Goal: Transaction & Acquisition: Purchase product/service

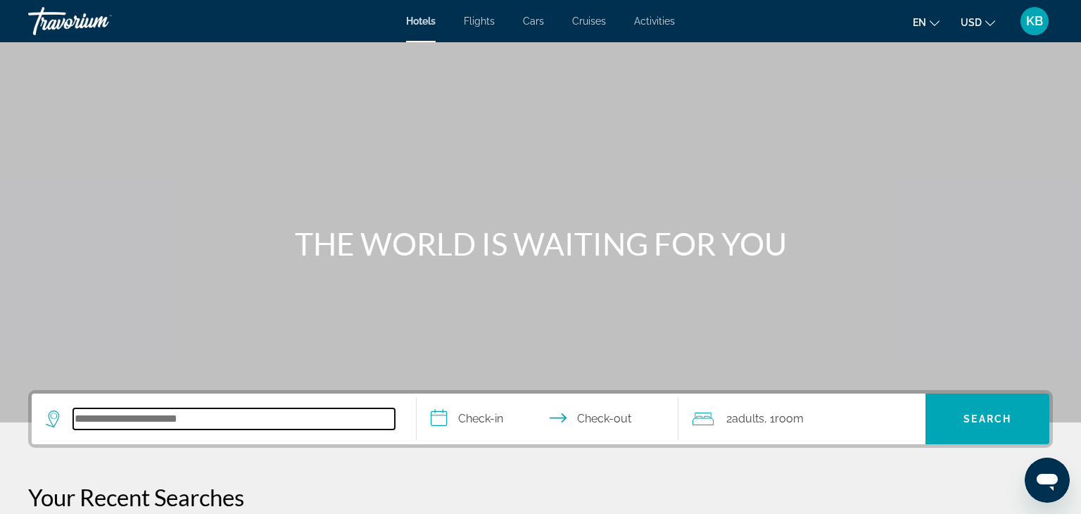
click at [177, 419] on input "Search hotel destination" at bounding box center [234, 418] width 322 height 21
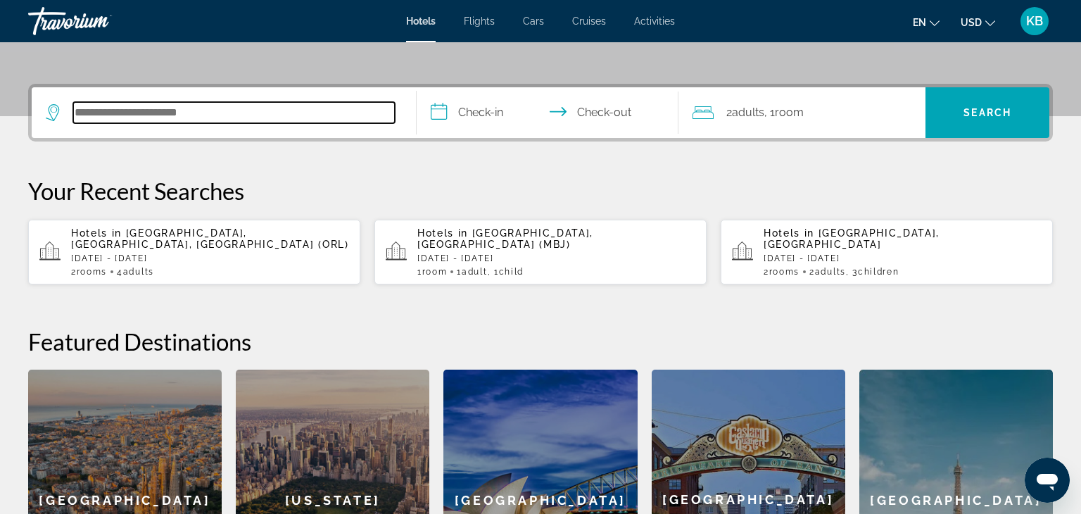
scroll to position [344, 0]
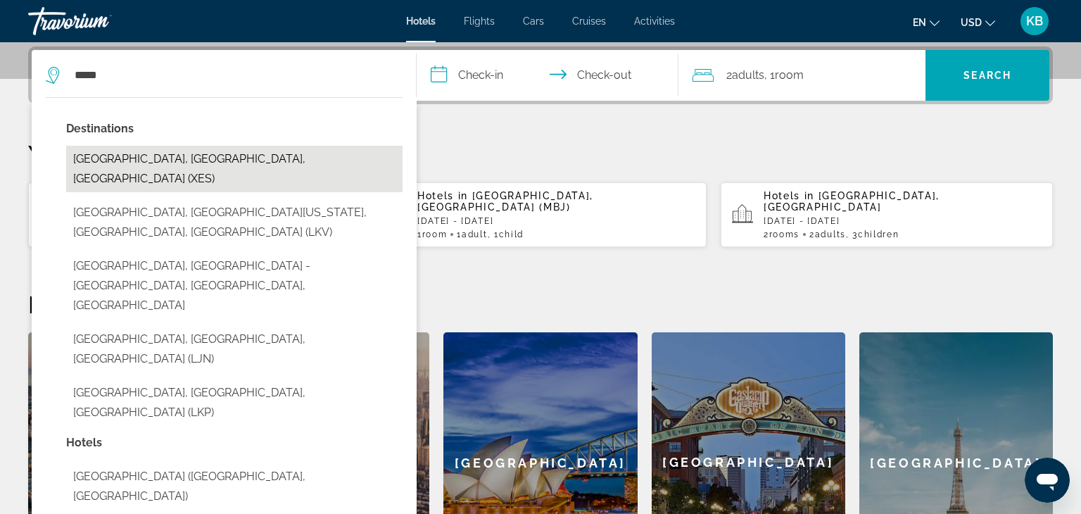
click at [170, 158] on button "[GEOGRAPHIC_DATA], [GEOGRAPHIC_DATA], [GEOGRAPHIC_DATA] (XES)" at bounding box center [234, 169] width 337 height 46
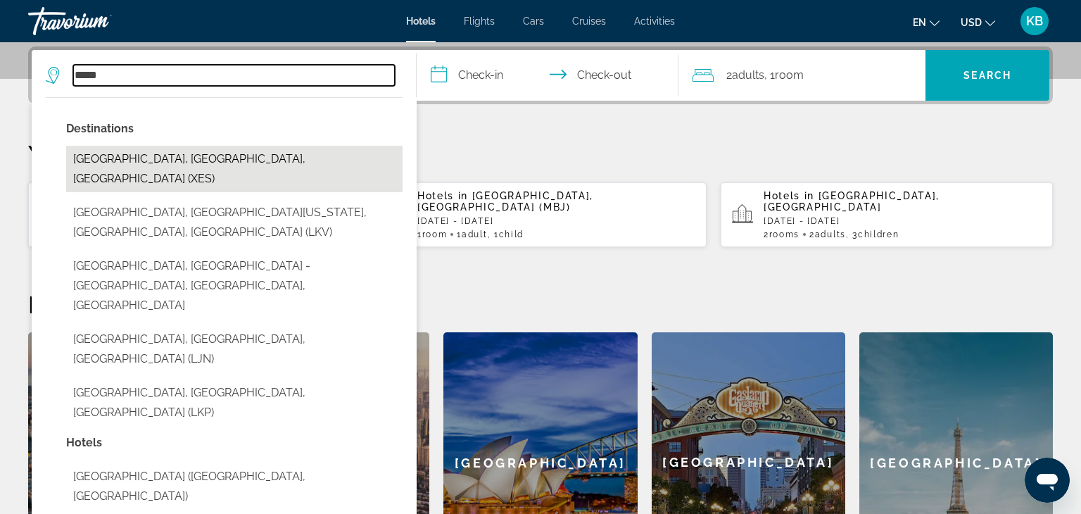
type input "**********"
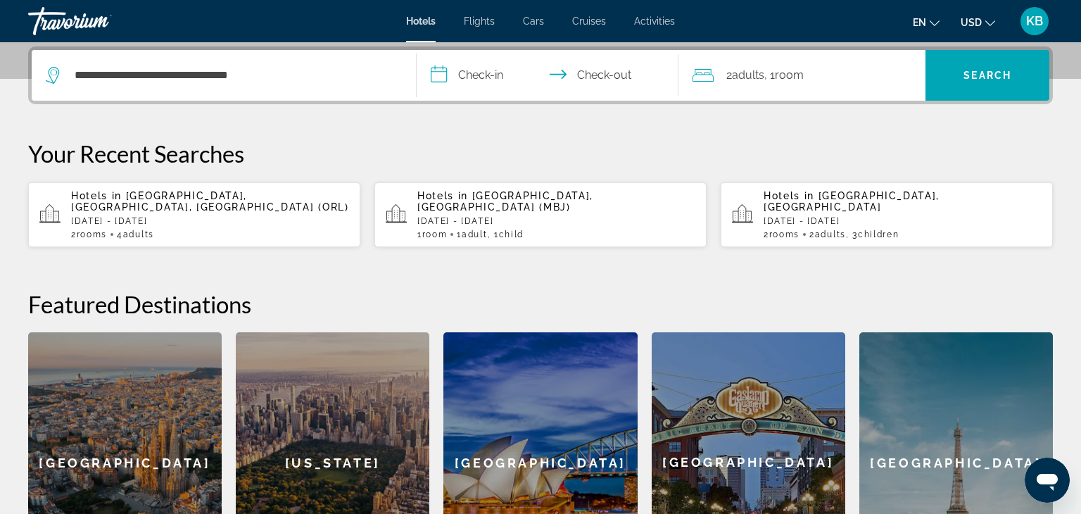
click at [750, 80] on span "Adults" at bounding box center [748, 74] width 32 height 13
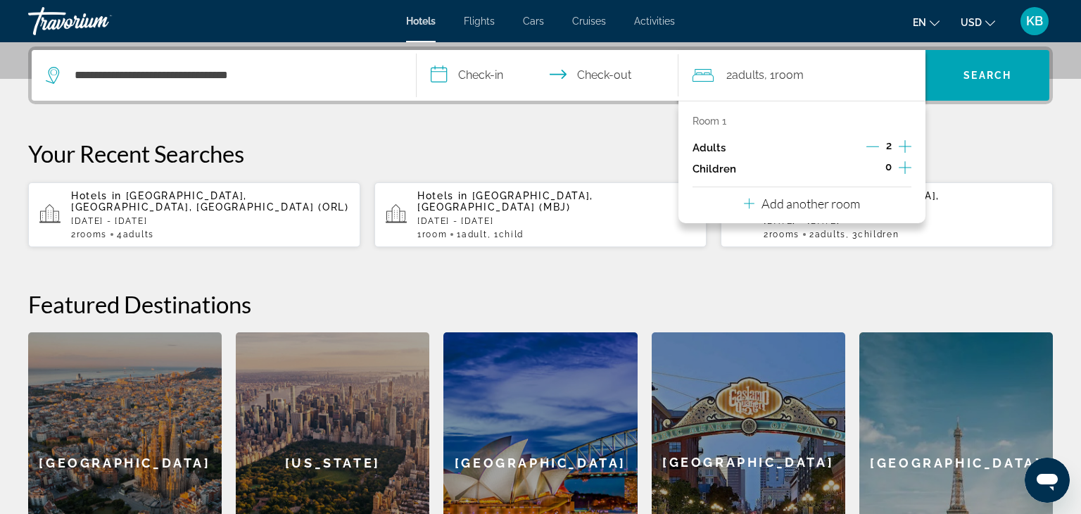
click at [910, 170] on icon "Increment children" at bounding box center [905, 167] width 13 height 17
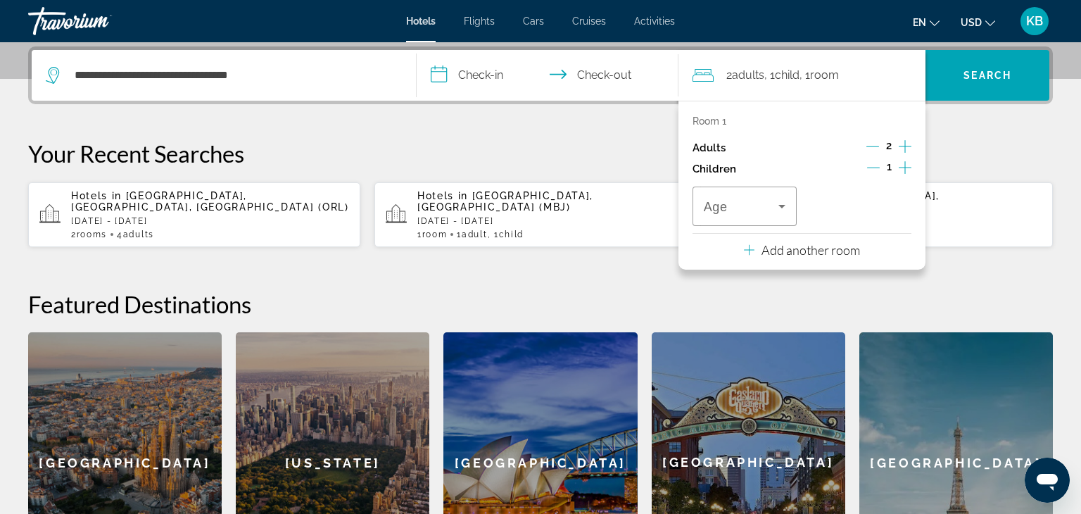
click at [876, 149] on icon "Decrement adults" at bounding box center [873, 146] width 13 height 13
click at [901, 165] on icon "Increment children" at bounding box center [905, 167] width 13 height 17
click at [784, 208] on icon "Travelers: 1 adult, 2 children" at bounding box center [782, 206] width 17 height 17
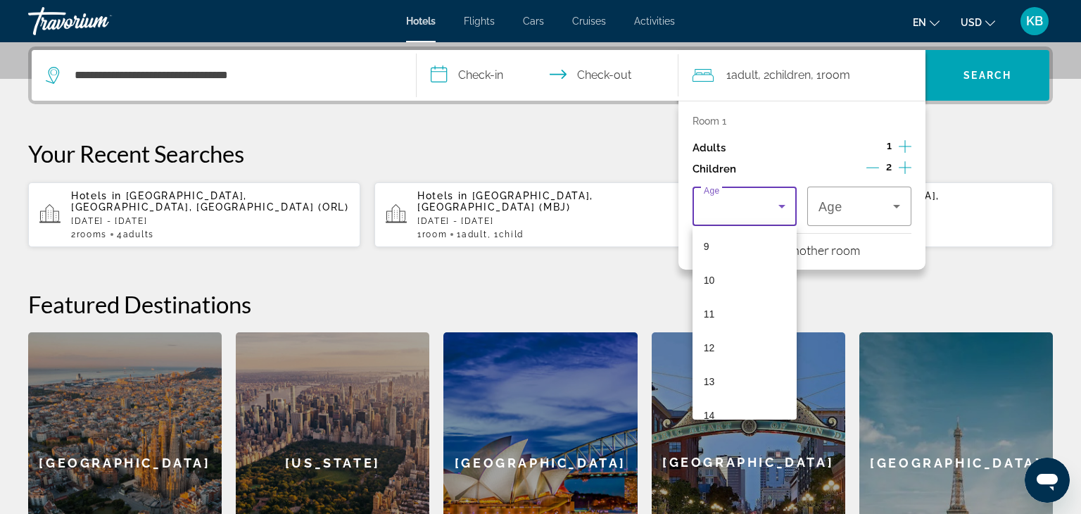
scroll to position [312, 0]
click at [729, 306] on mat-option "11" at bounding box center [745, 308] width 104 height 34
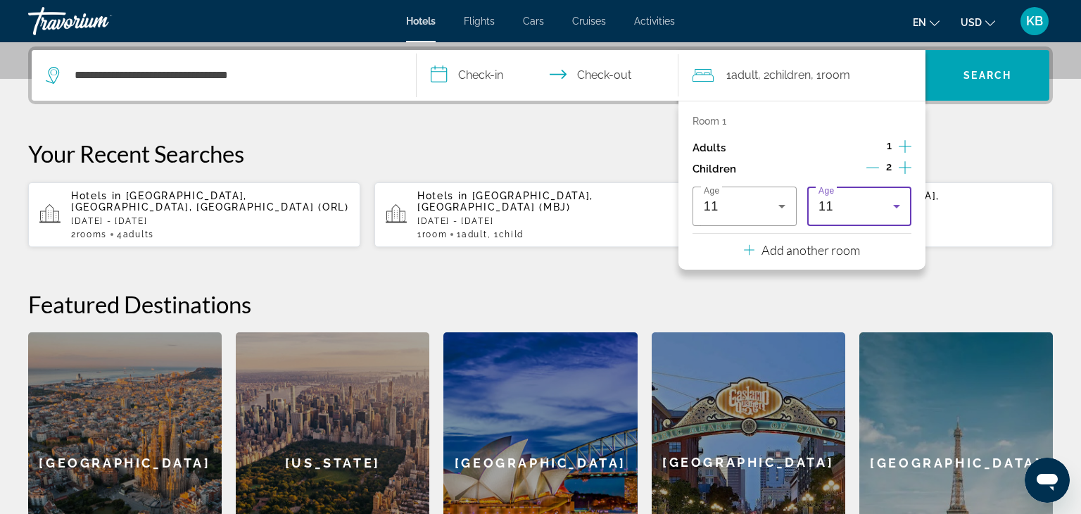
click at [900, 203] on icon "Travelers: 1 adult, 2 children" at bounding box center [897, 206] width 17 height 17
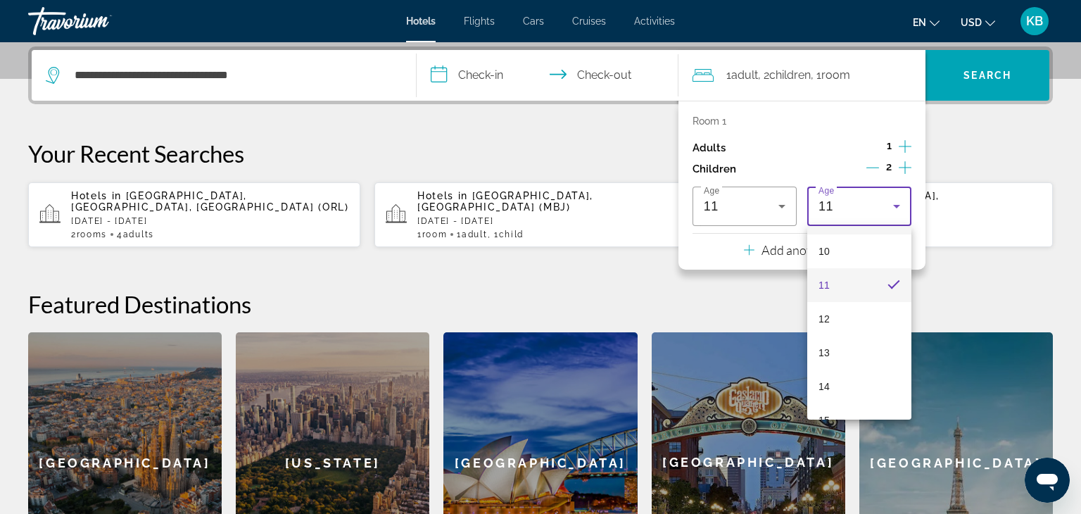
scroll to position [339, 0]
click at [856, 348] on mat-option "13" at bounding box center [860, 349] width 104 height 34
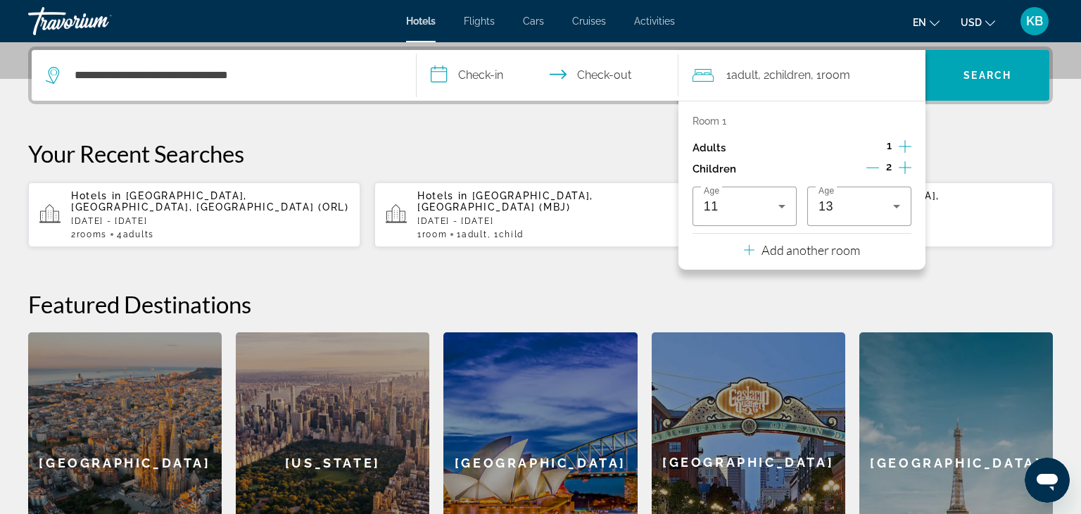
click at [939, 290] on h2 "Featured Destinations" at bounding box center [540, 304] width 1025 height 28
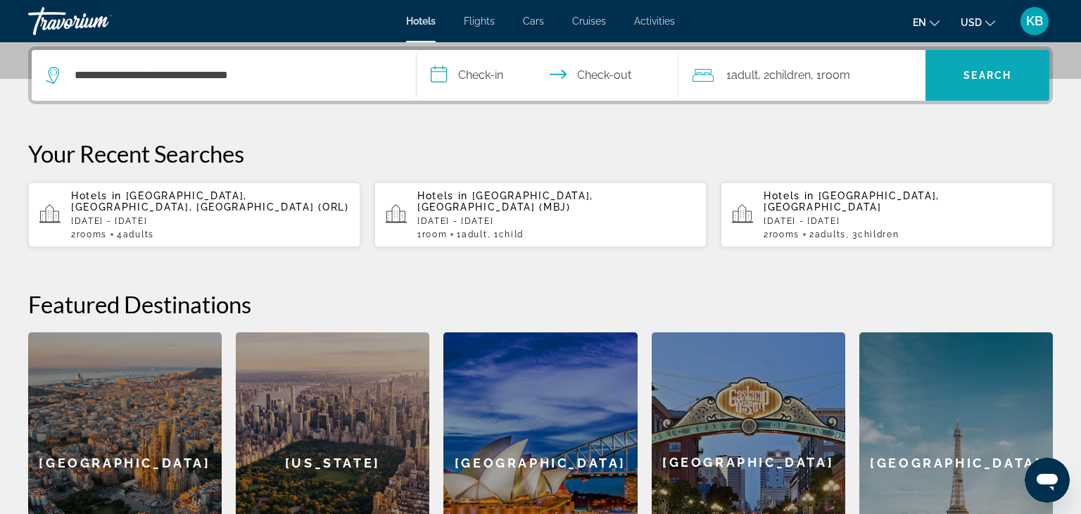
click at [984, 68] on span "Search" at bounding box center [988, 75] width 124 height 34
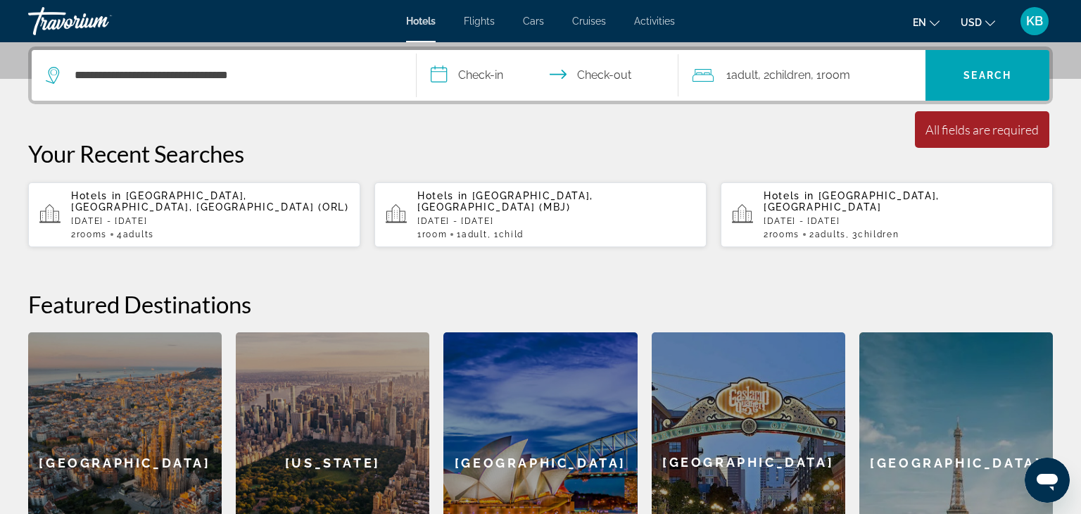
click at [440, 71] on input "**********" at bounding box center [551, 77] width 268 height 55
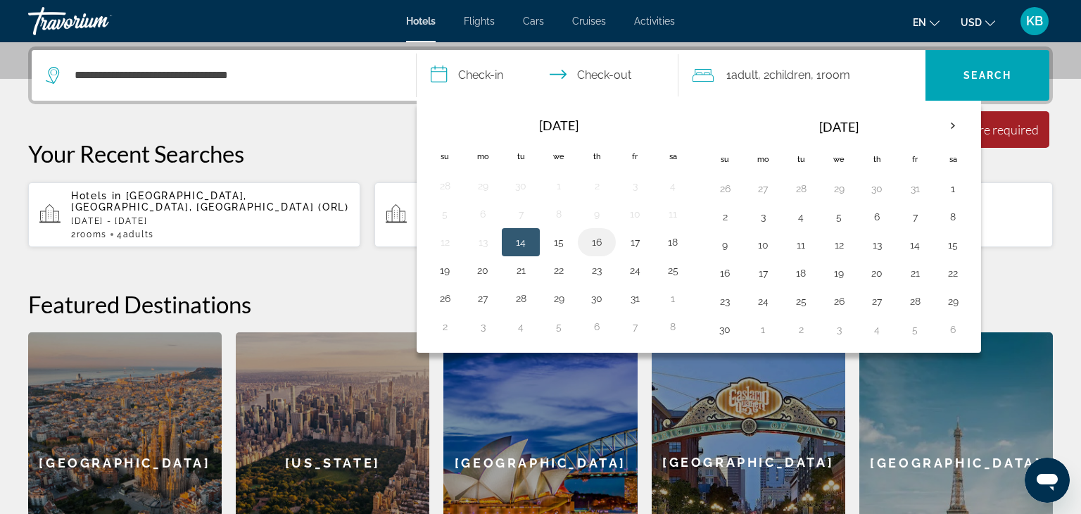
click at [596, 238] on button "16" at bounding box center [597, 242] width 23 height 20
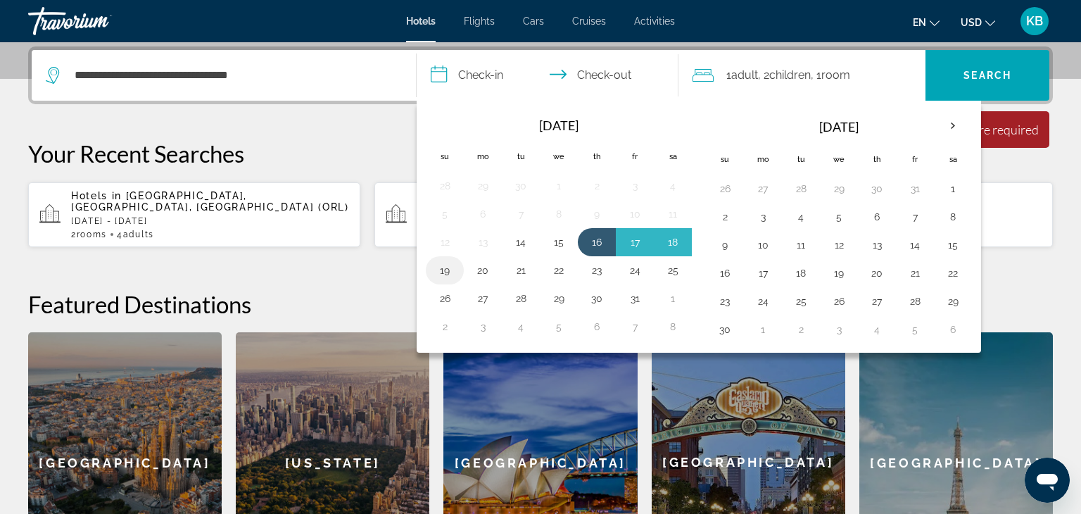
click at [438, 270] on button "19" at bounding box center [445, 271] width 23 height 20
type input "**********"
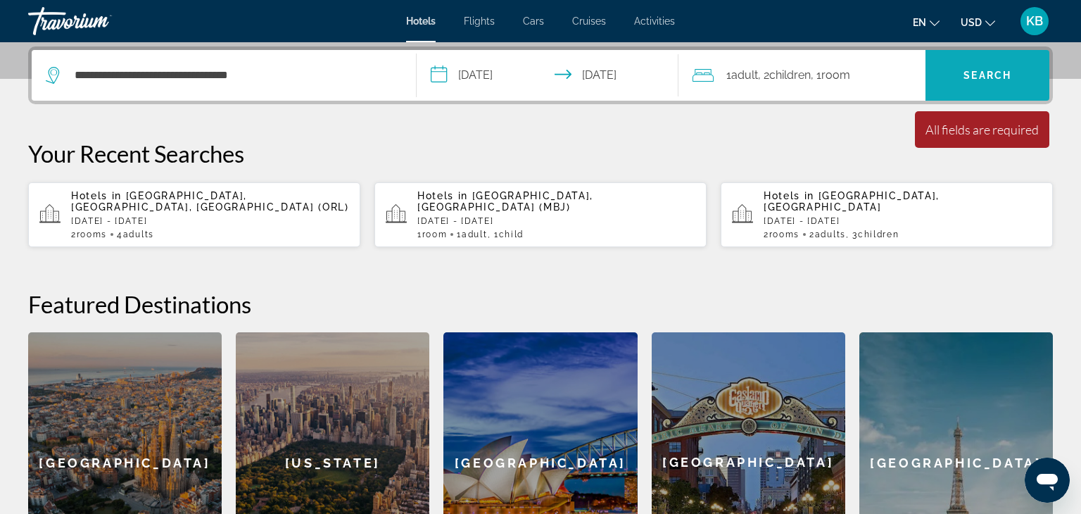
click at [962, 78] on span "Search" at bounding box center [988, 75] width 124 height 34
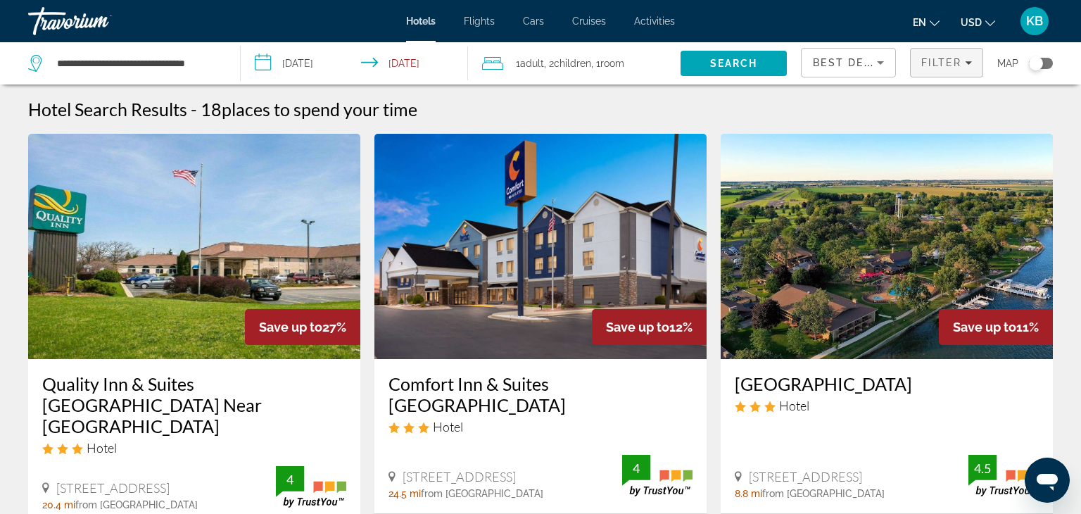
click at [971, 63] on icon "Filters" at bounding box center [968, 62] width 7 height 7
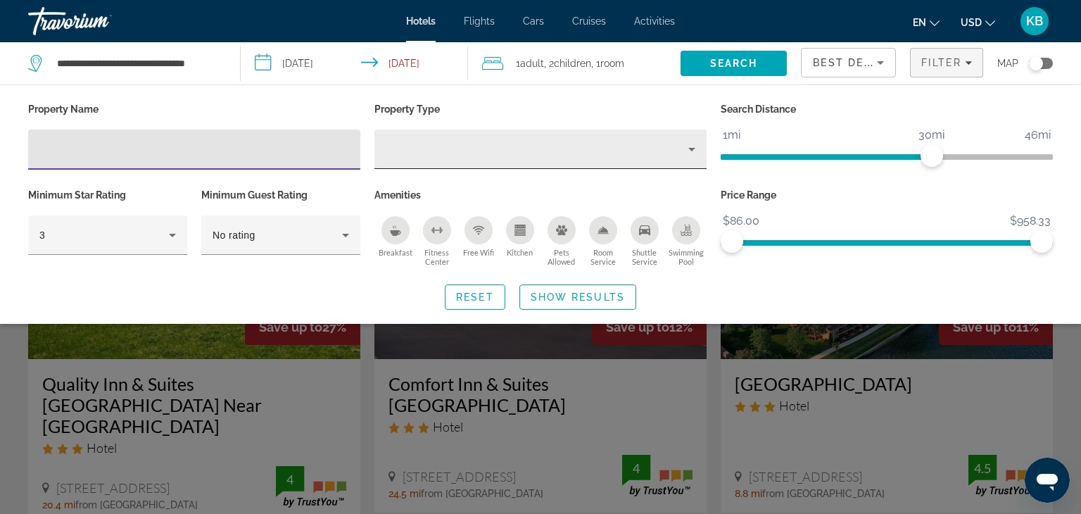
click at [690, 150] on icon "Property type" at bounding box center [692, 149] width 17 height 17
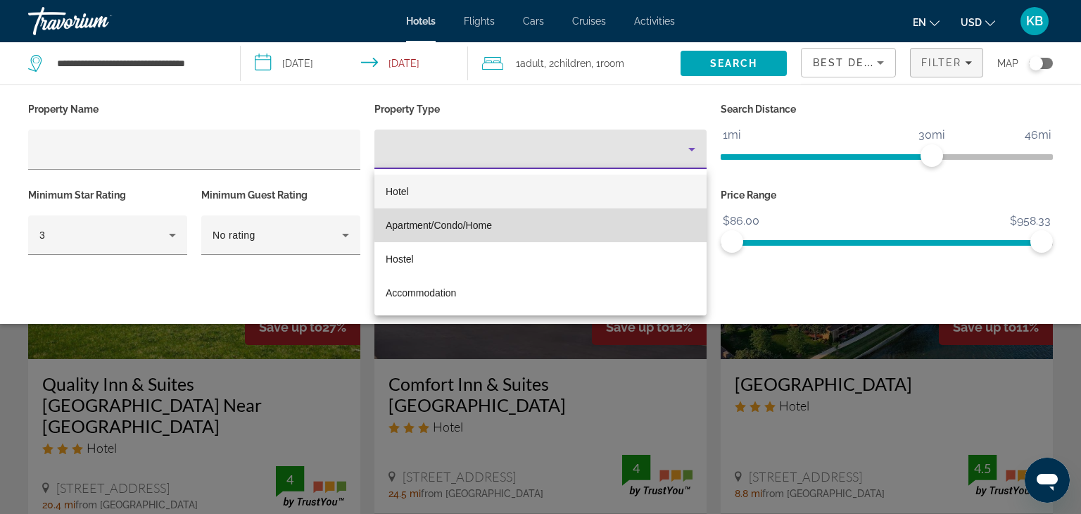
click at [561, 223] on mat-option "Apartment/Condo/Home" at bounding box center [541, 225] width 332 height 34
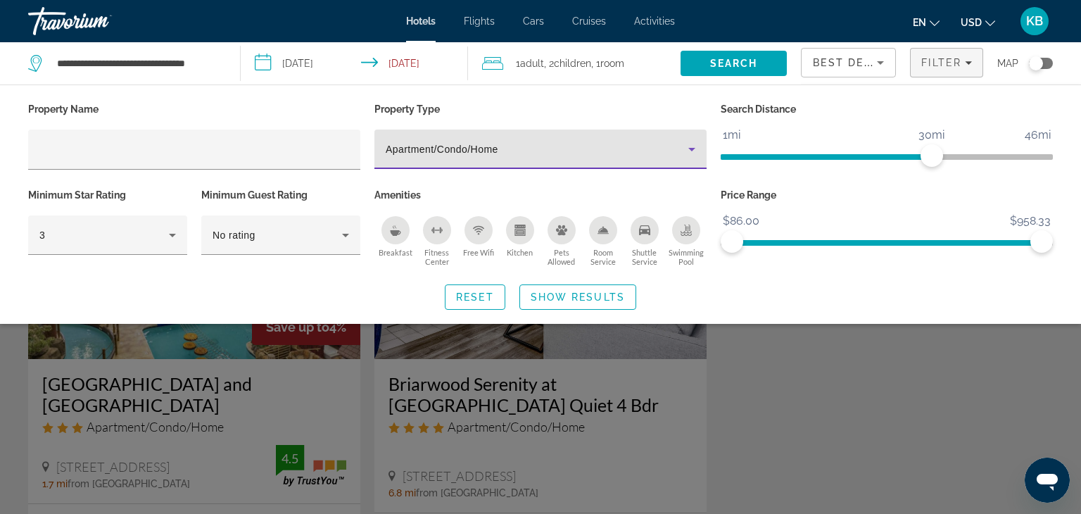
click at [936, 360] on div "Search widget" at bounding box center [540, 362] width 1081 height 303
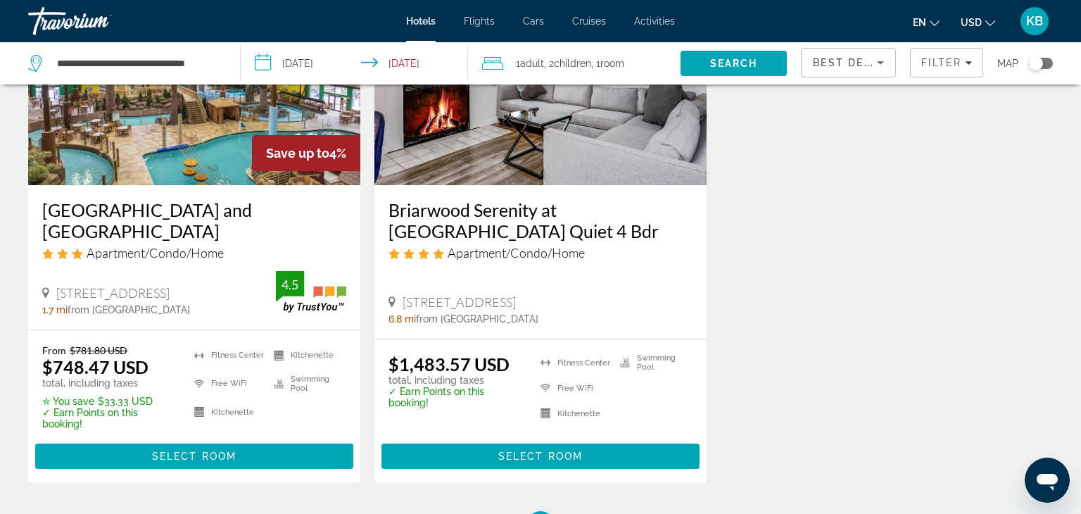
scroll to position [167, 0]
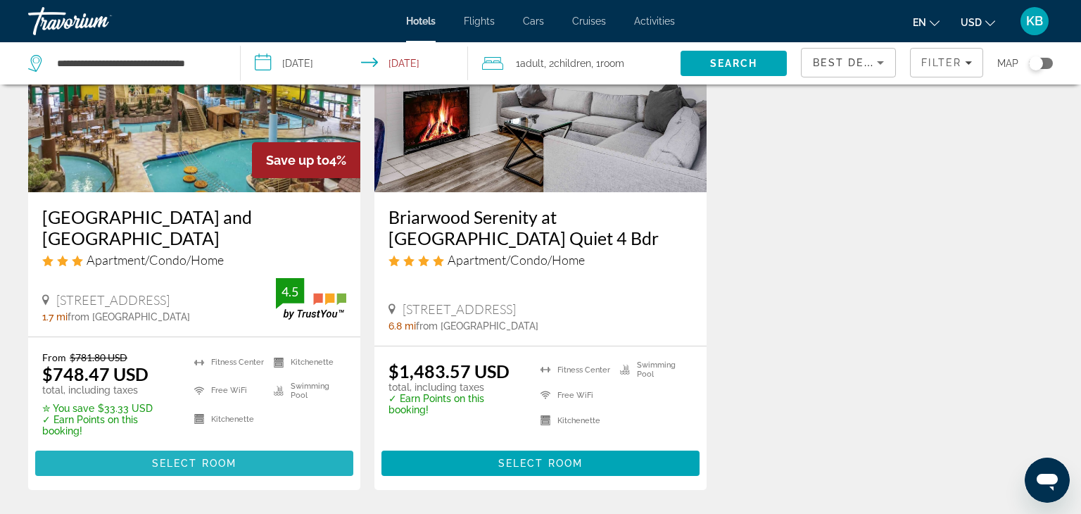
click at [262, 446] on span "Main content" at bounding box center [194, 463] width 318 height 34
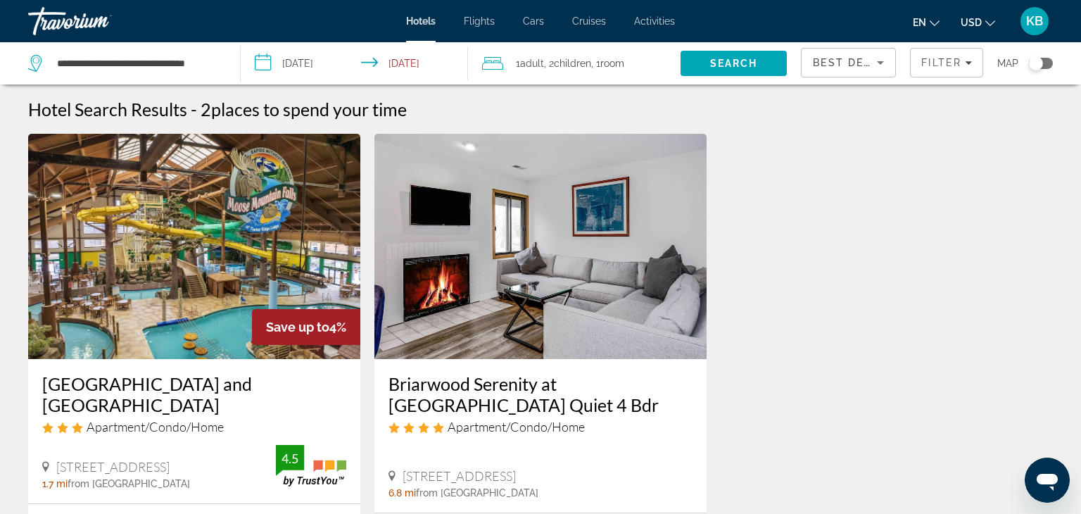
click at [491, 59] on icon "Travelers: 1 adult, 2 children" at bounding box center [492, 63] width 21 height 17
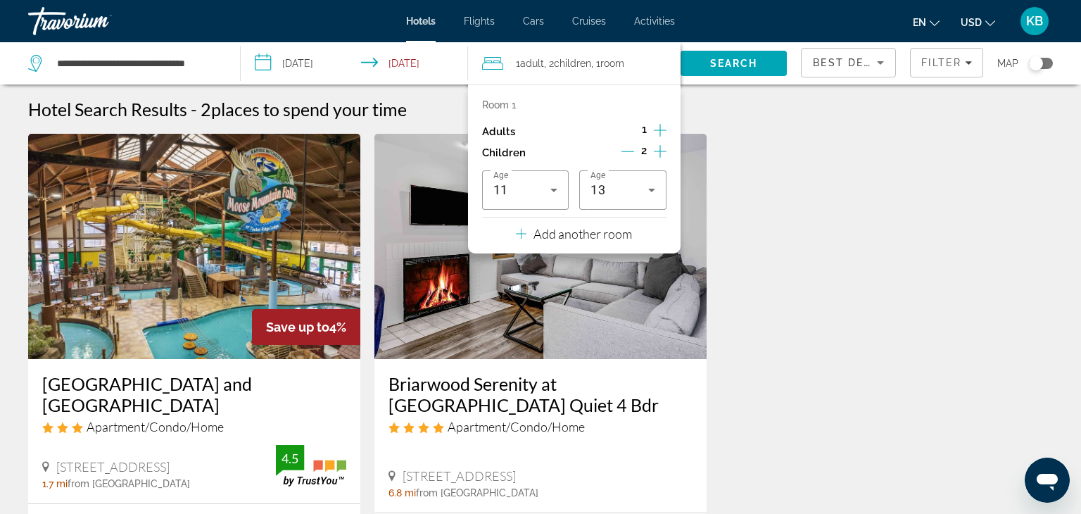
click at [422, 61] on input "**********" at bounding box center [357, 65] width 232 height 46
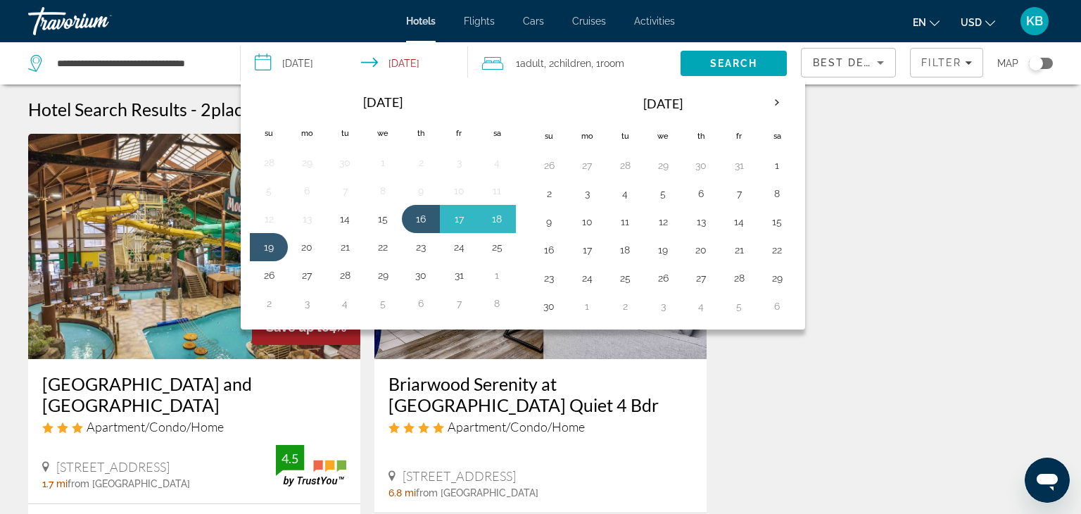
click at [829, 265] on div "Save up to 4% [GEOGRAPHIC_DATA] and [GEOGRAPHIC_DATA] Apartment/Condo/Home [STR…" at bounding box center [540, 409] width 1039 height 551
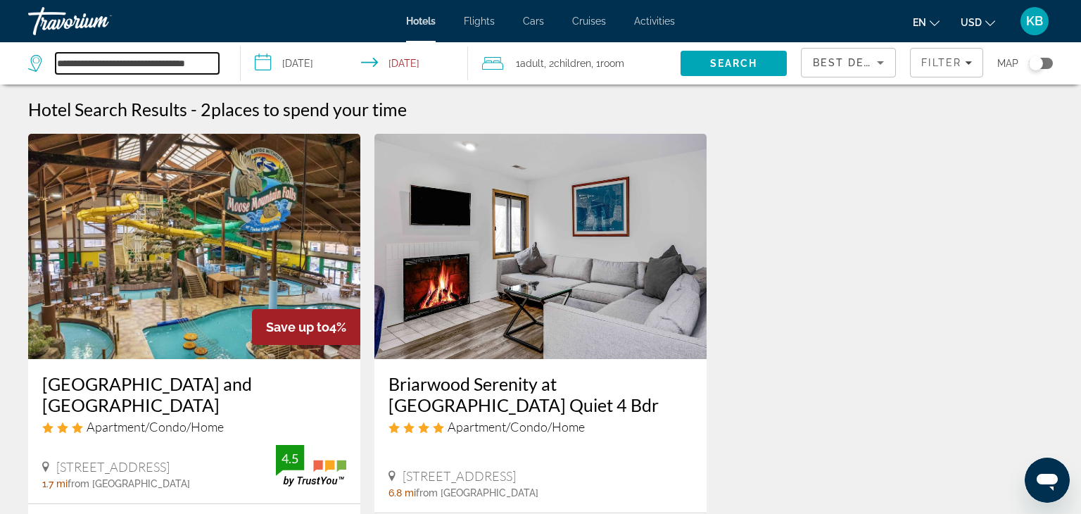
click at [211, 63] on input "**********" at bounding box center [137, 63] width 163 height 21
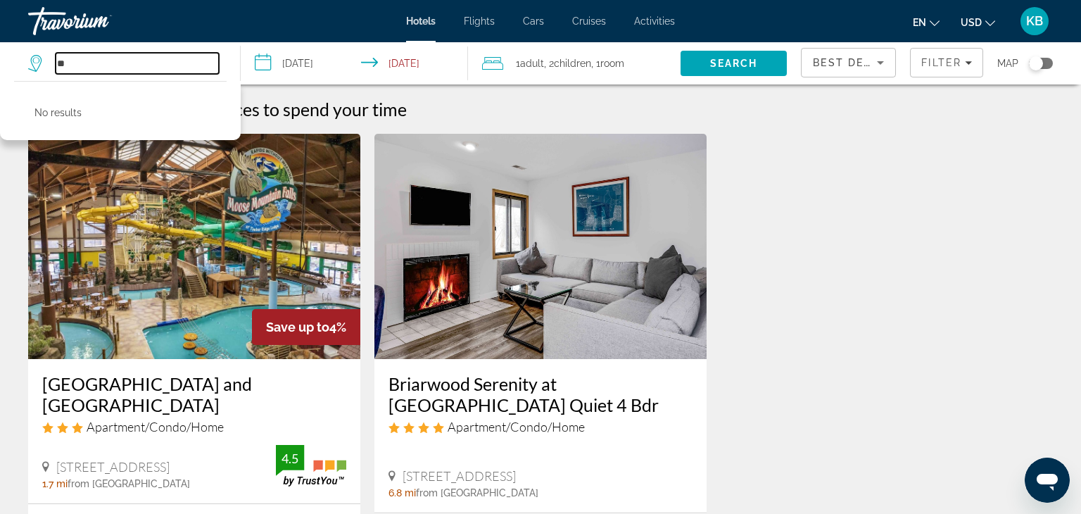
type input "*"
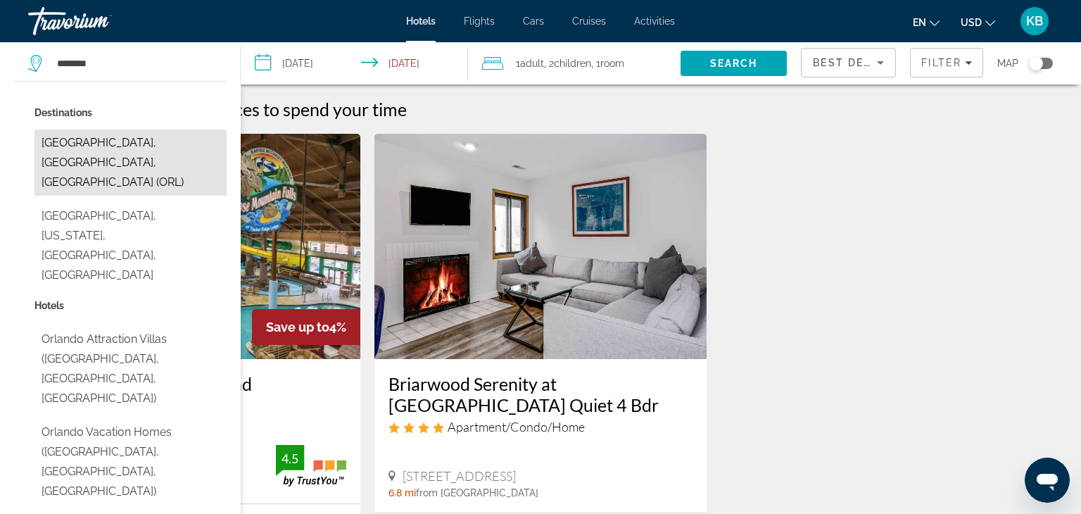
click at [128, 146] on button "[GEOGRAPHIC_DATA], [GEOGRAPHIC_DATA], [GEOGRAPHIC_DATA] (ORL)" at bounding box center [130, 163] width 192 height 66
type input "**********"
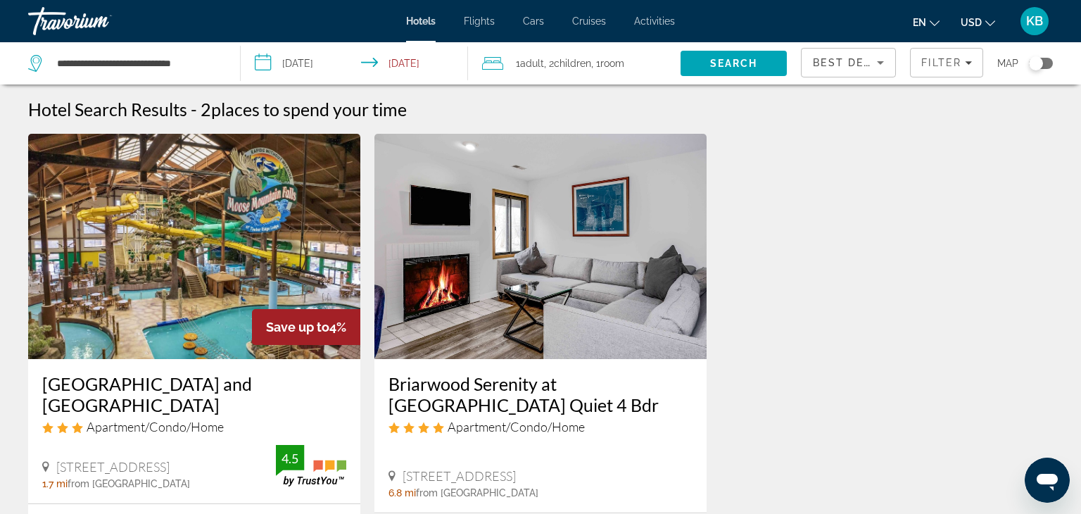
click at [262, 63] on input "**********" at bounding box center [357, 65] width 232 height 46
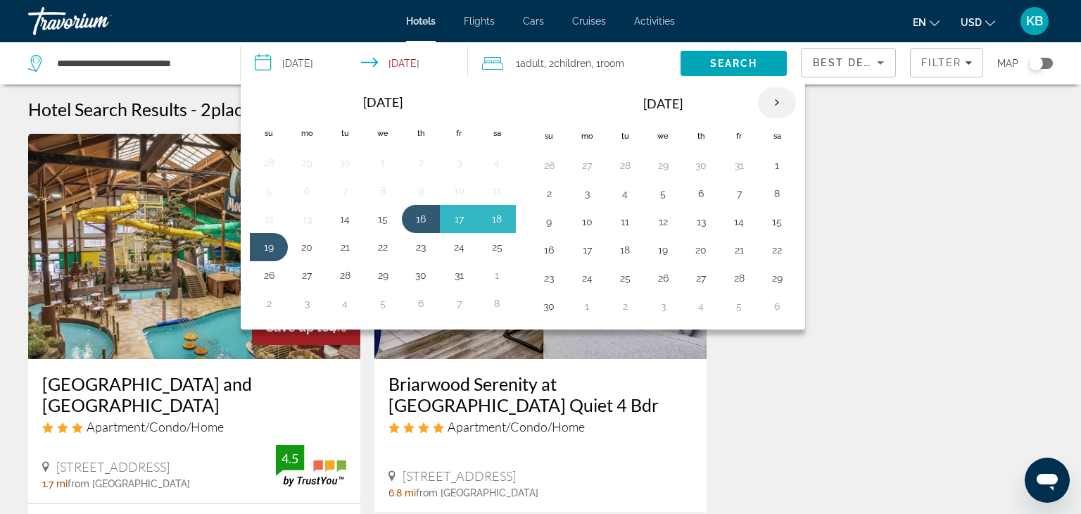
click at [774, 103] on th "Next month" at bounding box center [777, 102] width 38 height 31
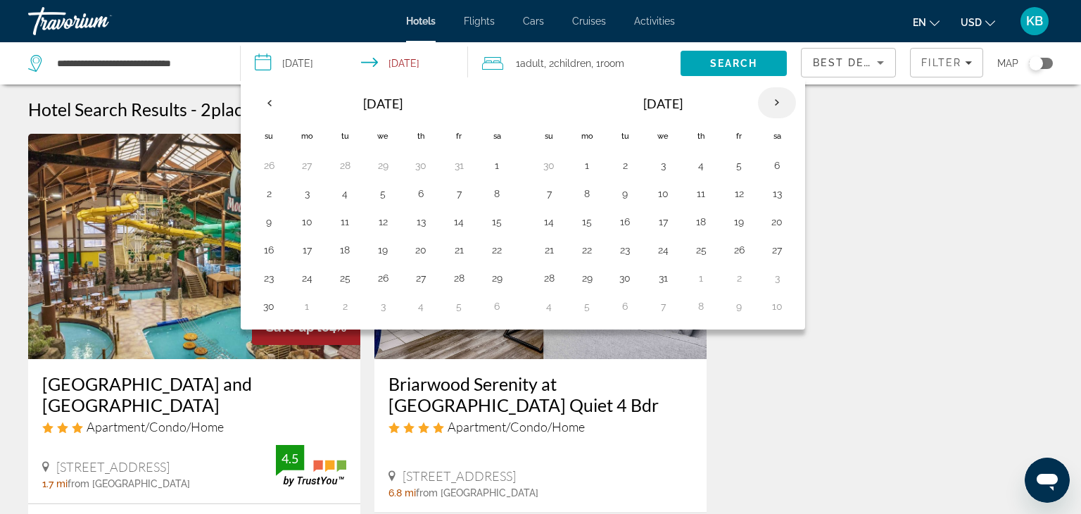
click at [774, 103] on th "Next month" at bounding box center [777, 102] width 38 height 31
click at [701, 280] on button "26" at bounding box center [701, 278] width 23 height 20
click at [544, 297] on button "1" at bounding box center [549, 306] width 23 height 20
type input "**********"
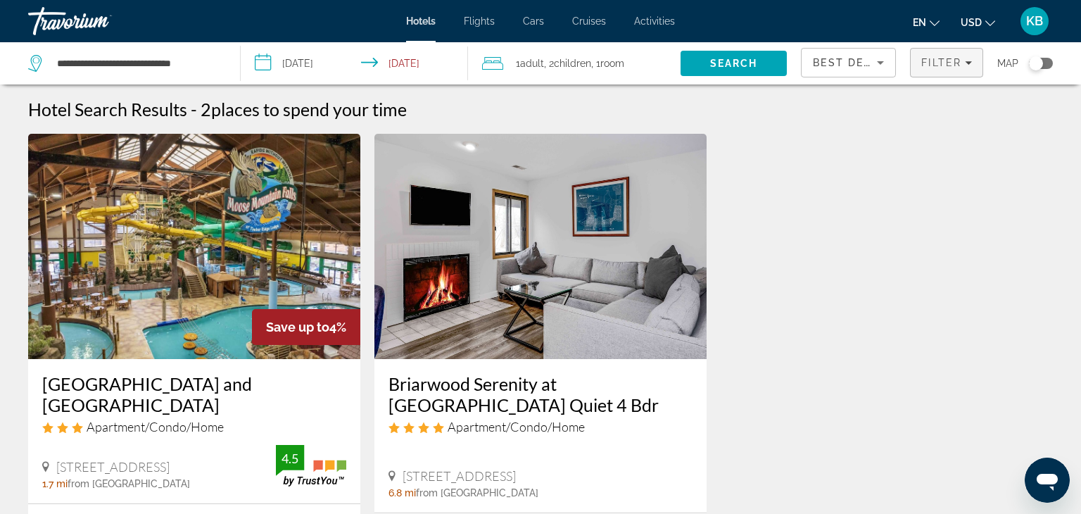
click at [972, 64] on icon "Filters" at bounding box center [968, 62] width 7 height 7
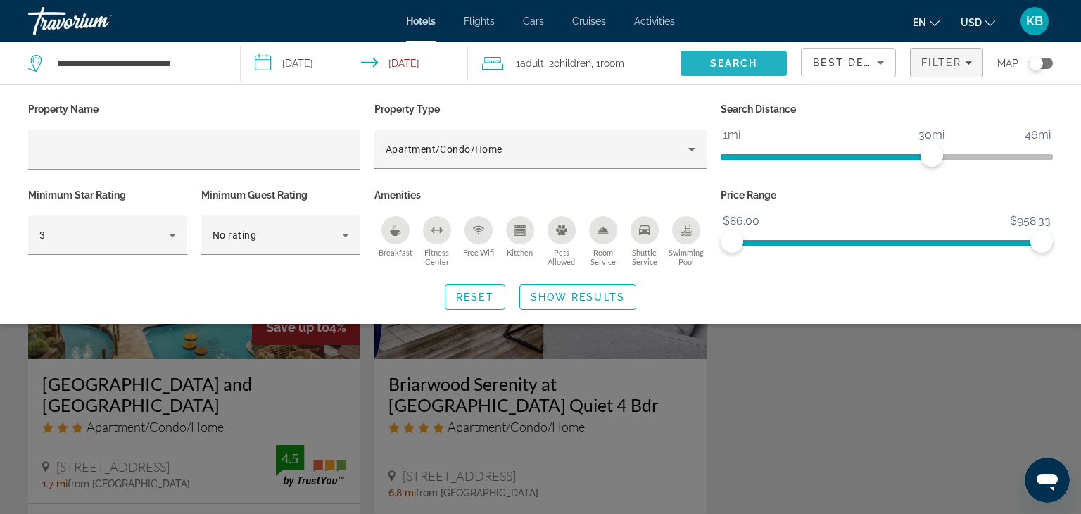
click at [755, 59] on span "Search" at bounding box center [734, 63] width 48 height 11
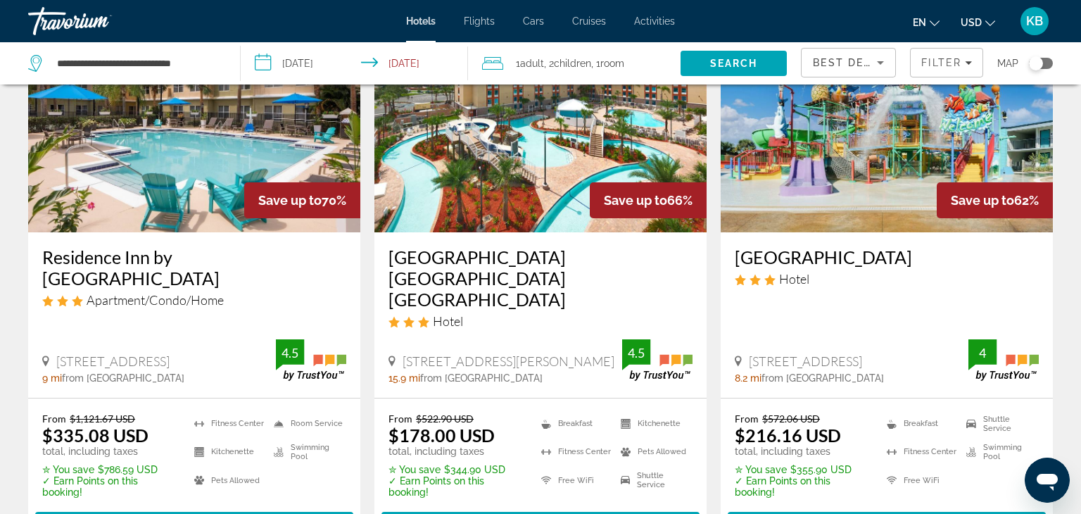
scroll to position [197, 0]
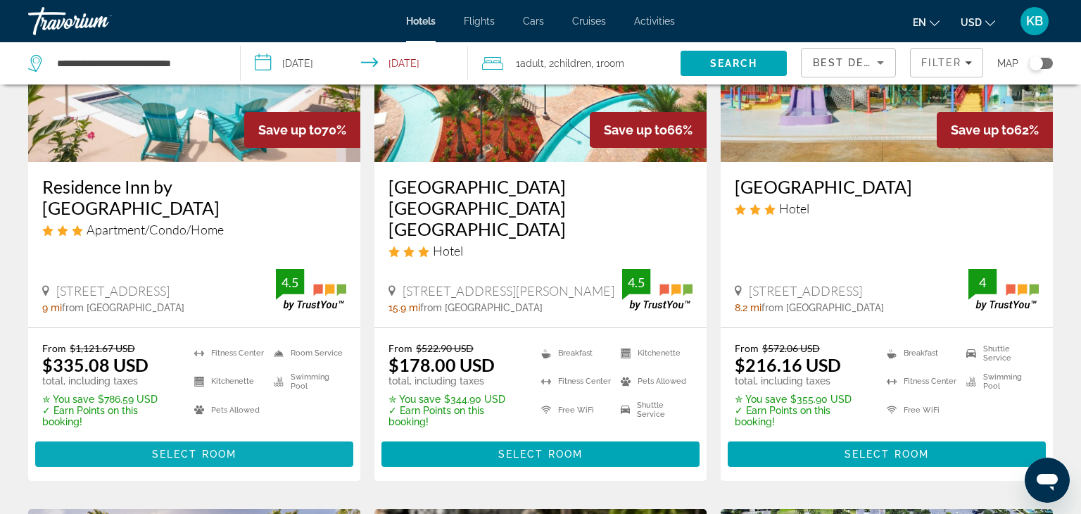
click at [113, 437] on span "Main content" at bounding box center [194, 454] width 318 height 34
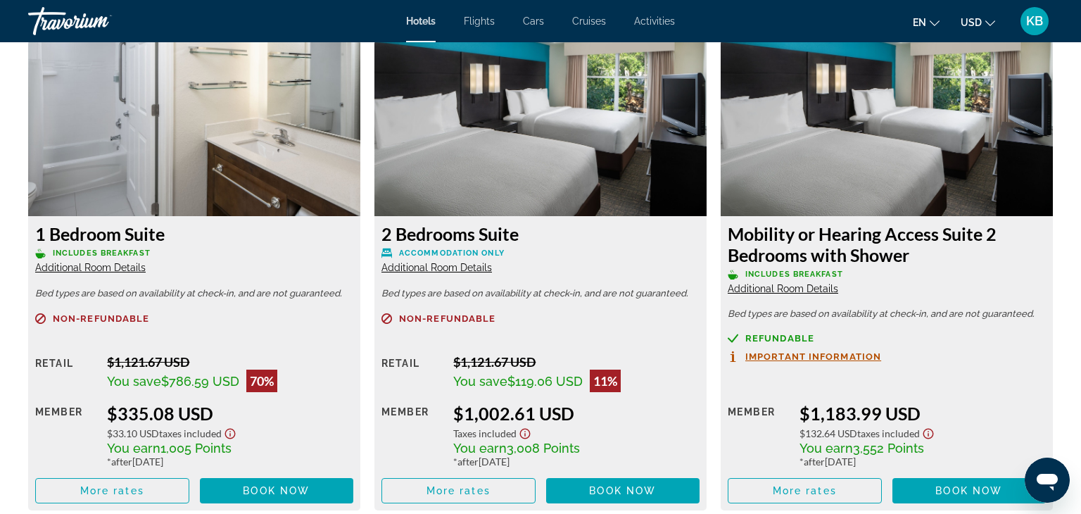
scroll to position [1887, 0]
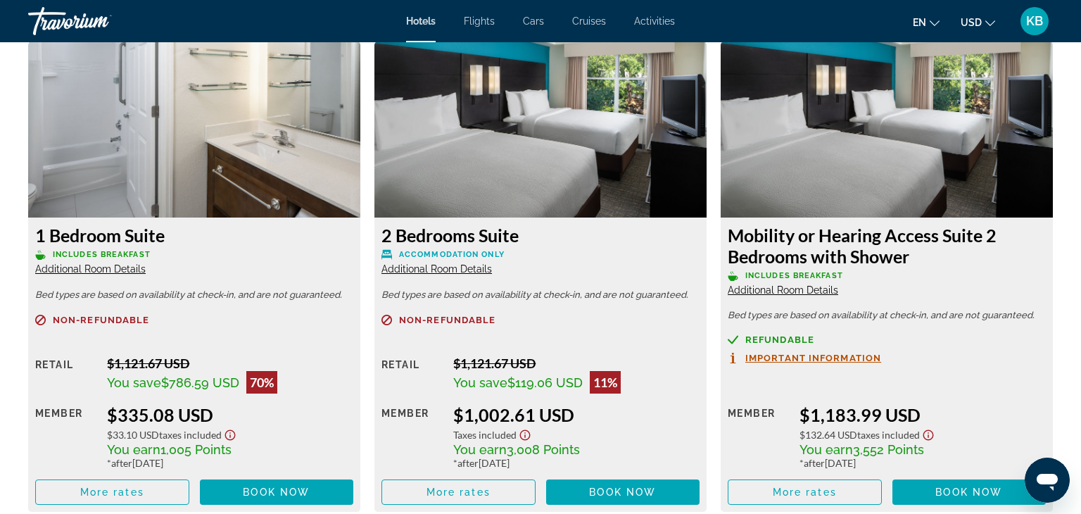
click at [470, 275] on span "Additional Room Details" at bounding box center [437, 268] width 111 height 11
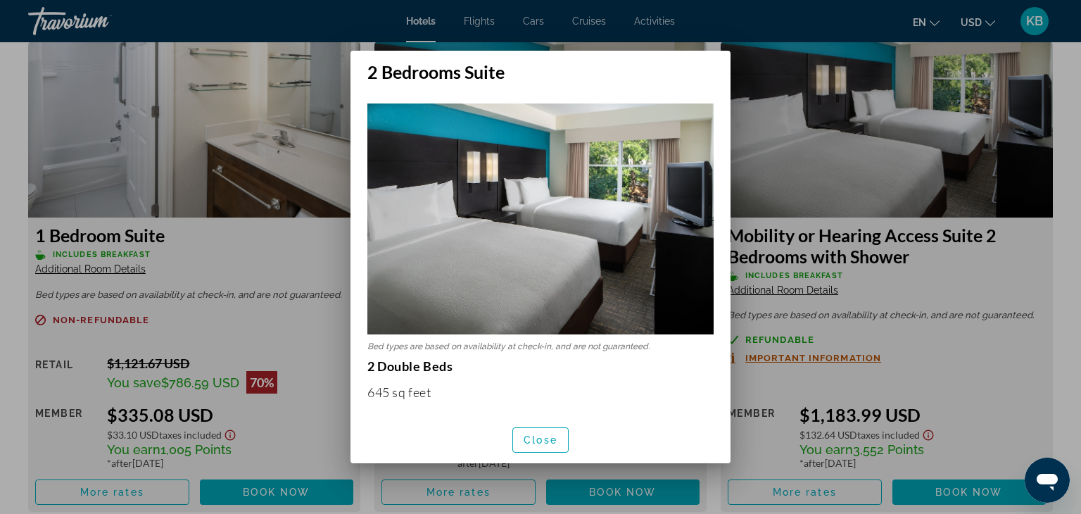
scroll to position [0, 0]
click at [528, 436] on span "Close" at bounding box center [541, 439] width 34 height 11
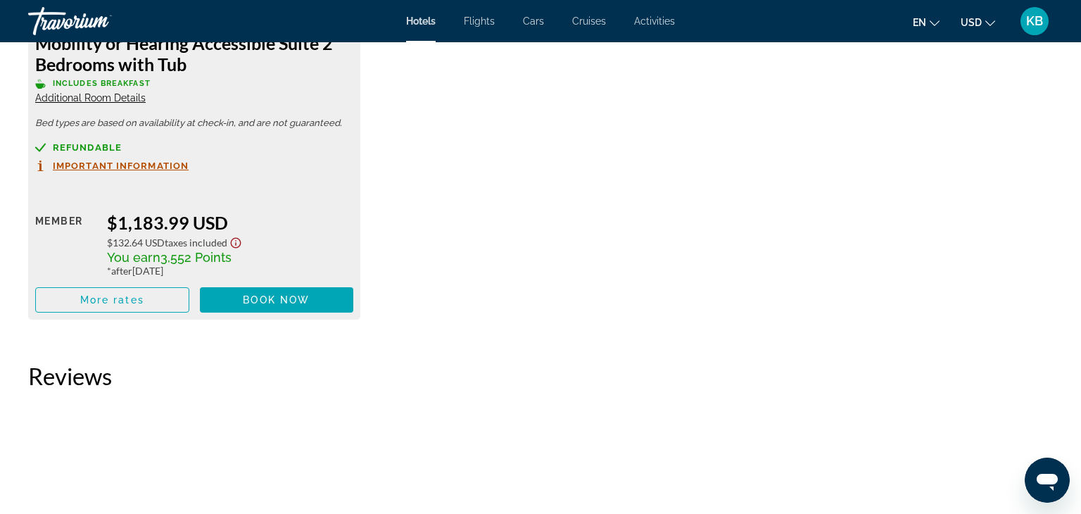
scroll to position [2568, 0]
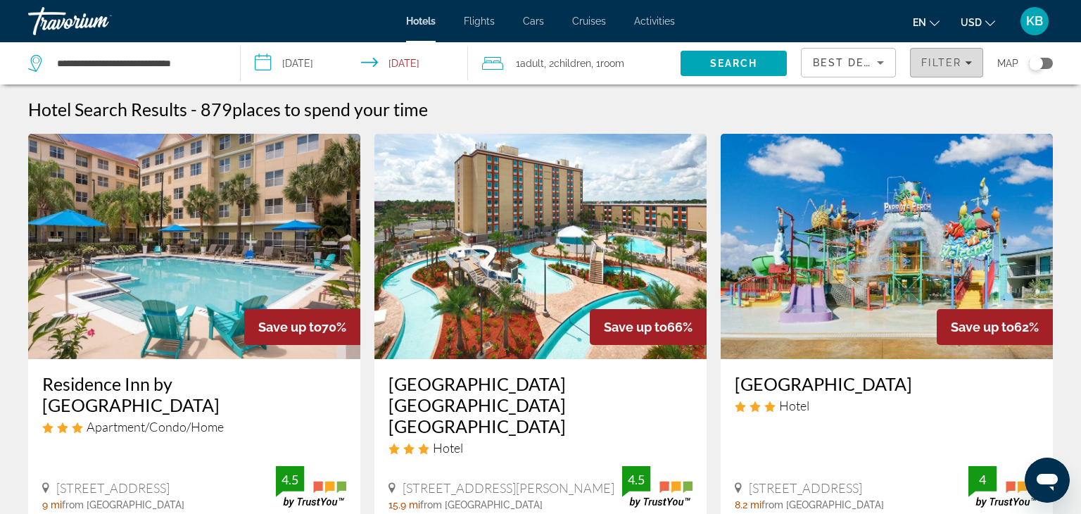
click at [966, 61] on icon "Filters" at bounding box center [968, 62] width 7 height 7
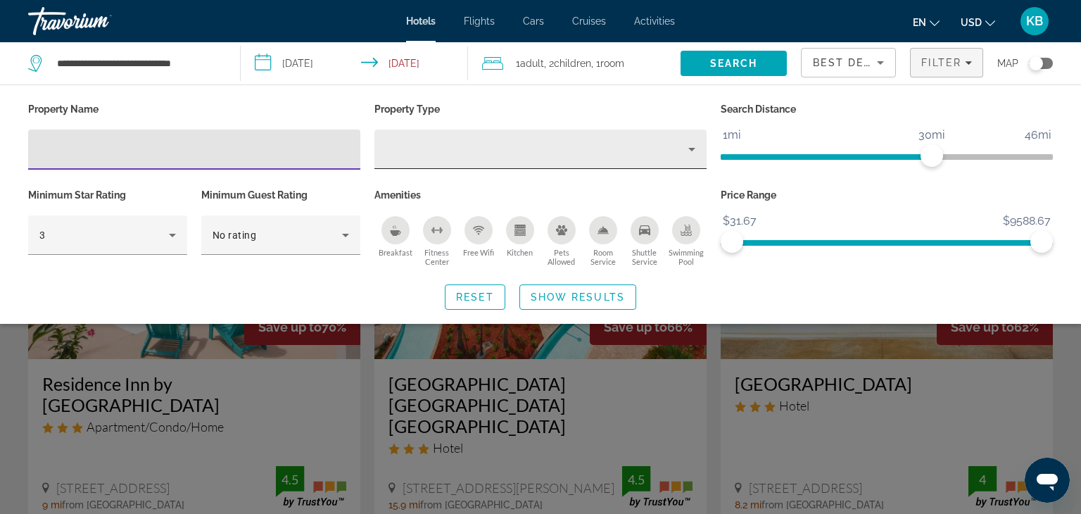
click at [690, 149] on icon "Property type" at bounding box center [692, 149] width 17 height 17
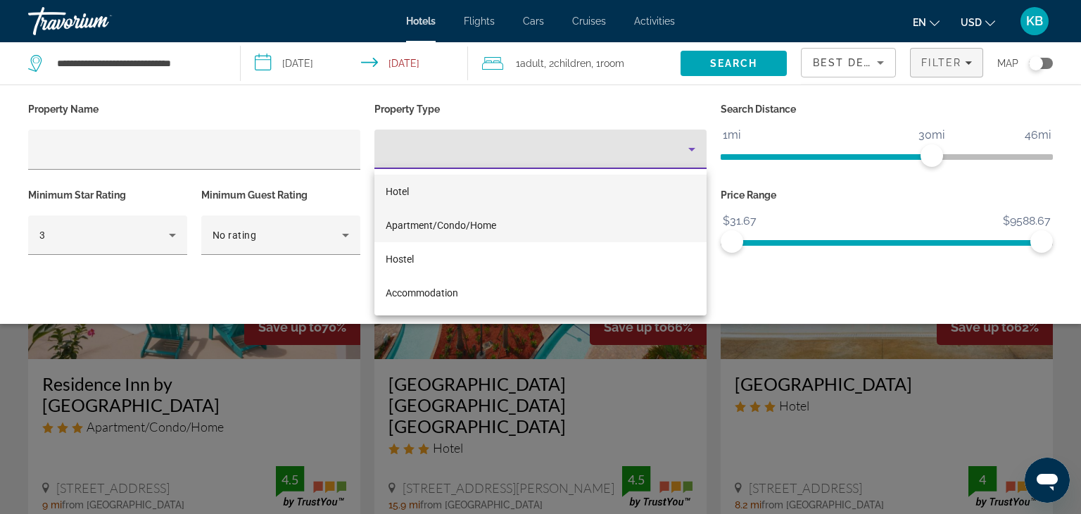
click at [511, 232] on mat-option "Apartment/Condo/Home" at bounding box center [541, 225] width 332 height 34
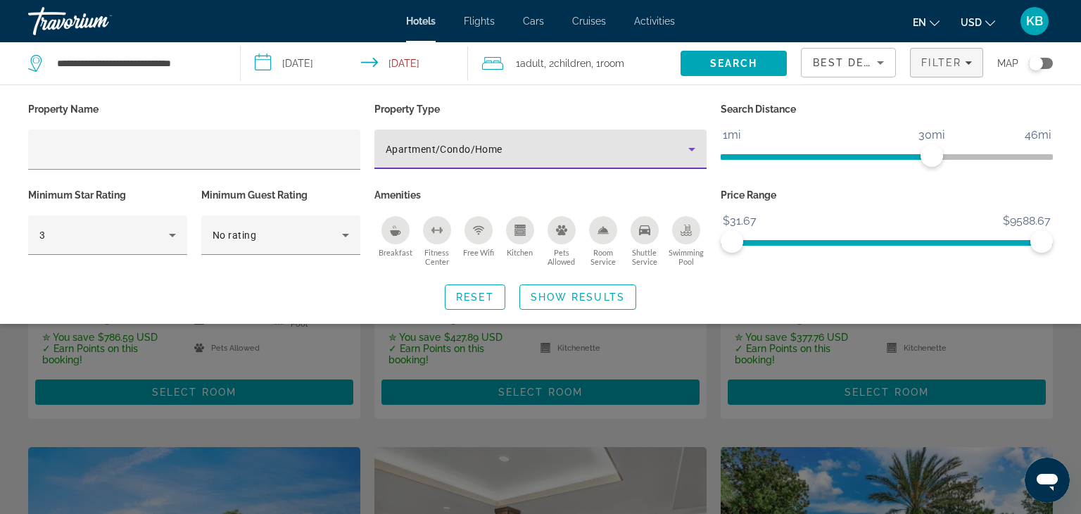
scroll to position [233, 0]
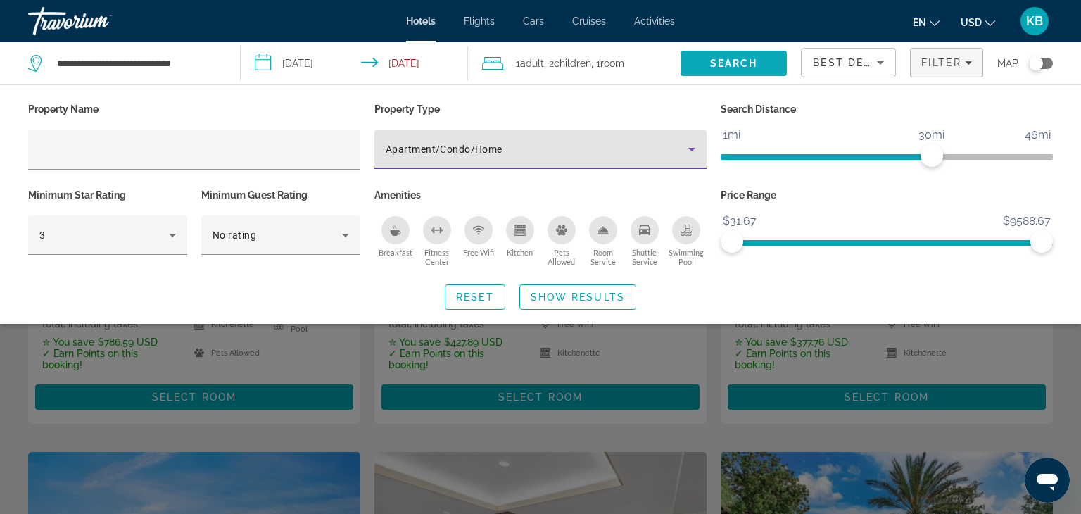
click at [711, 68] on span "Search" at bounding box center [734, 63] width 48 height 11
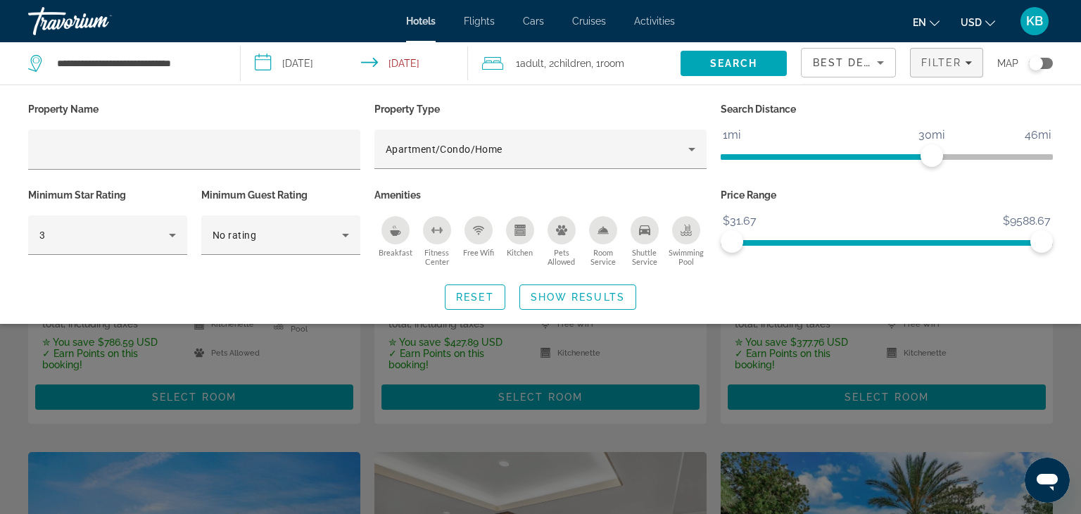
click at [711, 364] on div "Search widget" at bounding box center [540, 362] width 1081 height 303
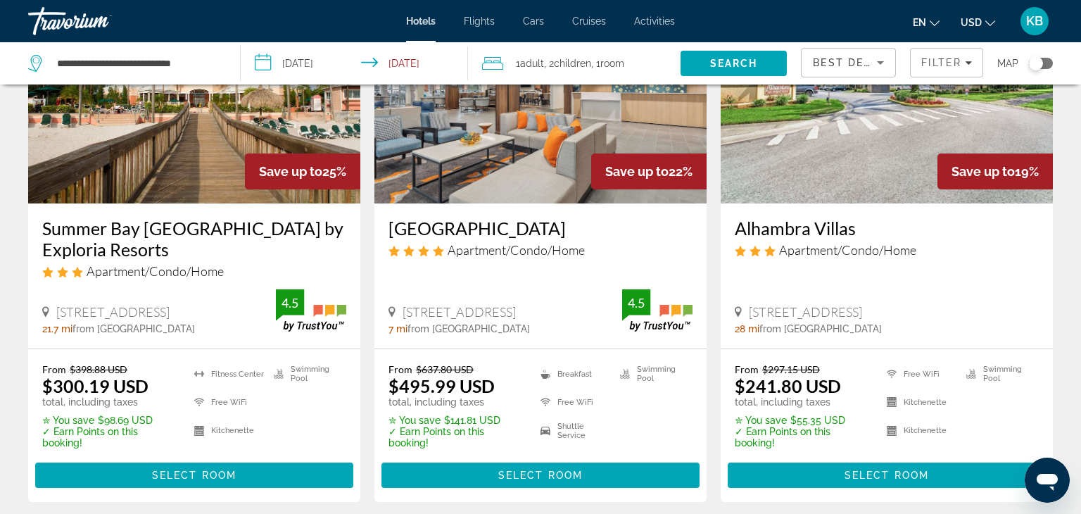
scroll to position [710, 0]
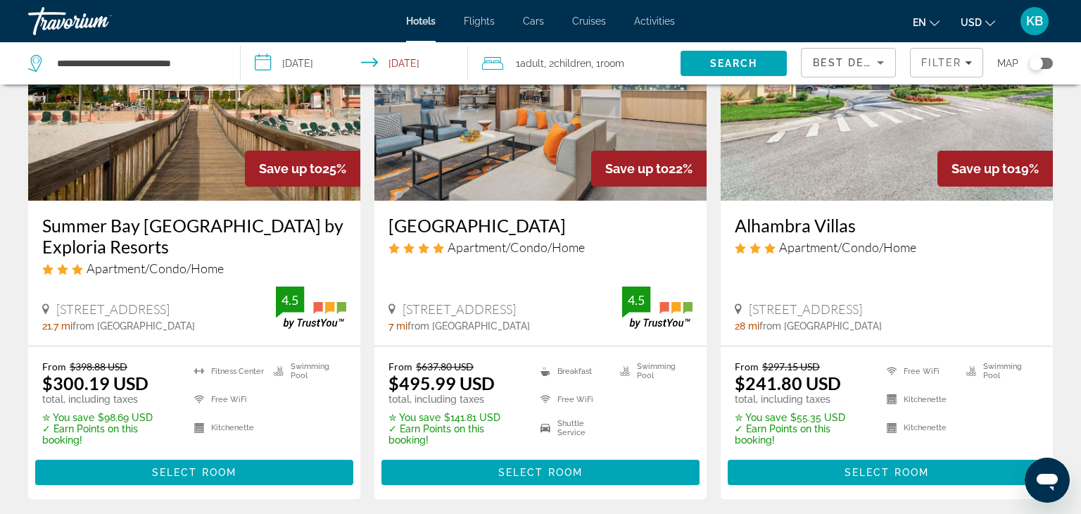
click at [508, 227] on h3 "[GEOGRAPHIC_DATA]" at bounding box center [541, 225] width 304 height 21
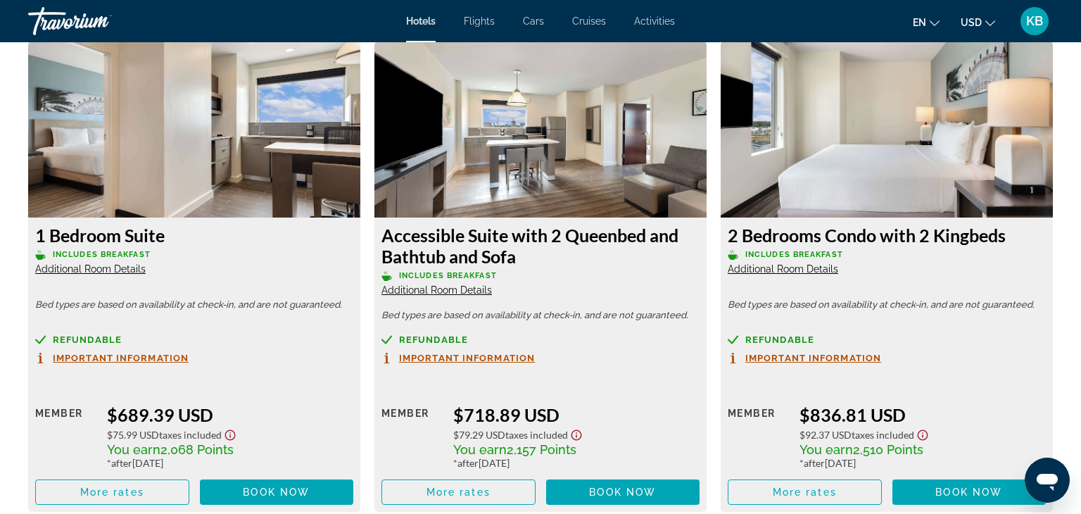
scroll to position [2942, 0]
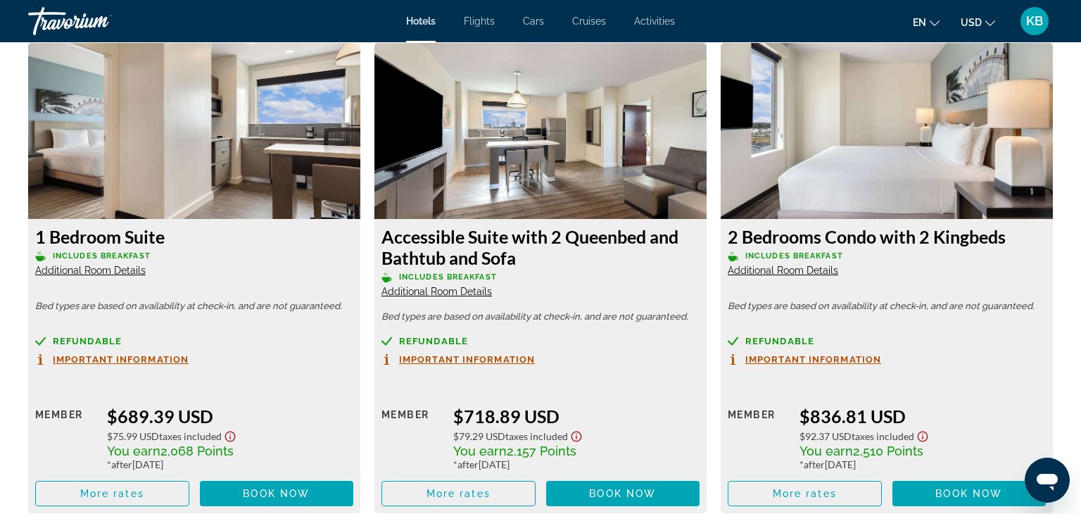
click at [479, 361] on span "Important Information" at bounding box center [467, 359] width 136 height 9
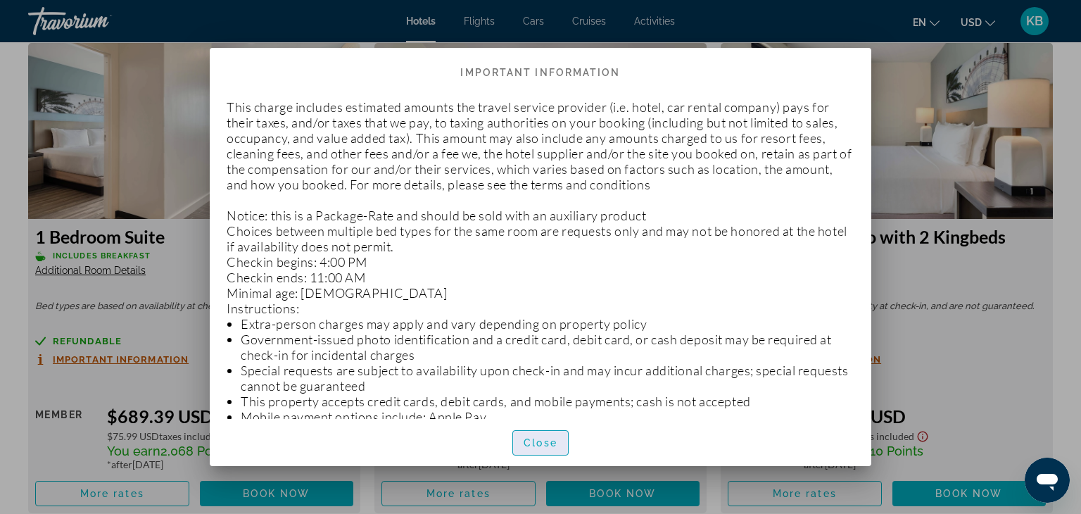
click at [538, 443] on span "Close" at bounding box center [541, 442] width 34 height 11
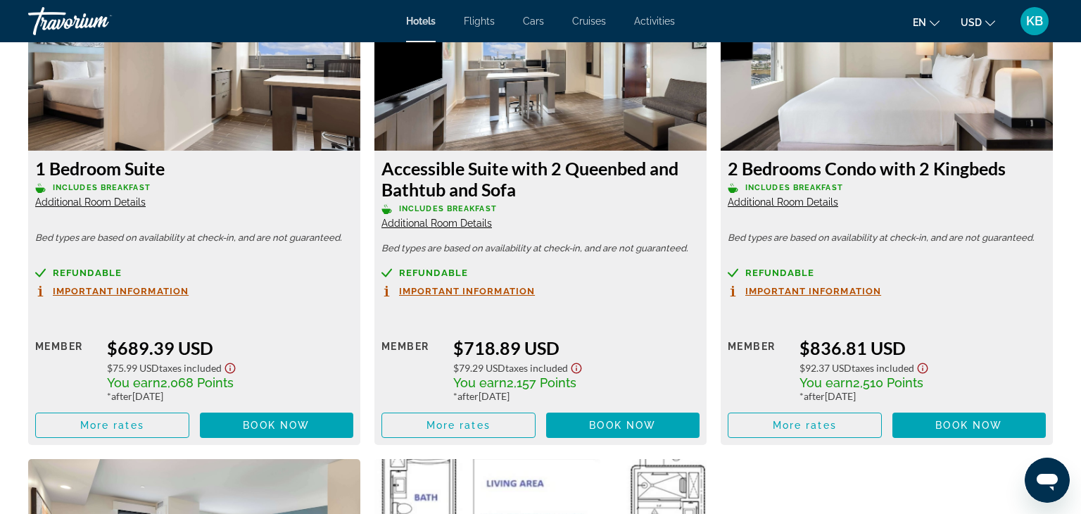
scroll to position [3070, 0]
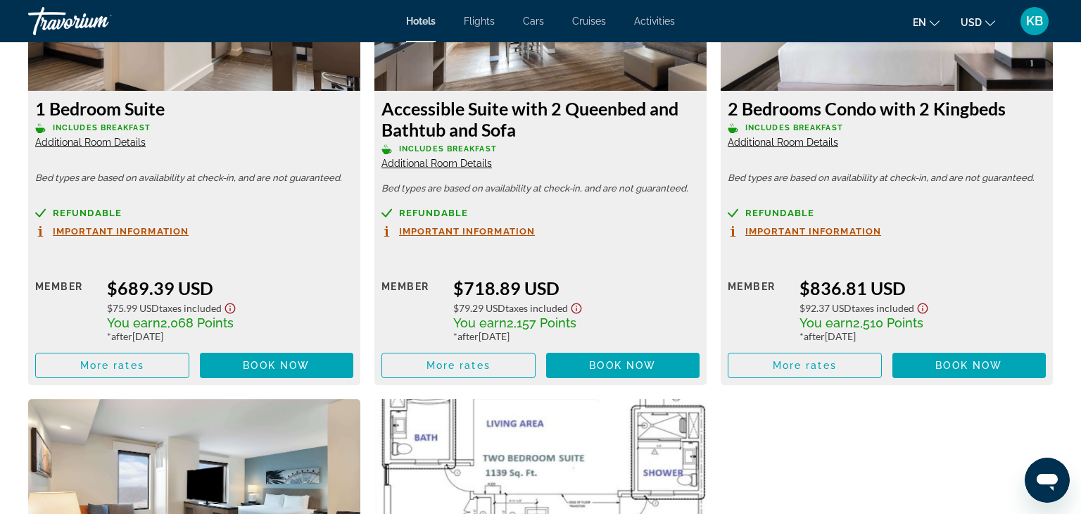
click at [424, 161] on span "Additional Room Details" at bounding box center [437, 163] width 111 height 11
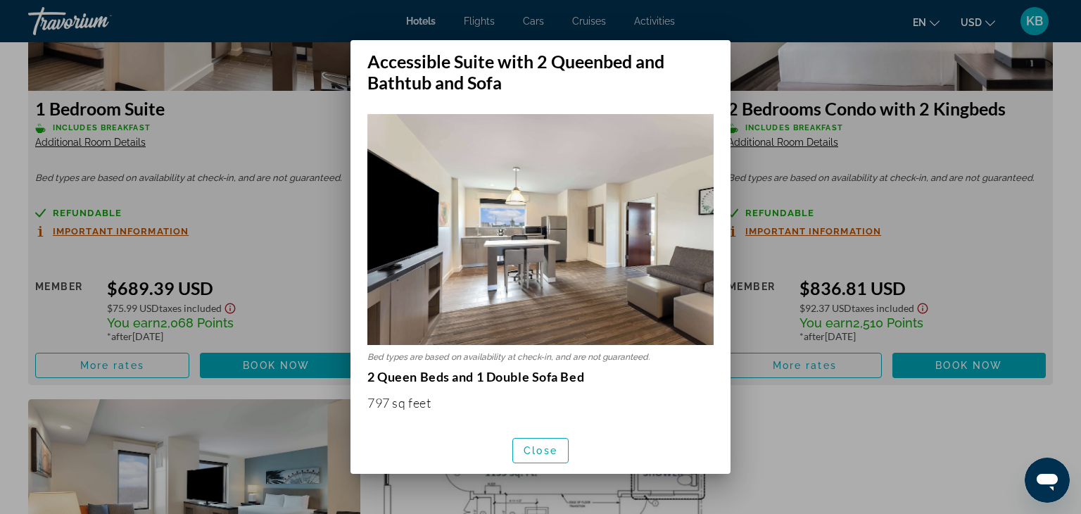
scroll to position [0, 0]
click at [713, 218] on img at bounding box center [541, 229] width 346 height 231
click at [761, 444] on div at bounding box center [540, 257] width 1081 height 514
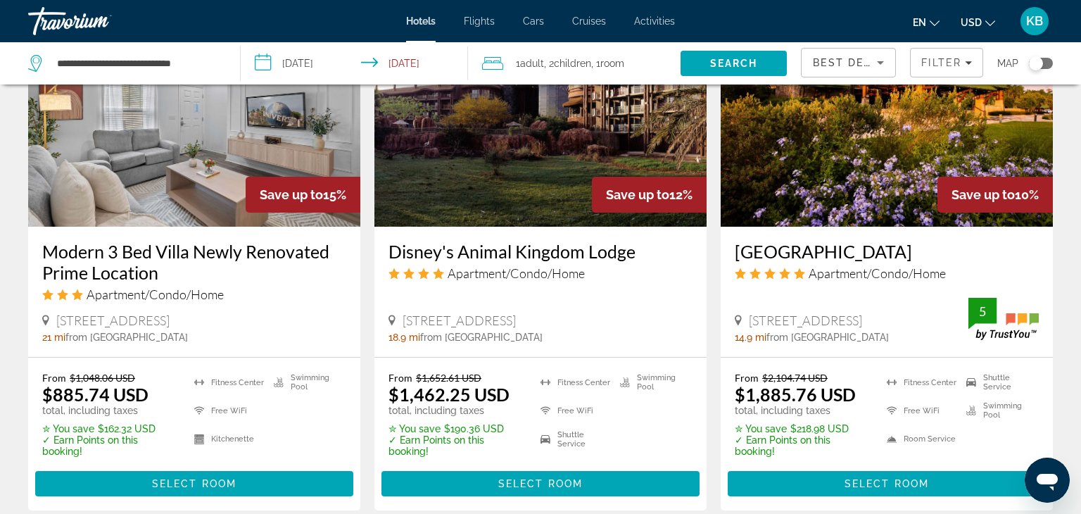
scroll to position [1239, 0]
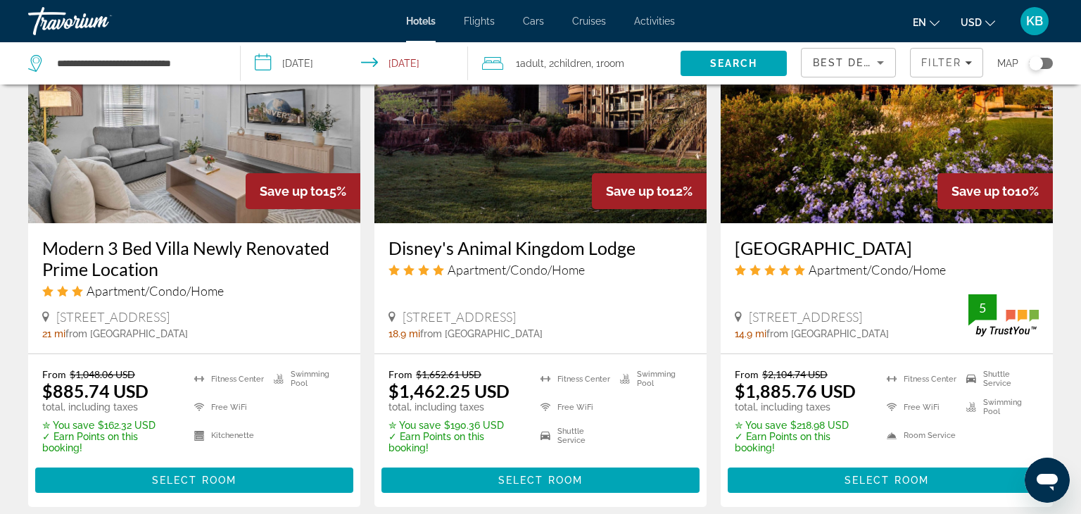
click at [185, 246] on h3 "Modern 3 Bed Villa Newly Renovated Prime Location" at bounding box center [194, 258] width 304 height 42
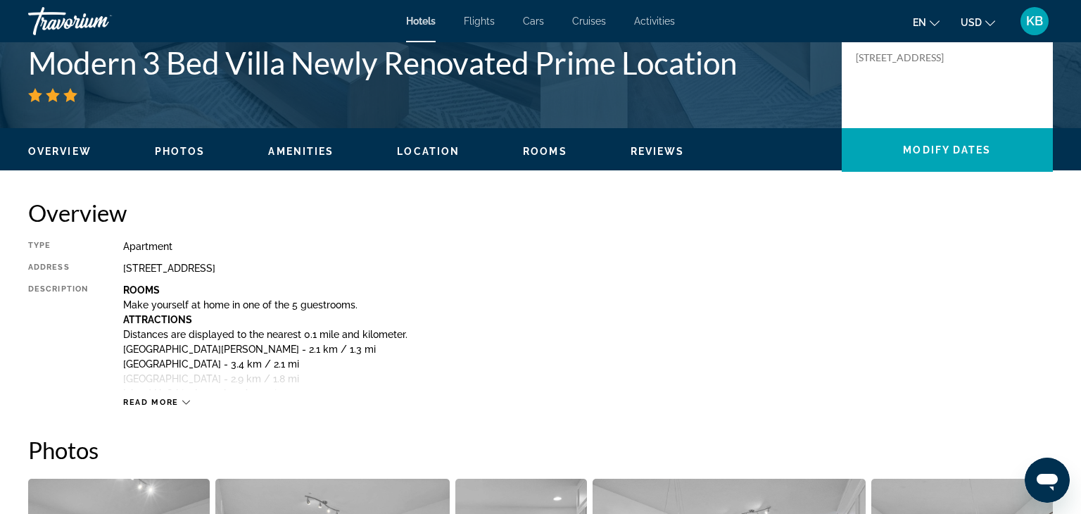
scroll to position [338, 0]
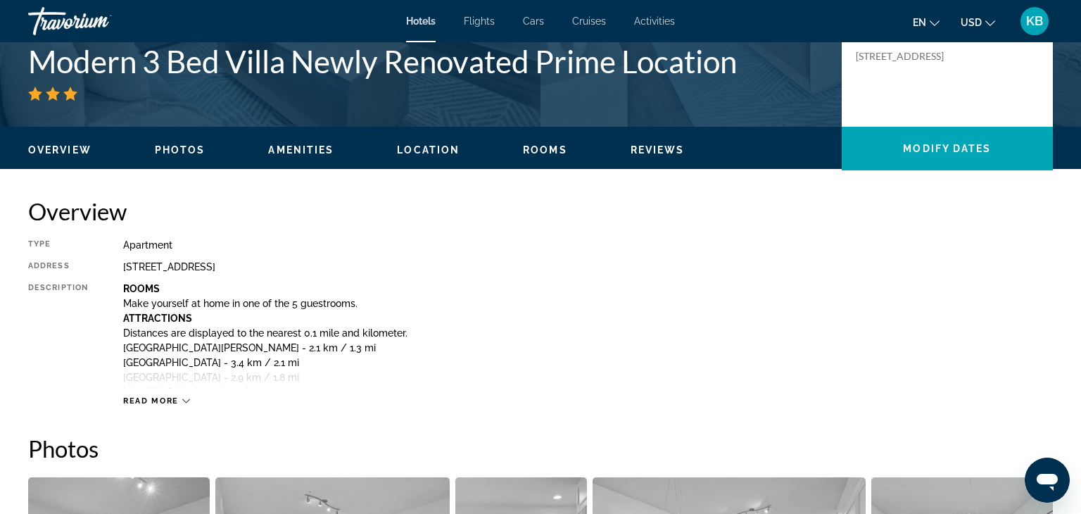
click at [184, 399] on icon "Main content" at bounding box center [186, 401] width 8 height 8
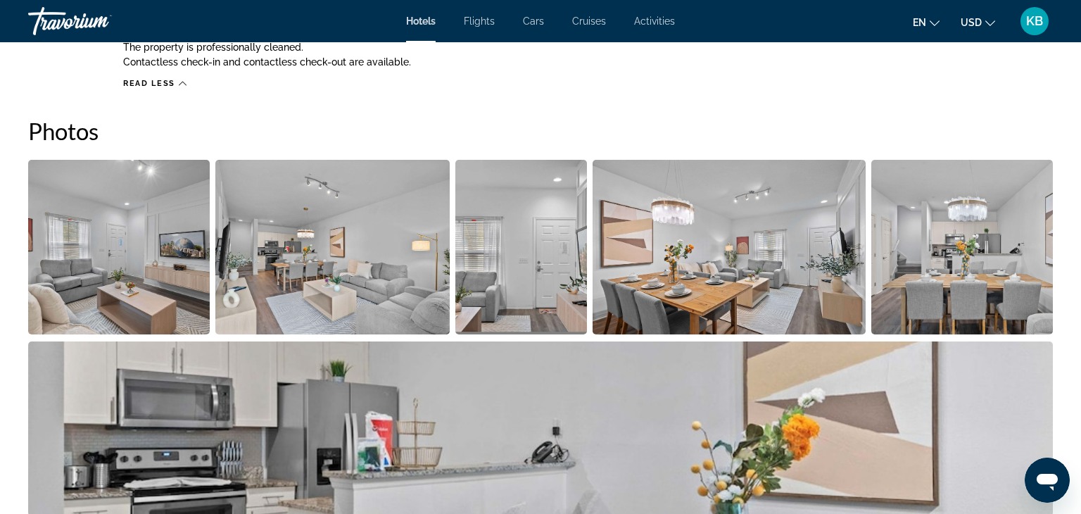
scroll to position [1161, 0]
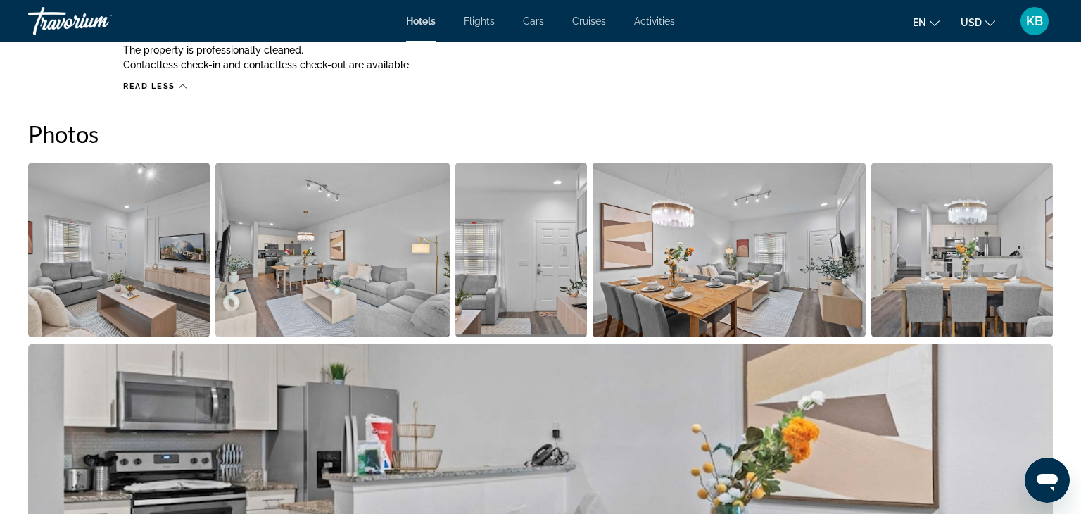
click at [1036, 356] on img "Open full-screen image slider" at bounding box center [540, 431] width 1025 height 175
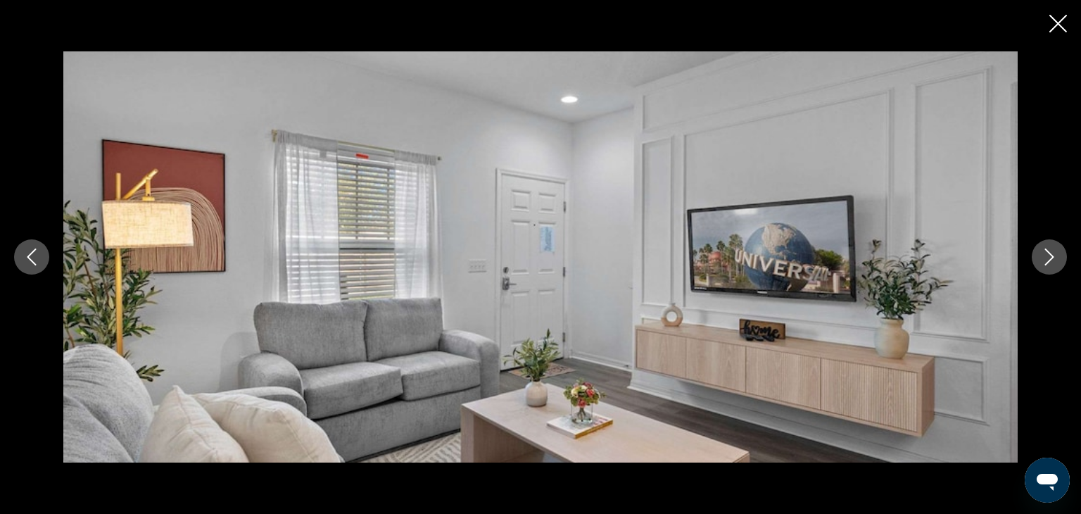
click at [1056, 259] on icon "Next image" at bounding box center [1049, 257] width 17 height 17
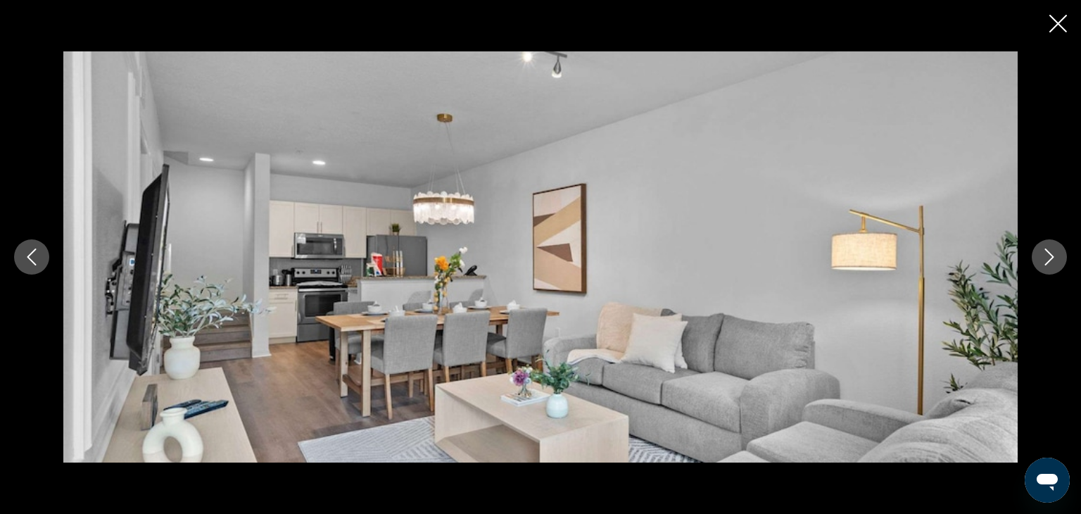
click at [1056, 259] on icon "Next image" at bounding box center [1049, 257] width 17 height 17
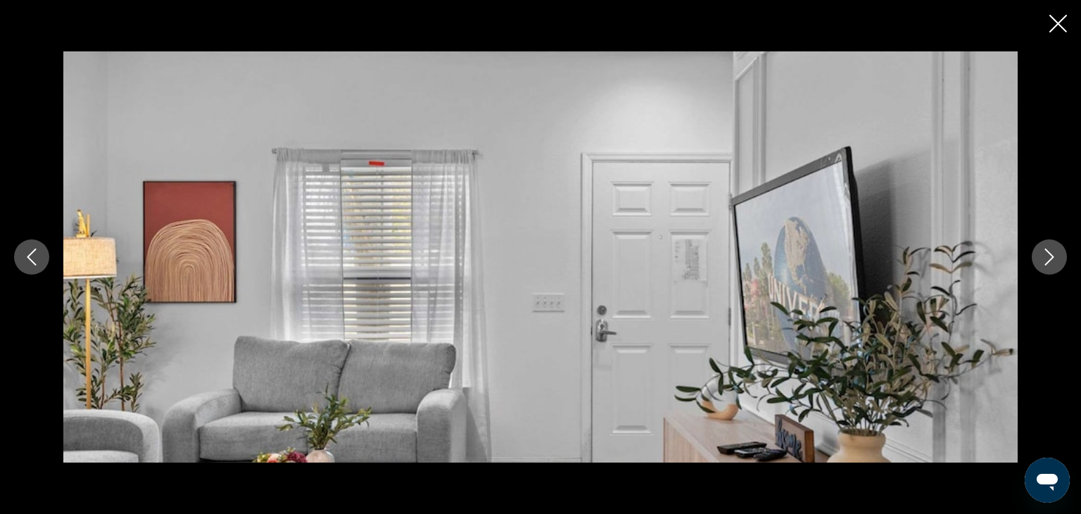
click at [1056, 259] on icon "Next image" at bounding box center [1049, 257] width 17 height 17
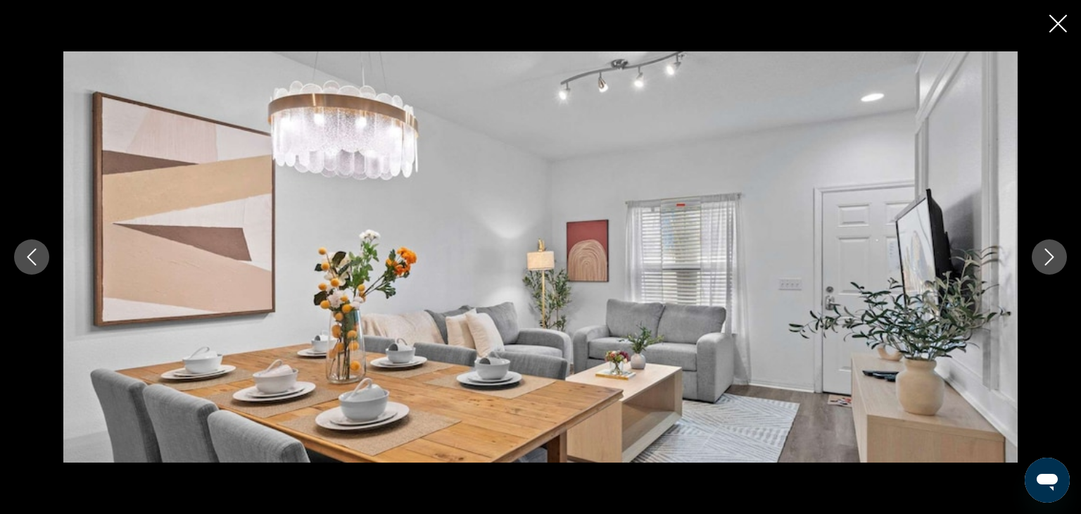
click at [1056, 259] on icon "Next image" at bounding box center [1049, 257] width 17 height 17
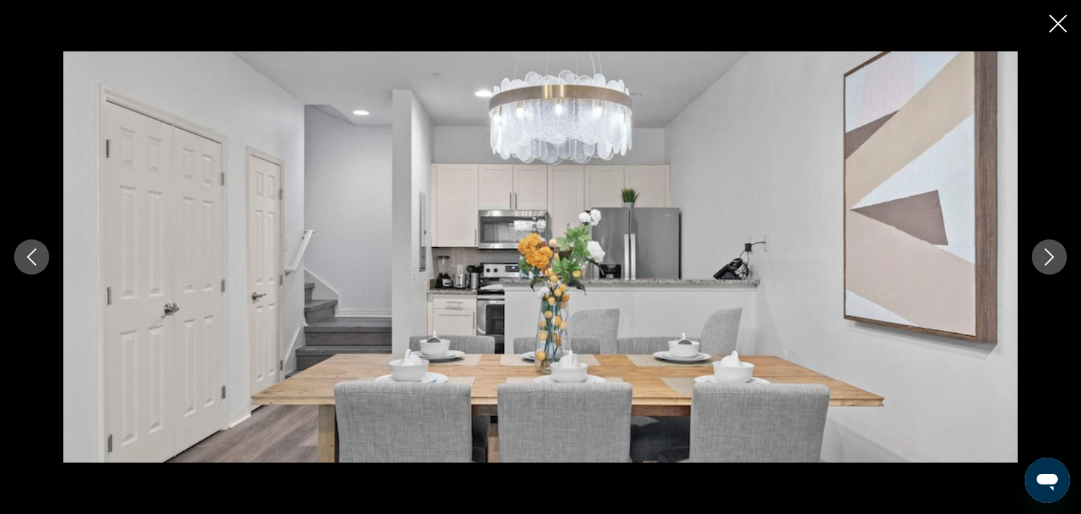
click at [1056, 259] on icon "Next image" at bounding box center [1049, 257] width 17 height 17
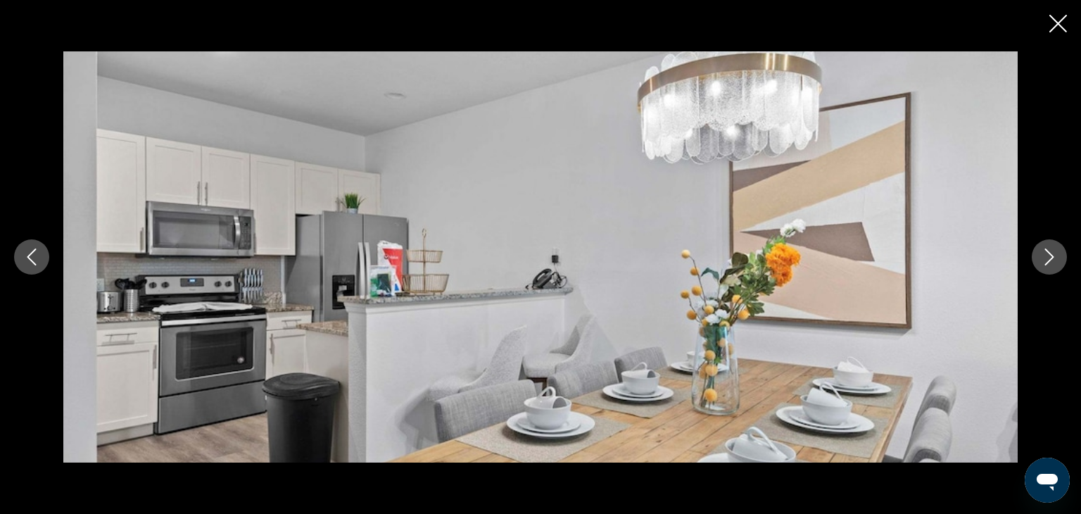
click at [1056, 259] on icon "Next image" at bounding box center [1049, 257] width 17 height 17
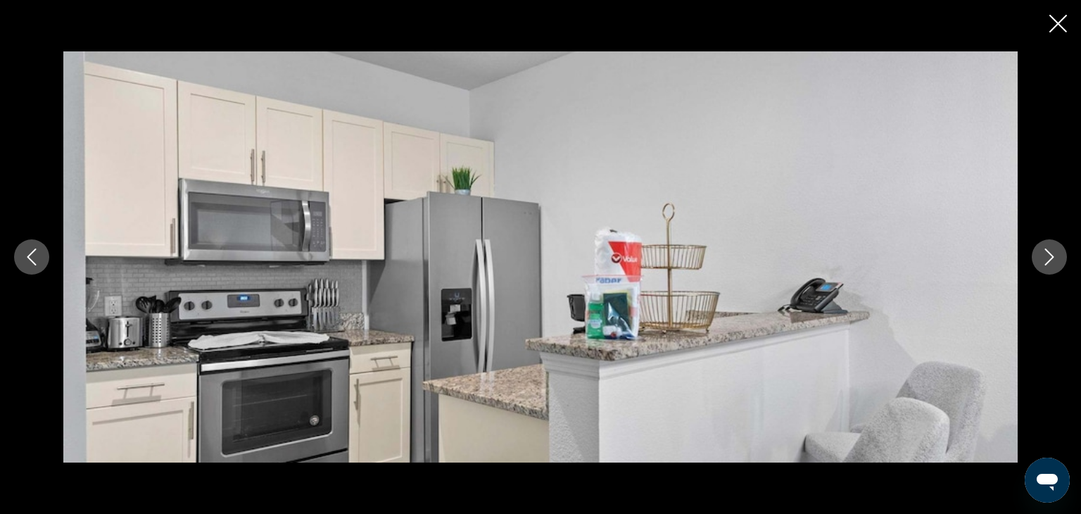
click at [1056, 259] on icon "Next image" at bounding box center [1049, 257] width 17 height 17
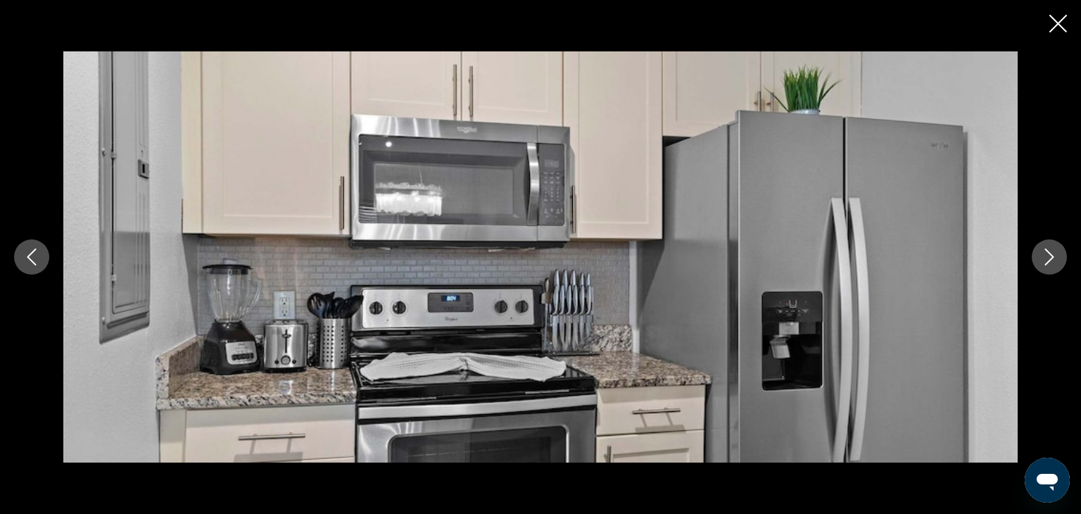
click at [1056, 259] on icon "Next image" at bounding box center [1049, 257] width 17 height 17
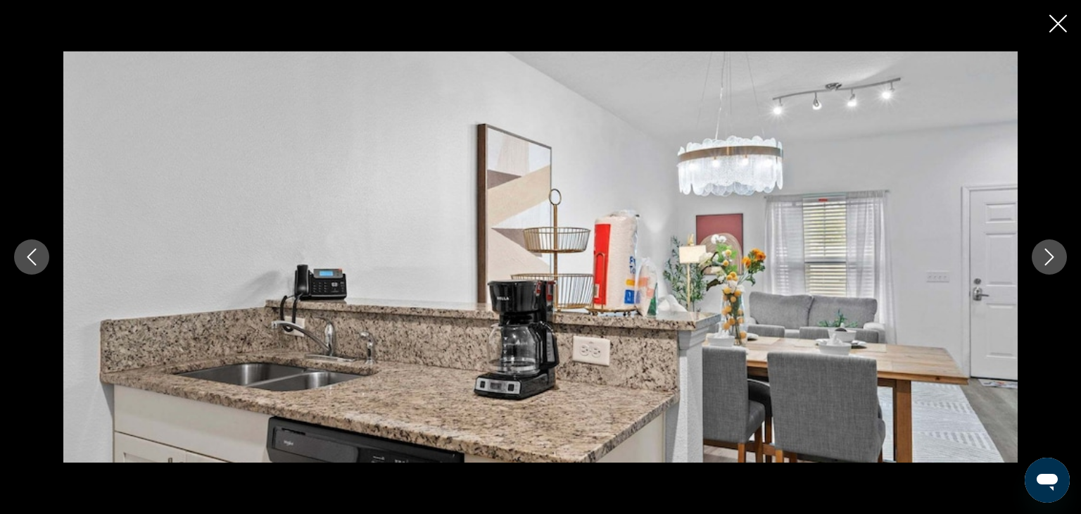
click at [1056, 259] on icon "Next image" at bounding box center [1049, 257] width 17 height 17
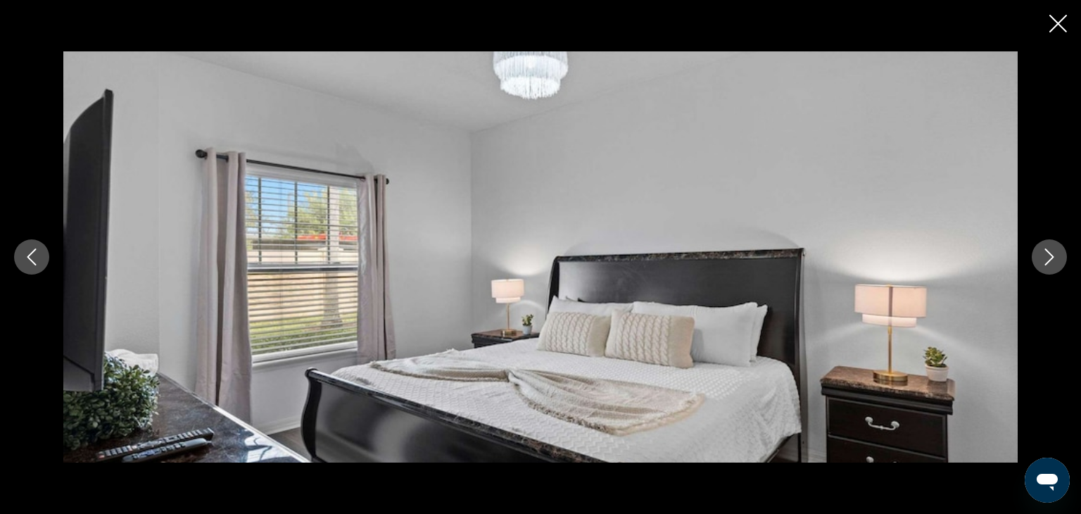
click at [1056, 259] on icon "Next image" at bounding box center [1049, 257] width 17 height 17
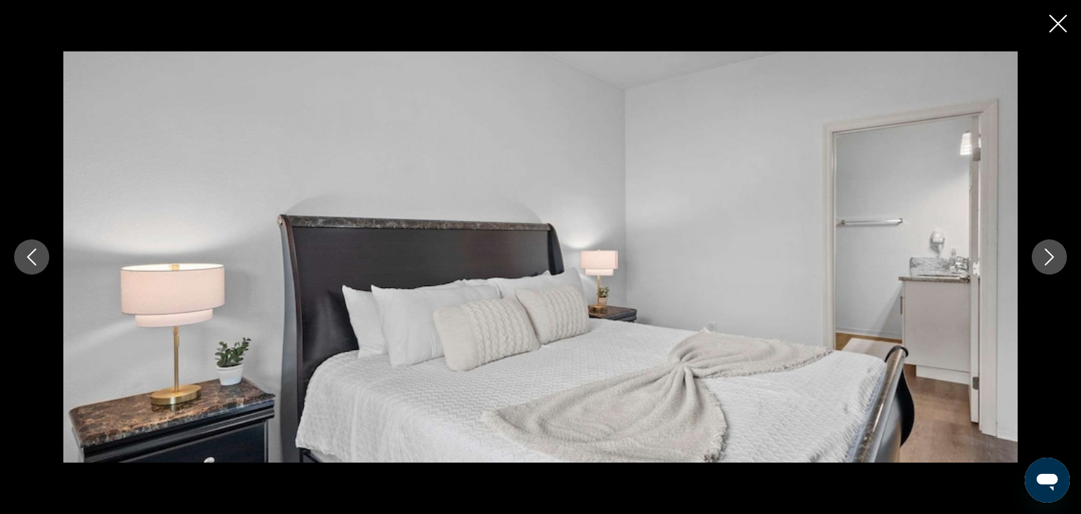
click at [1056, 259] on icon "Next image" at bounding box center [1049, 257] width 17 height 17
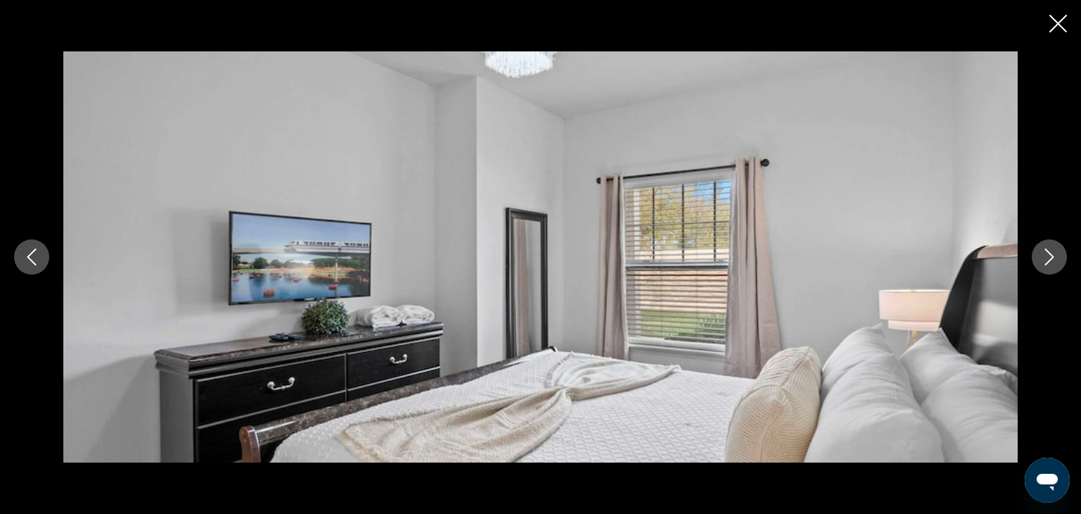
click at [1056, 259] on icon "Next image" at bounding box center [1049, 257] width 17 height 17
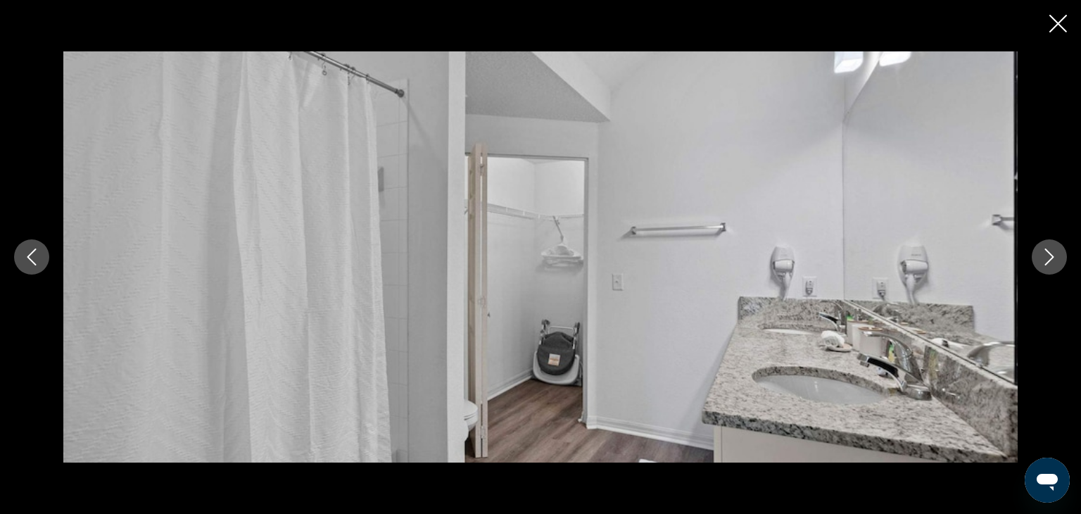
click at [1056, 259] on icon "Next image" at bounding box center [1049, 257] width 17 height 17
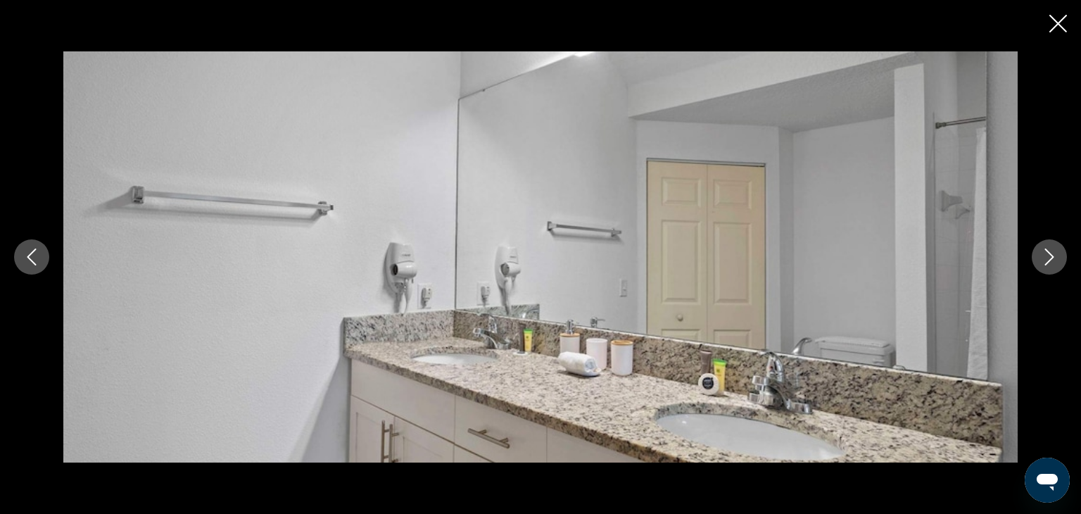
click at [30, 255] on icon "Previous image" at bounding box center [31, 257] width 9 height 17
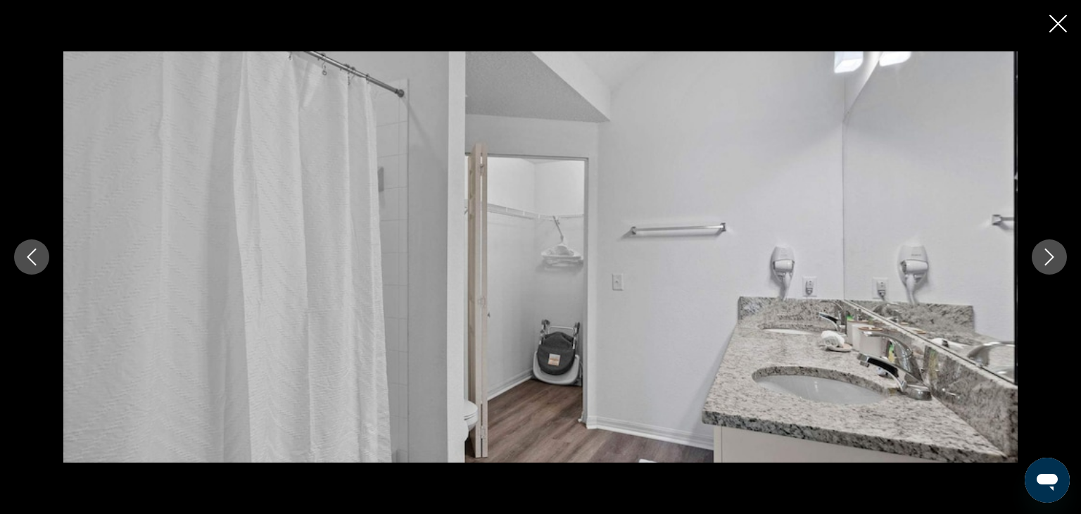
click at [30, 255] on icon "Previous image" at bounding box center [31, 257] width 9 height 17
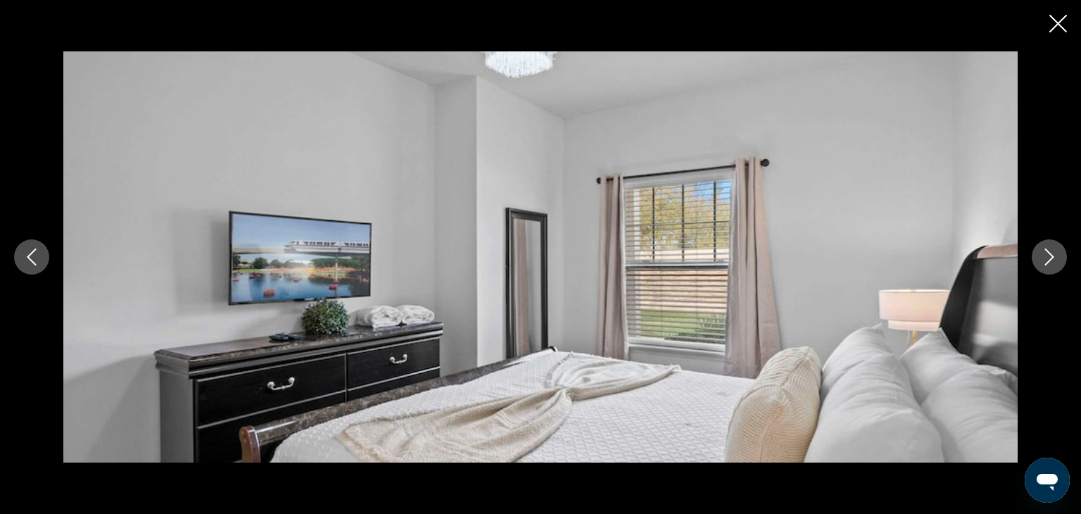
click at [32, 249] on icon "Previous image" at bounding box center [31, 257] width 17 height 17
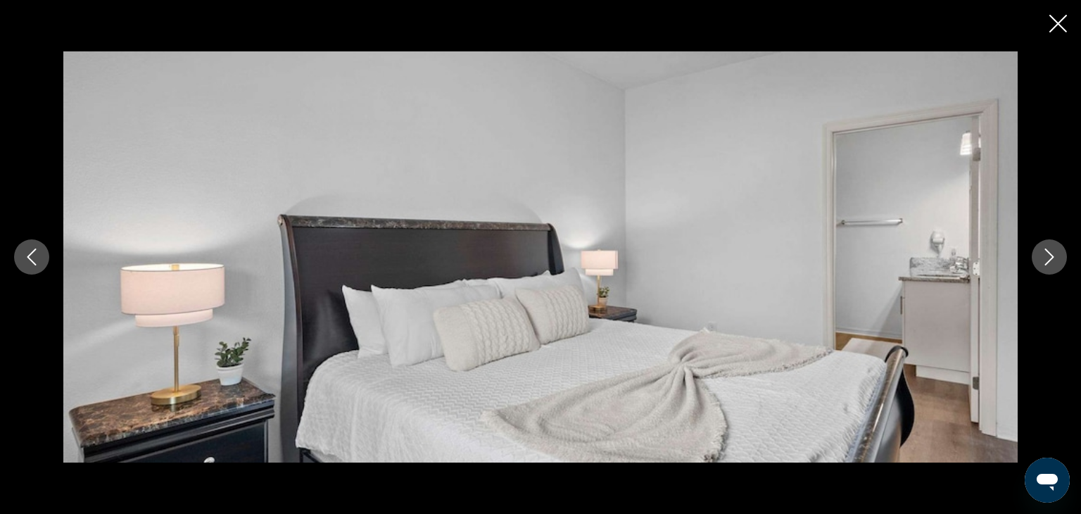
click at [32, 265] on icon "Previous image" at bounding box center [31, 257] width 17 height 17
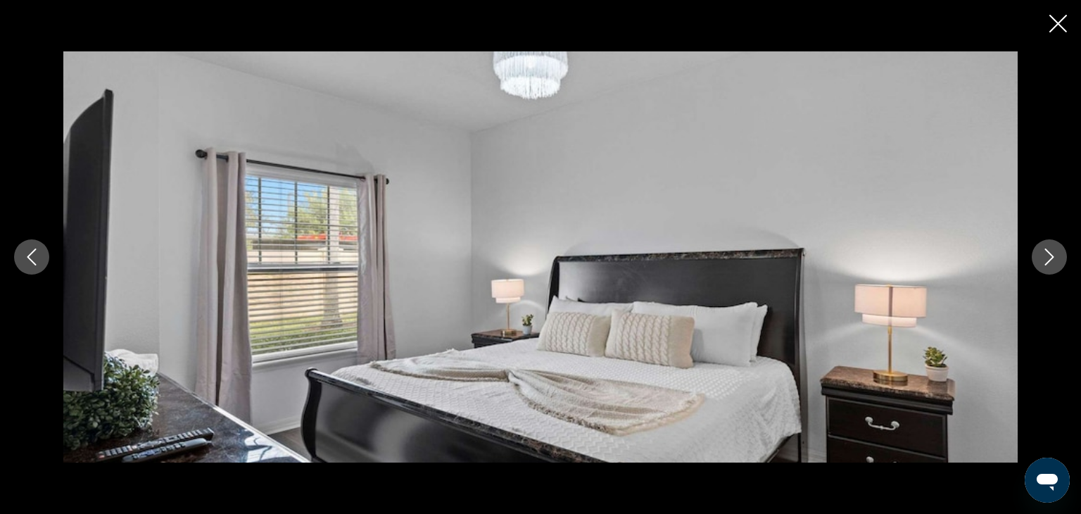
click at [32, 265] on icon "Previous image" at bounding box center [31, 257] width 17 height 17
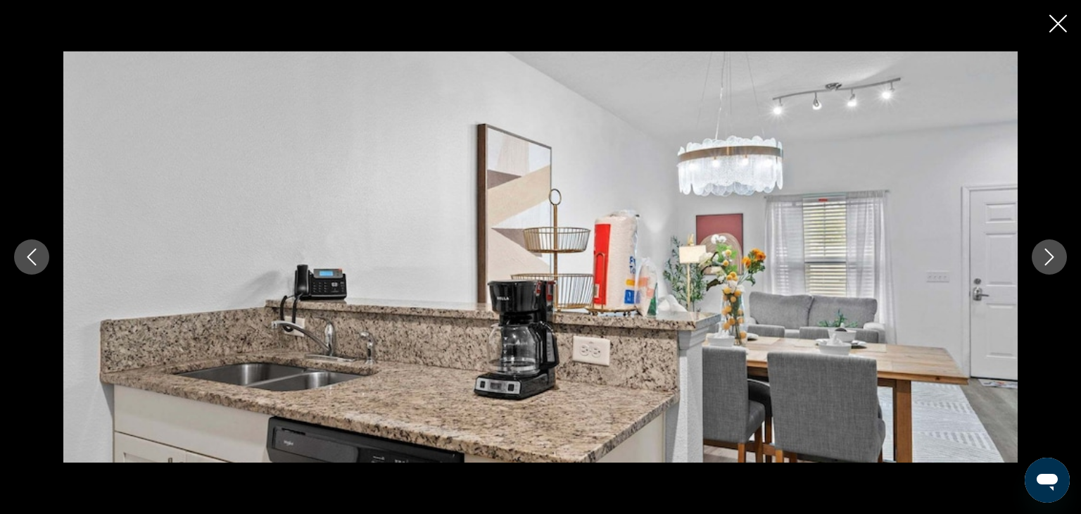
click at [1056, 255] on icon "Next image" at bounding box center [1049, 257] width 17 height 17
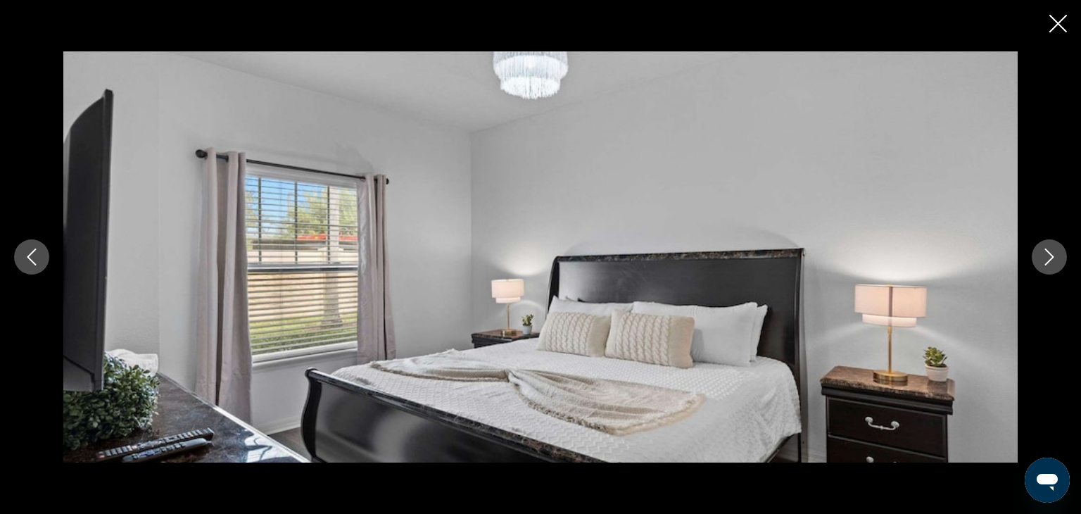
click at [1056, 255] on icon "Next image" at bounding box center [1049, 257] width 17 height 17
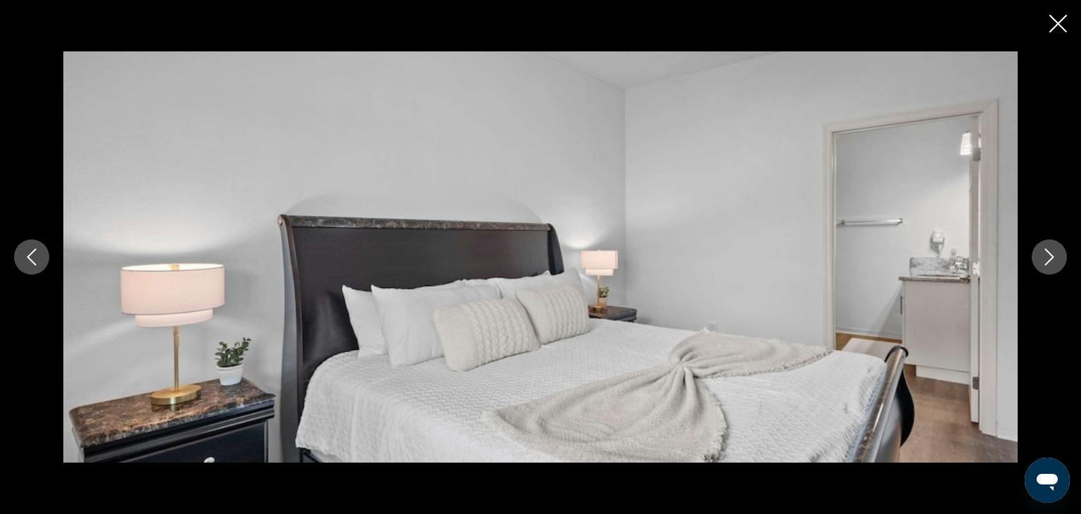
click at [1056, 255] on icon "Next image" at bounding box center [1049, 257] width 17 height 17
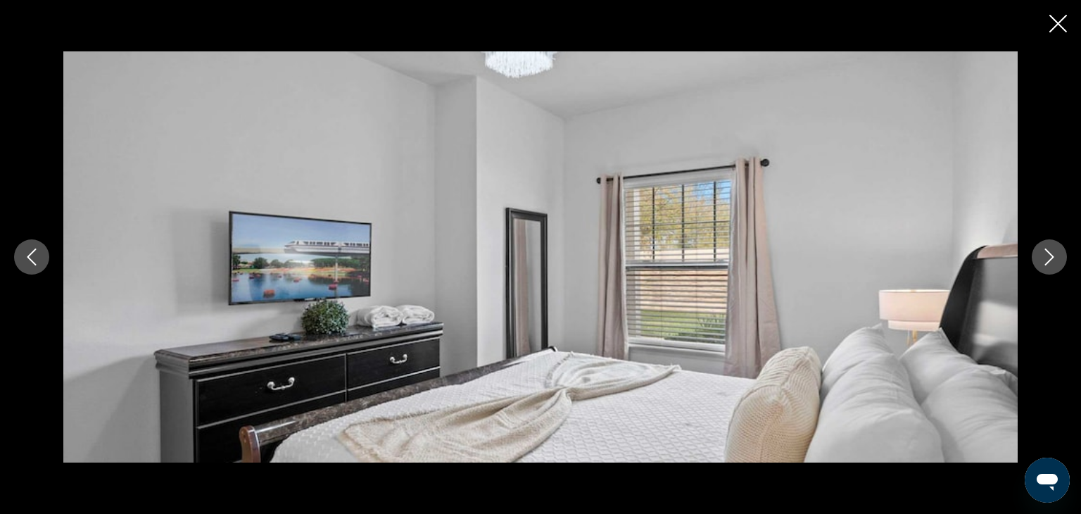
click at [1056, 255] on icon "Next image" at bounding box center [1049, 257] width 17 height 17
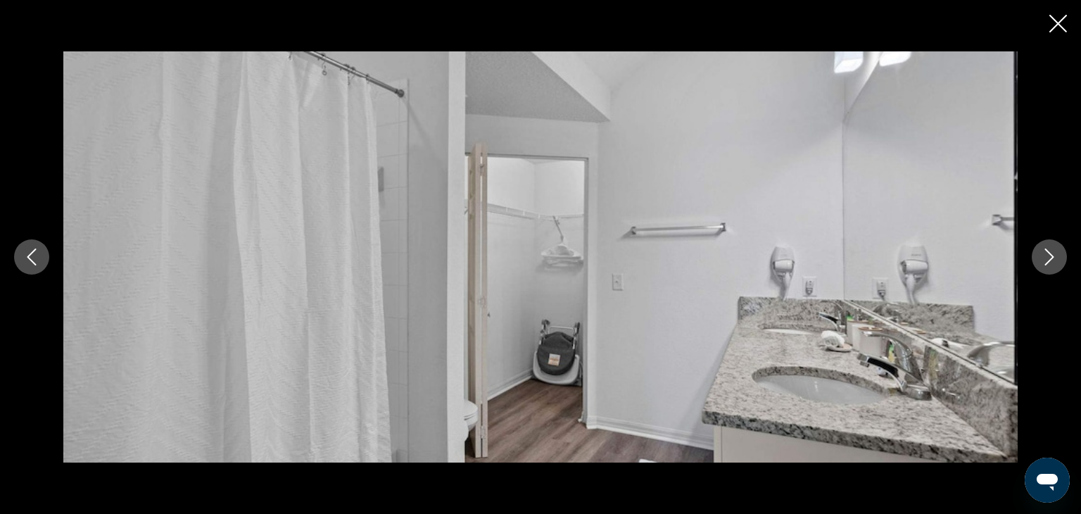
click at [1056, 255] on icon "Next image" at bounding box center [1049, 257] width 17 height 17
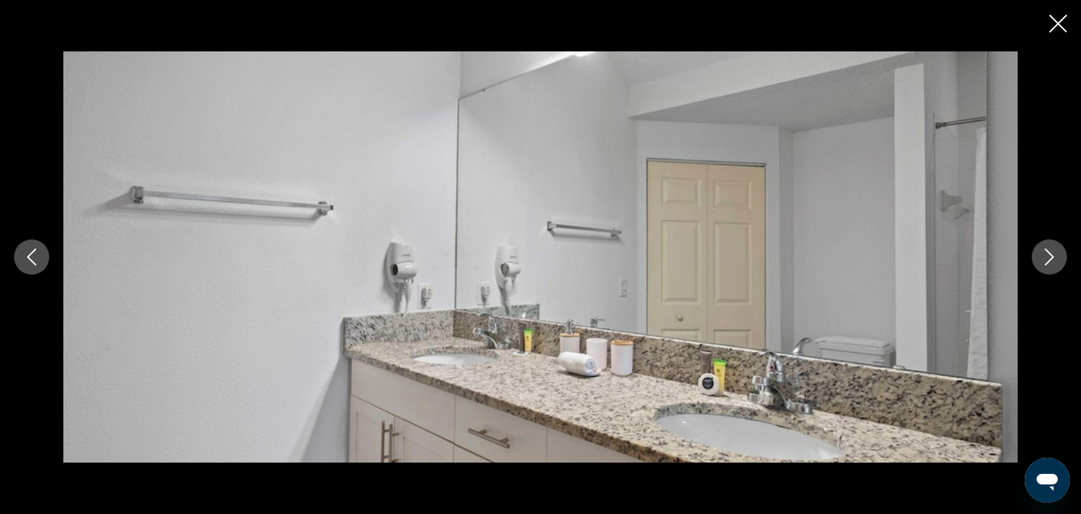
click at [1056, 255] on icon "Next image" at bounding box center [1049, 257] width 17 height 17
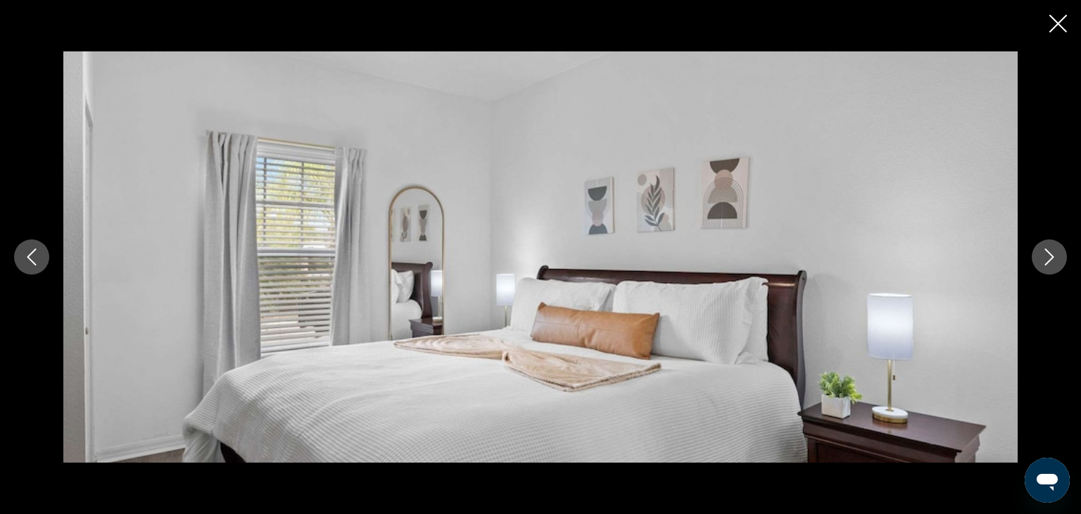
click at [1056, 255] on icon "Next image" at bounding box center [1049, 257] width 17 height 17
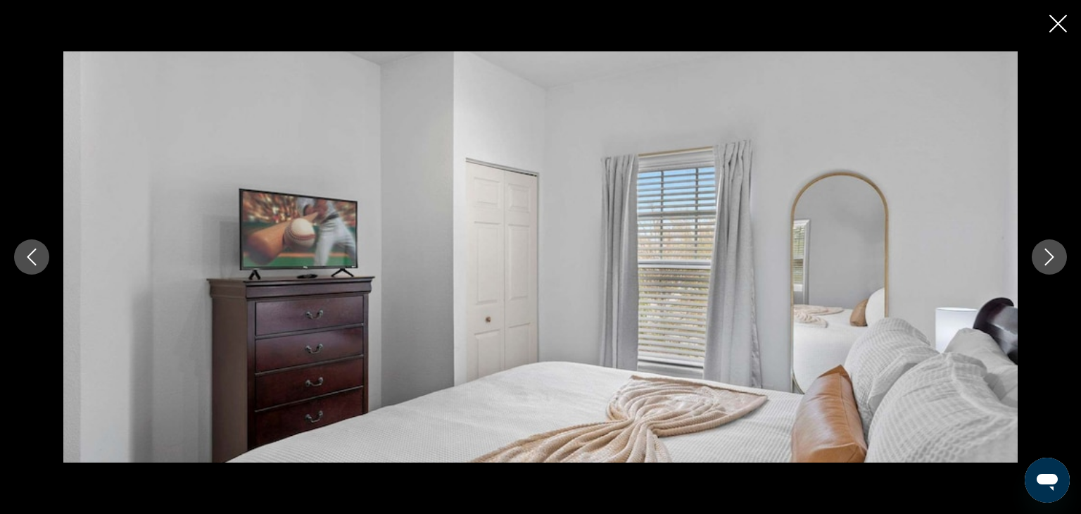
click at [1056, 255] on icon "Next image" at bounding box center [1049, 257] width 17 height 17
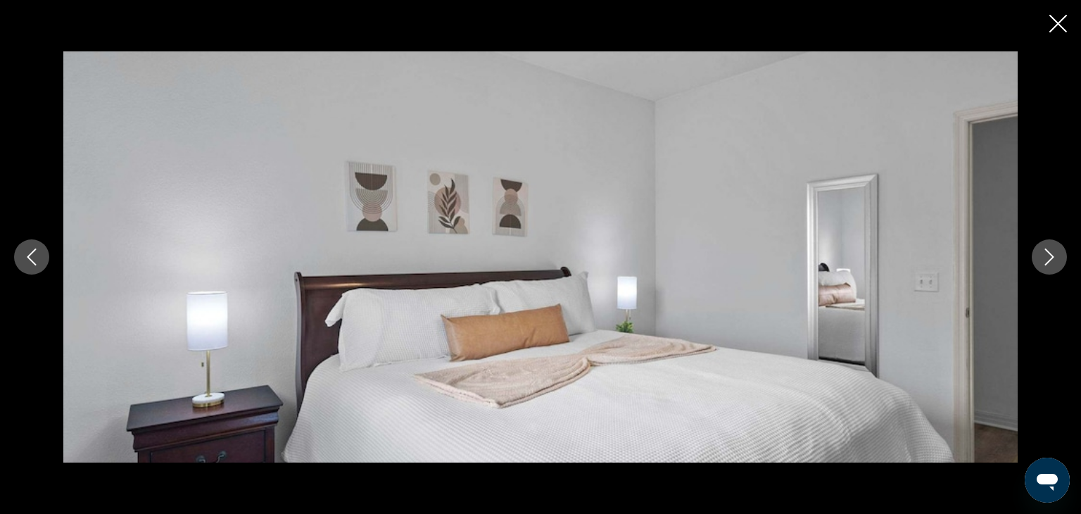
click at [1056, 255] on icon "Next image" at bounding box center [1049, 257] width 17 height 17
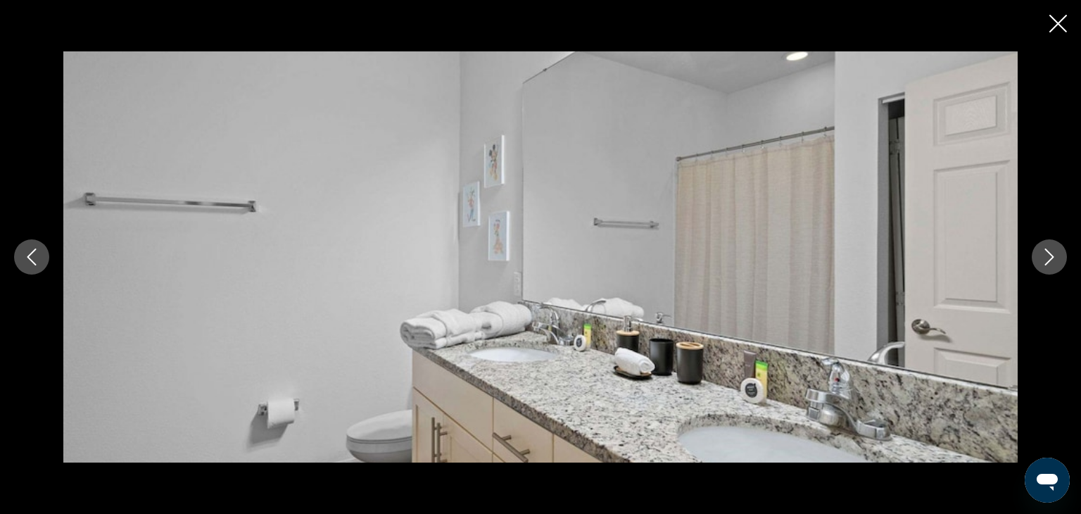
click at [1056, 255] on icon "Next image" at bounding box center [1049, 257] width 17 height 17
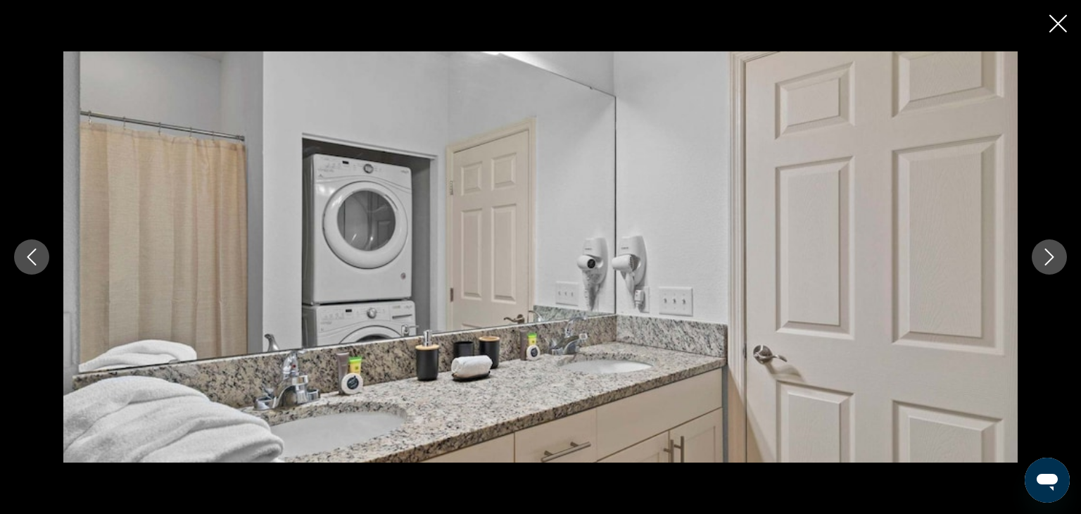
click at [1047, 251] on icon "Next image" at bounding box center [1049, 257] width 17 height 17
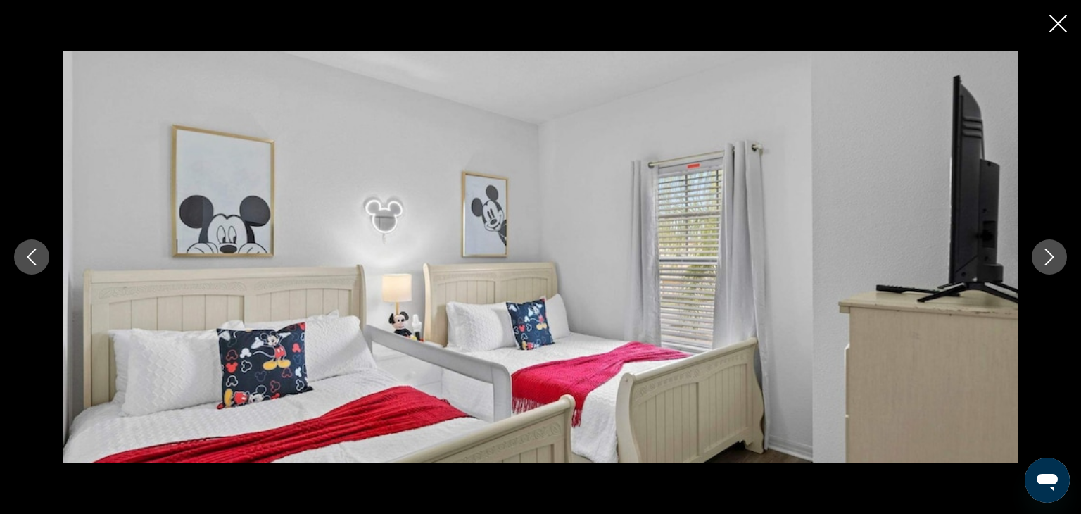
click at [1047, 251] on icon "Next image" at bounding box center [1049, 257] width 17 height 17
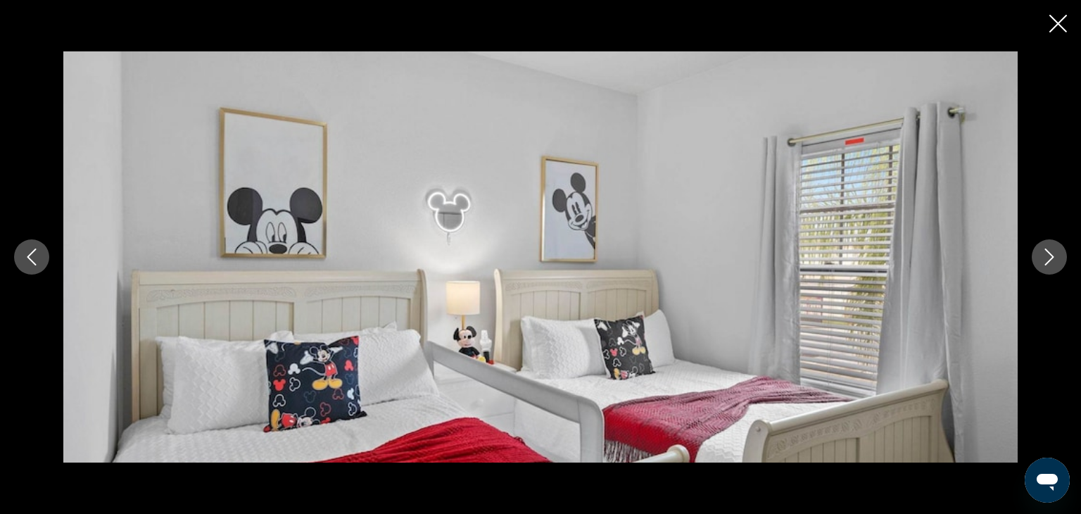
click at [1060, 31] on icon "Close slideshow" at bounding box center [1059, 24] width 18 height 18
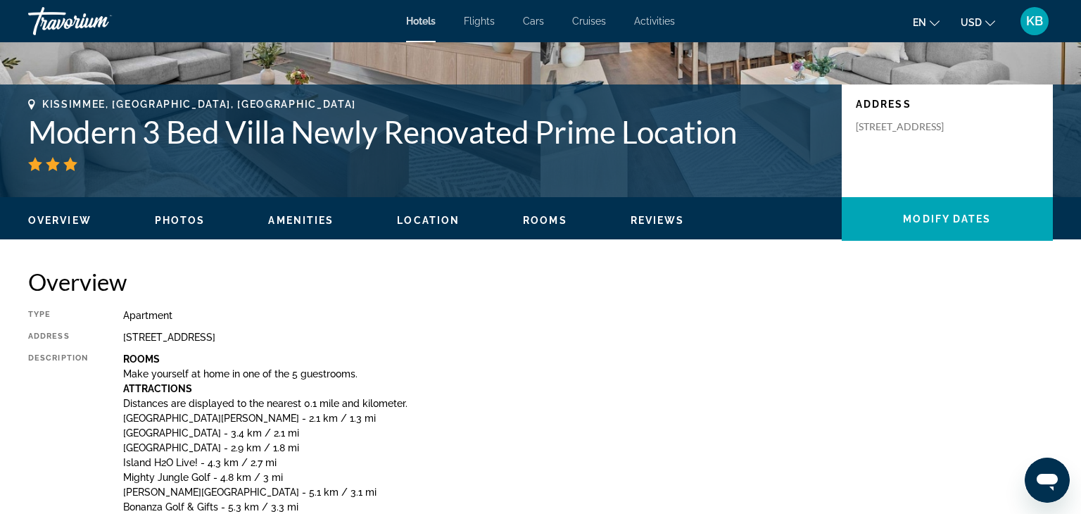
scroll to position [260, 0]
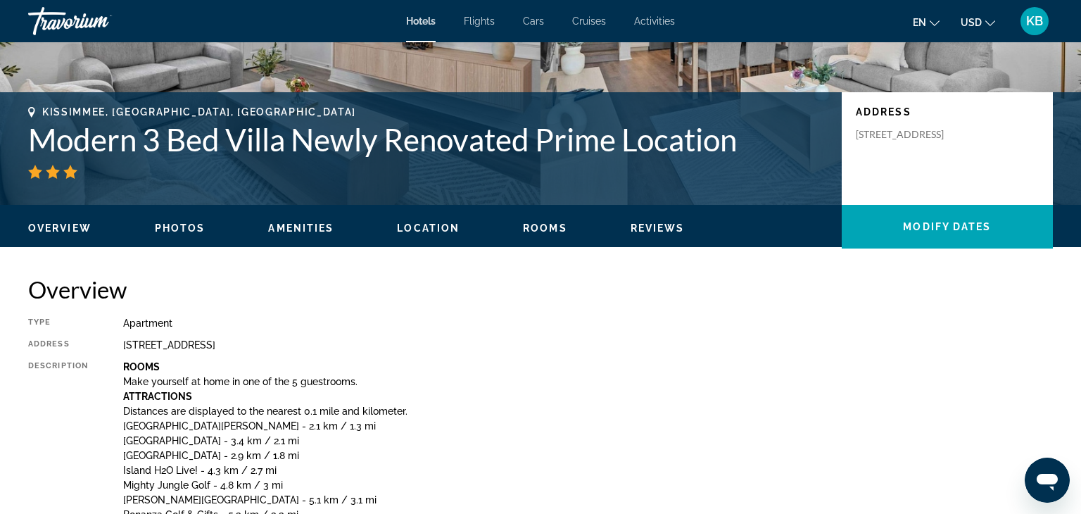
click at [288, 229] on span "Amenities" at bounding box center [300, 227] width 65 height 11
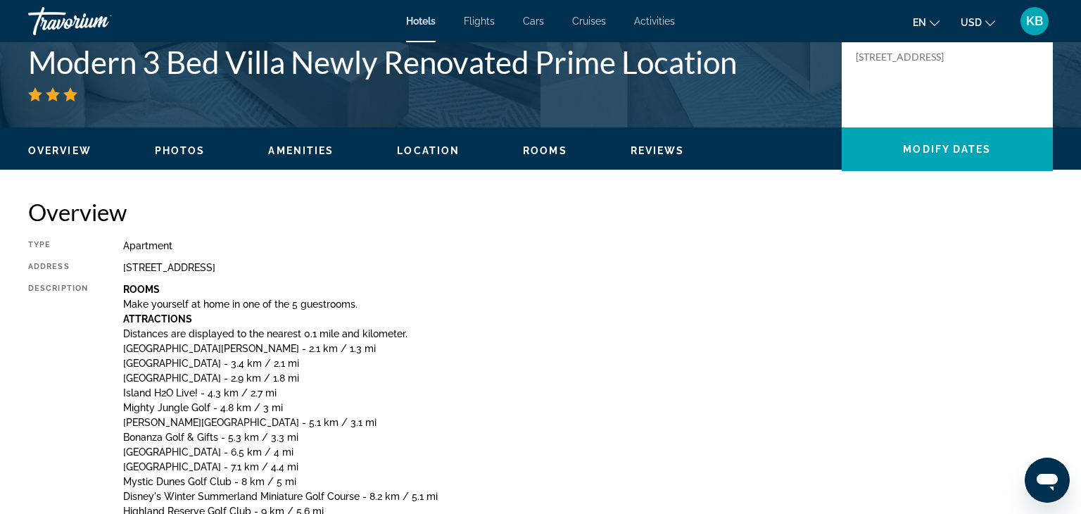
scroll to position [306, 0]
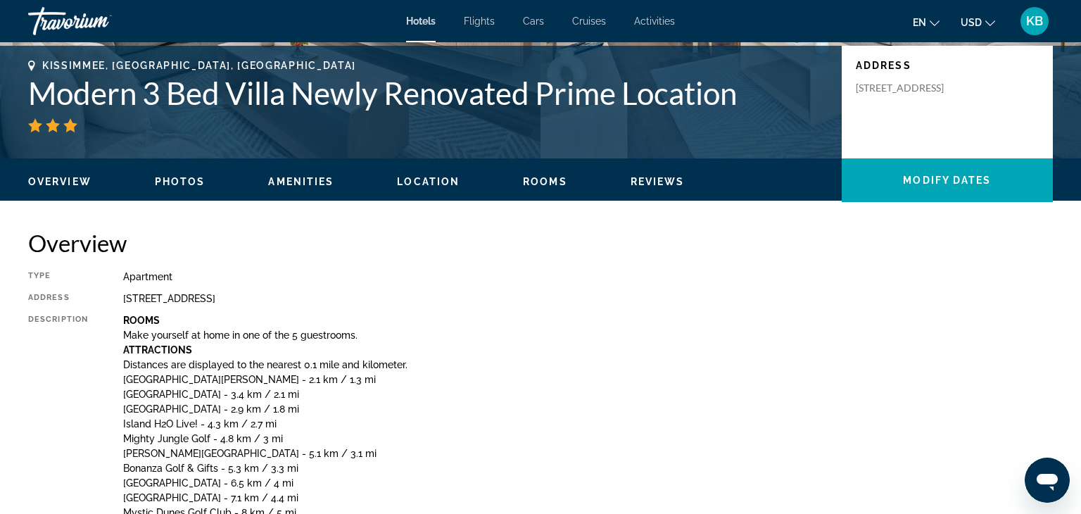
click at [551, 186] on span "Rooms" at bounding box center [545, 181] width 44 height 11
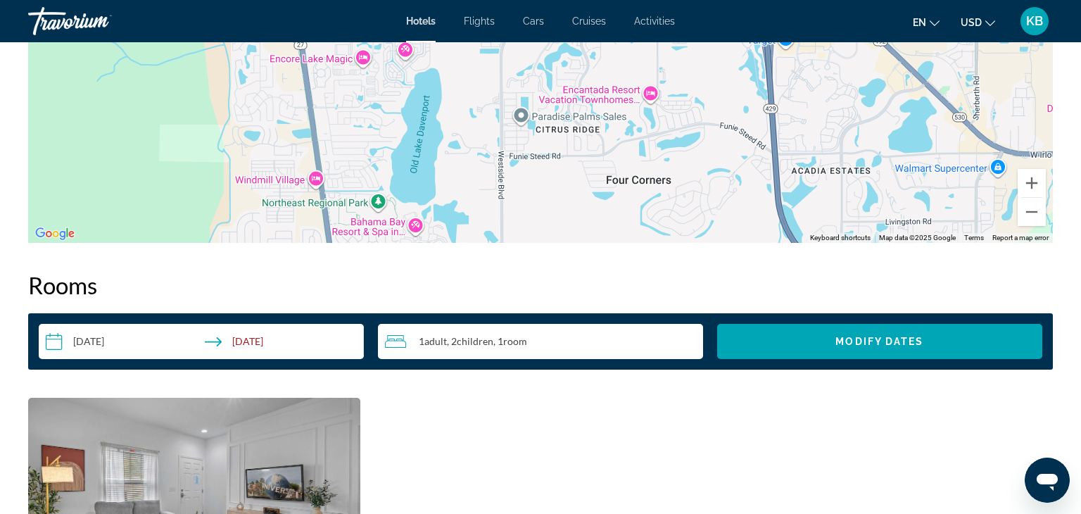
scroll to position [2290, 0]
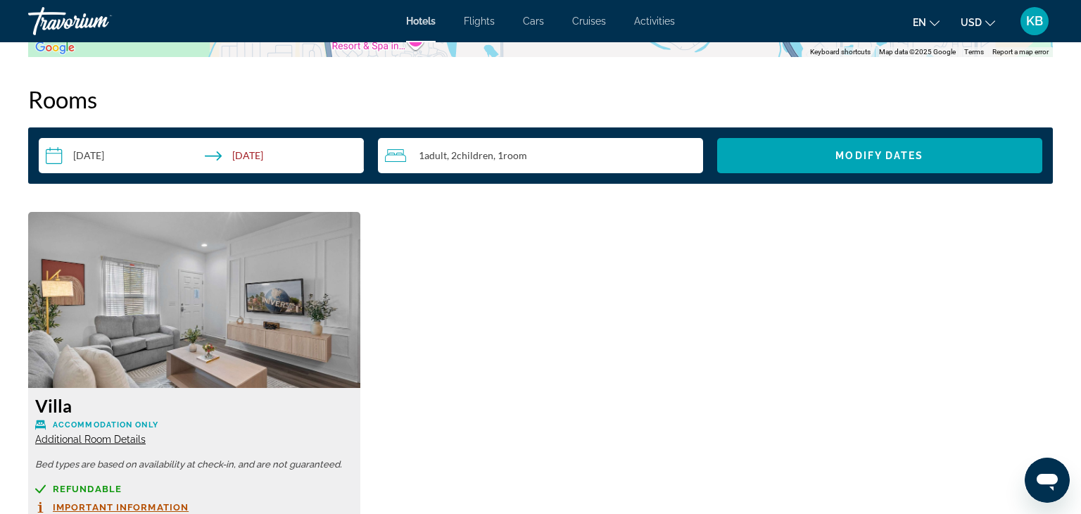
click at [113, 438] on span "Additional Room Details" at bounding box center [90, 439] width 111 height 11
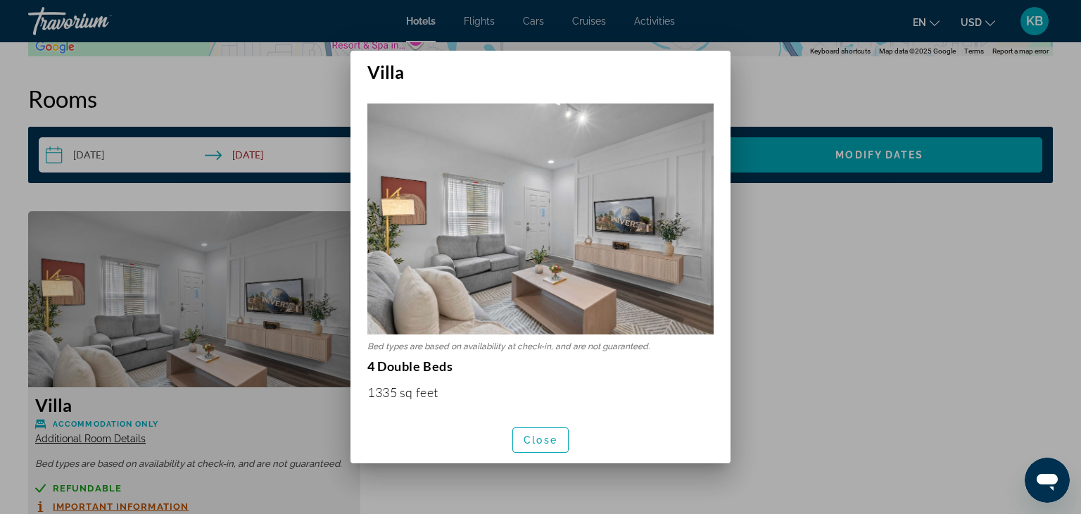
scroll to position [0, 0]
click at [551, 438] on span "Close" at bounding box center [541, 439] width 34 height 11
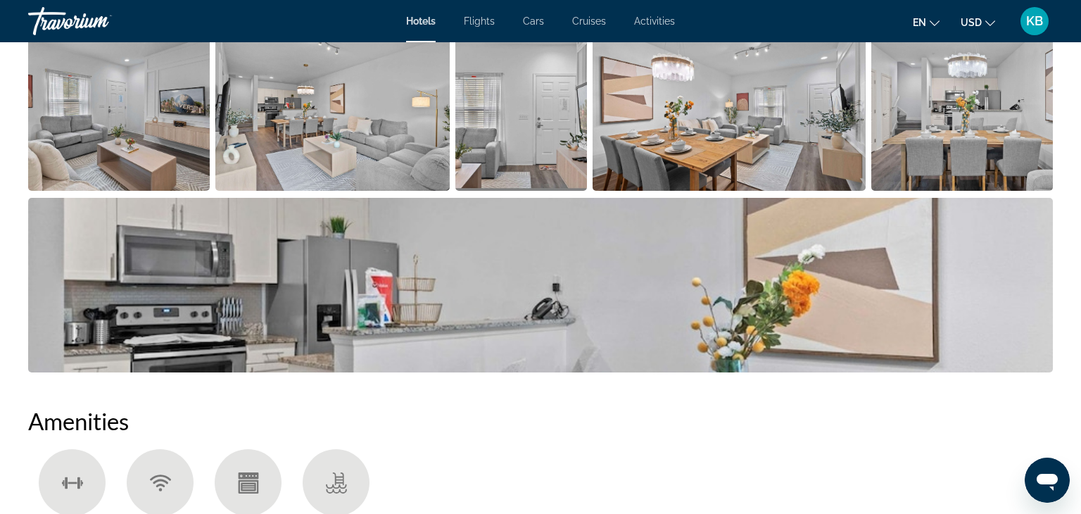
scroll to position [1304, 0]
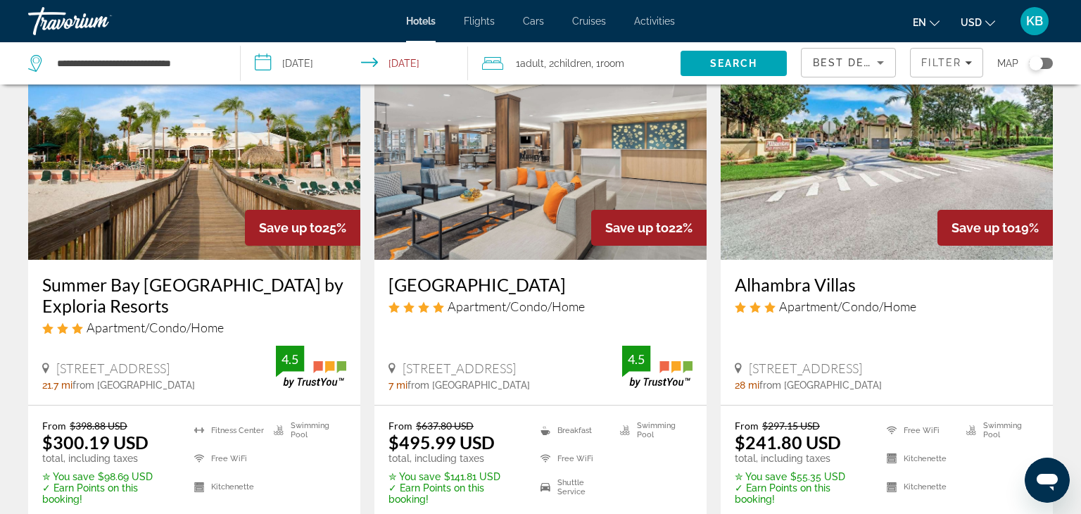
scroll to position [648, 0]
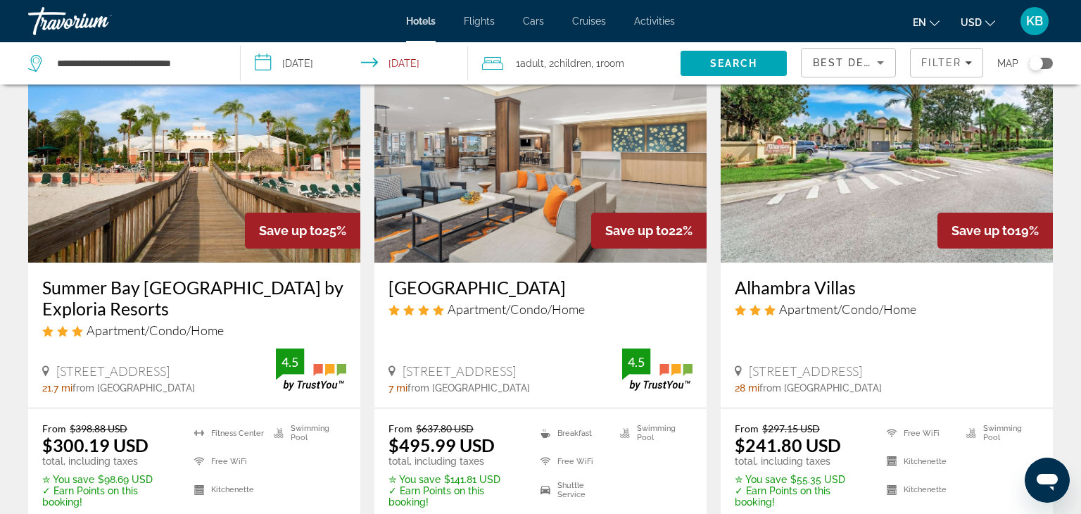
click at [848, 155] on img "Main content" at bounding box center [887, 149] width 332 height 225
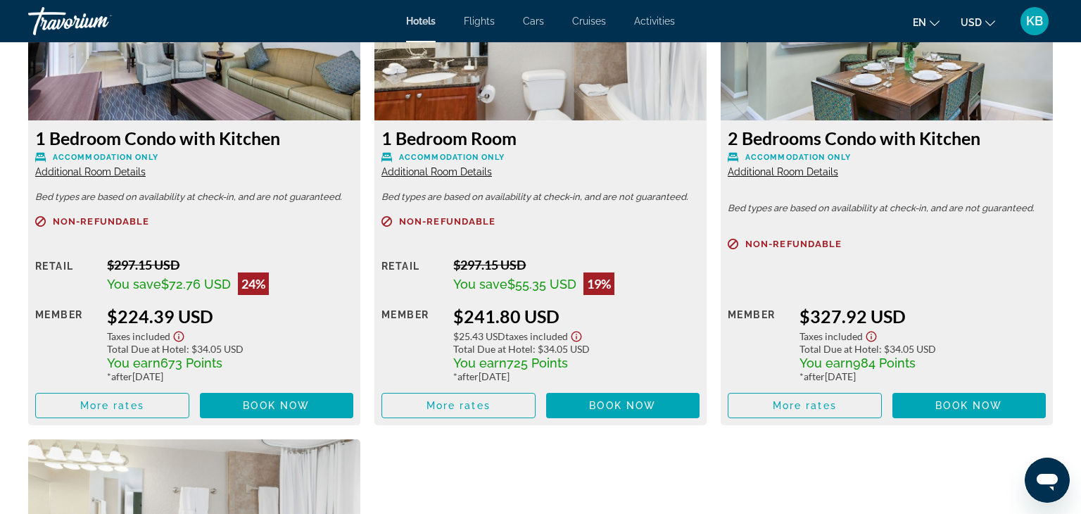
scroll to position [2028, 0]
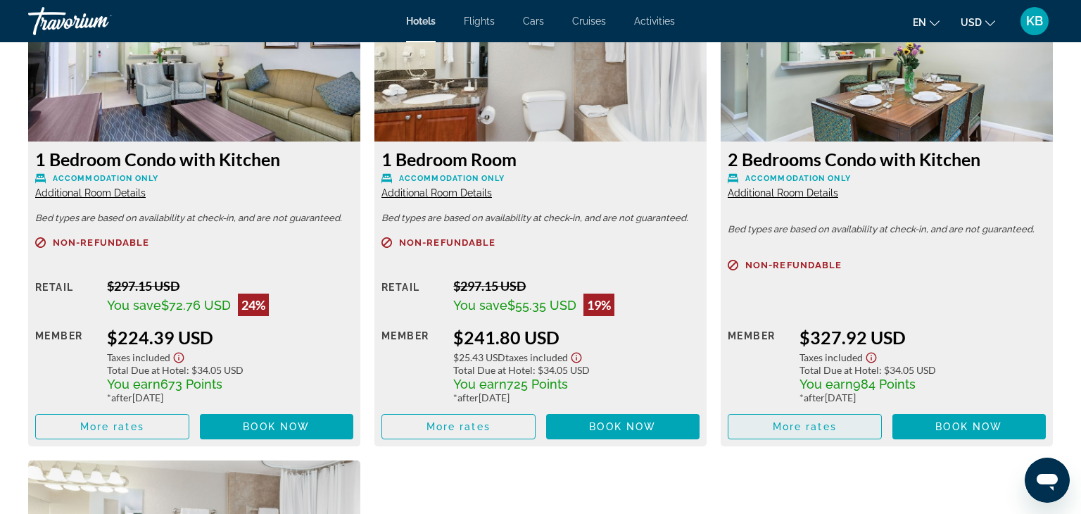
click at [803, 425] on span "More rates" at bounding box center [805, 426] width 64 height 11
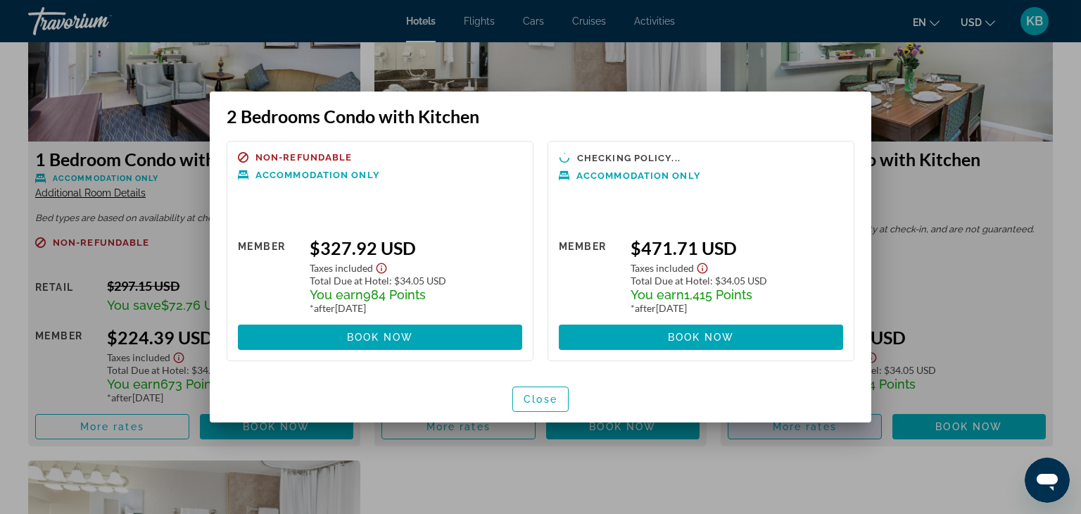
scroll to position [0, 0]
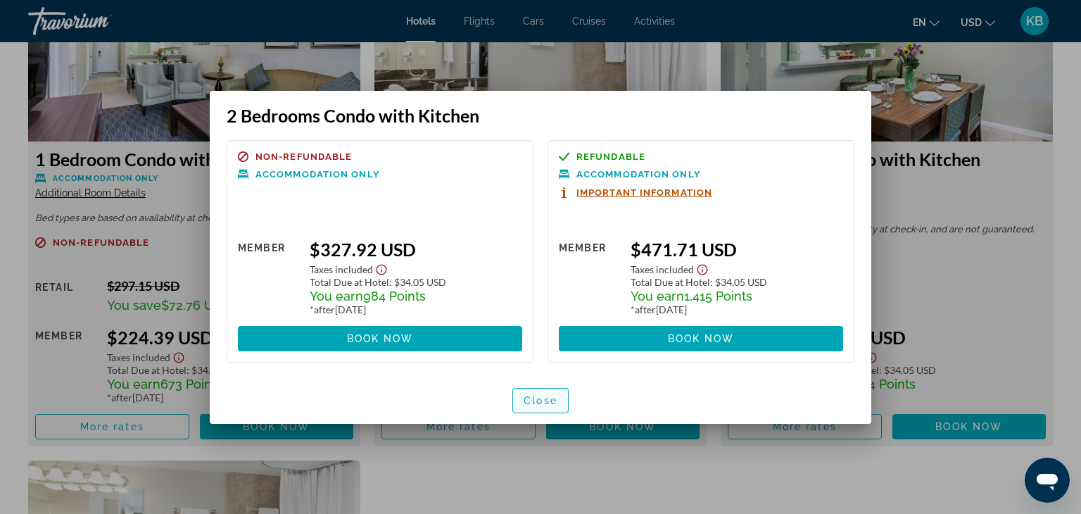
click at [561, 397] on span "button" at bounding box center [540, 401] width 55 height 34
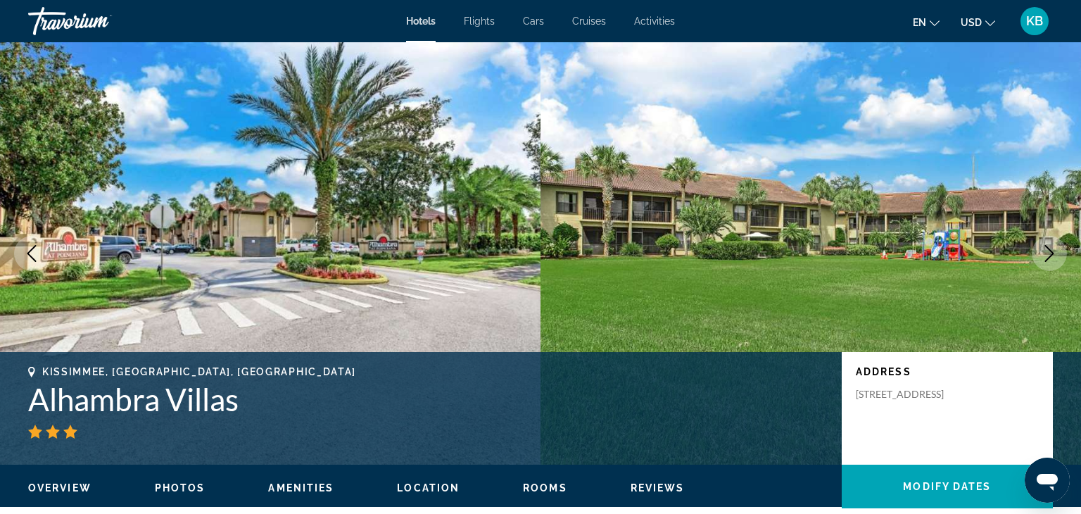
scroll to position [2028, 0]
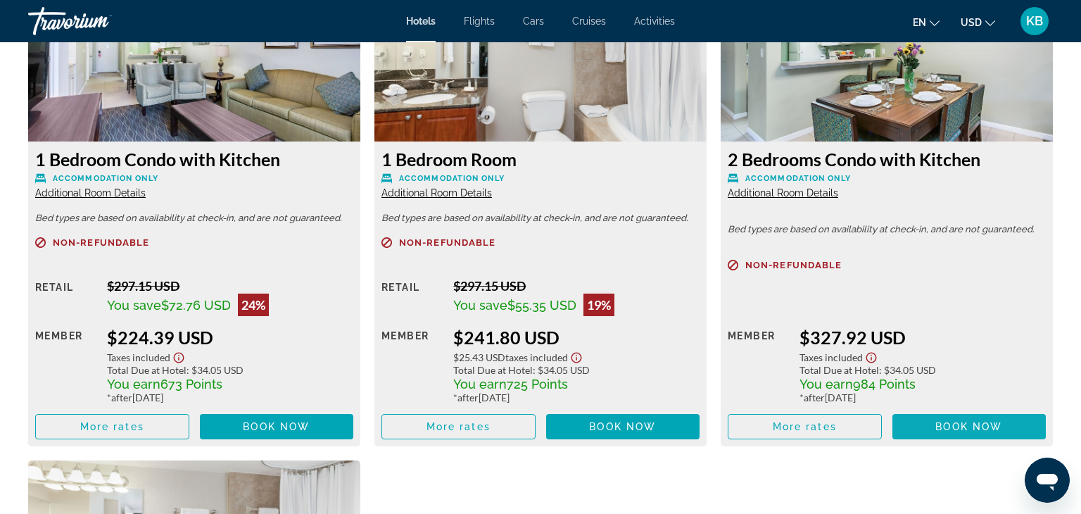
click at [976, 424] on span "Book now" at bounding box center [969, 426] width 67 height 11
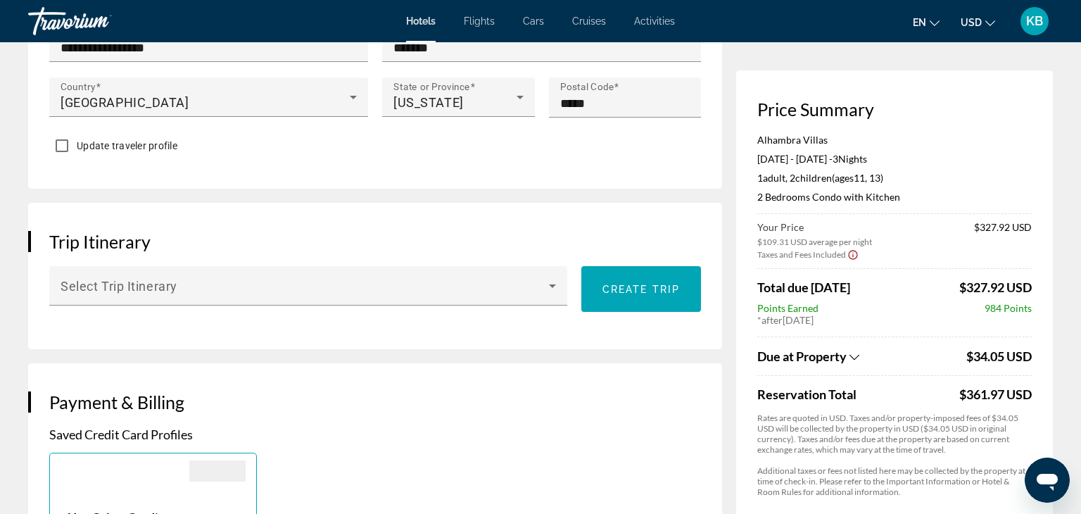
scroll to position [675, 0]
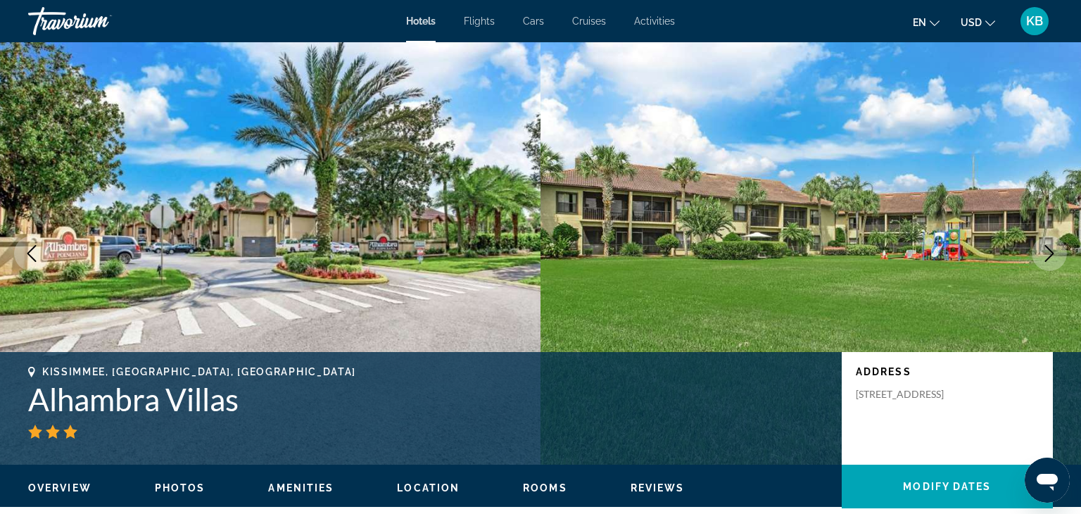
click at [541, 489] on span "Rooms" at bounding box center [545, 487] width 44 height 11
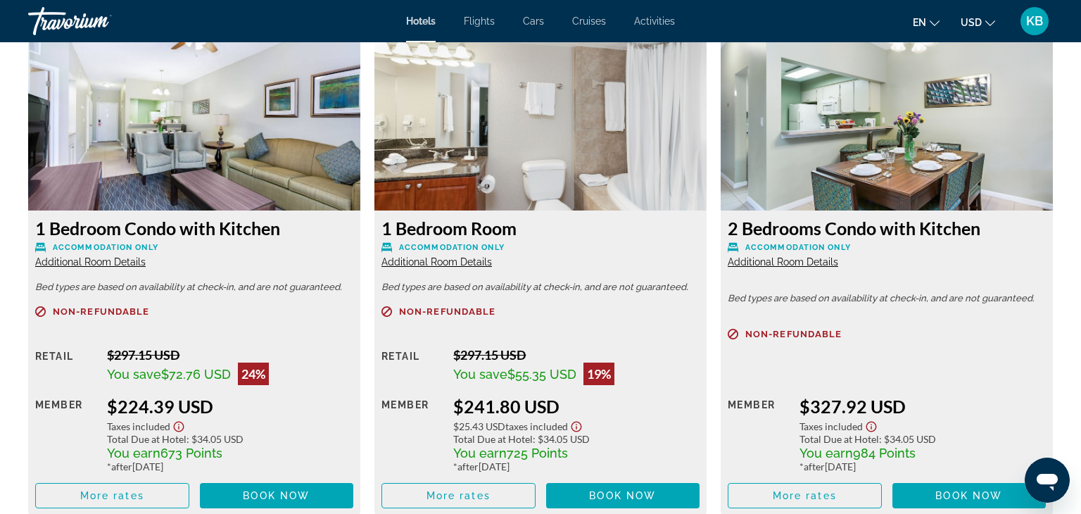
scroll to position [1951, 0]
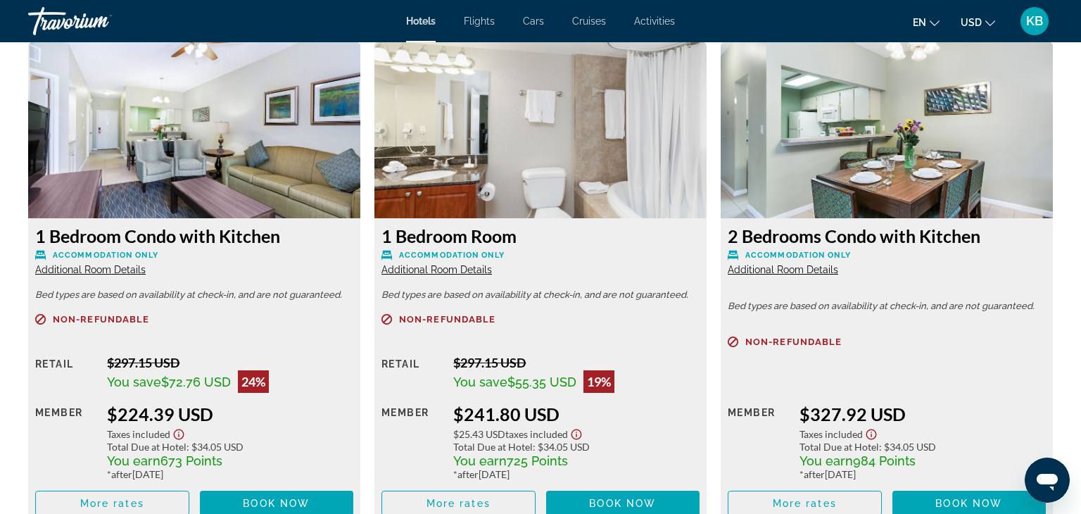
click at [761, 272] on span "Additional Room Details" at bounding box center [783, 269] width 111 height 11
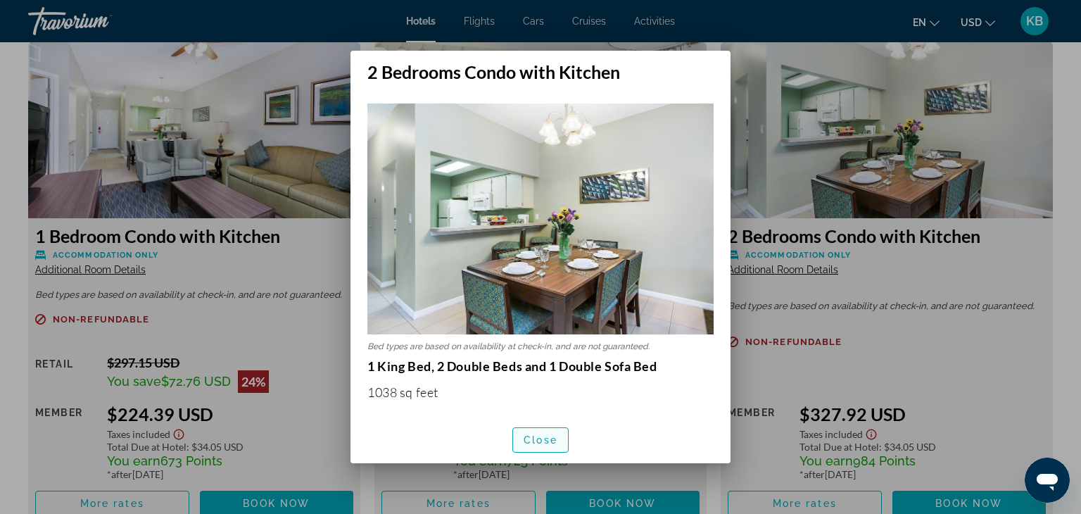
click at [552, 438] on span "Close" at bounding box center [541, 439] width 34 height 11
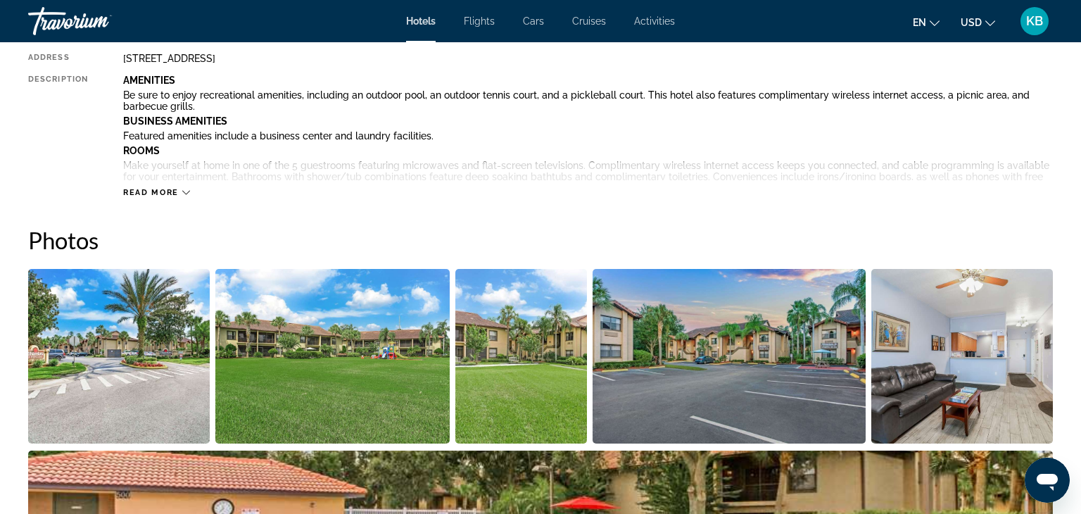
scroll to position [543, 0]
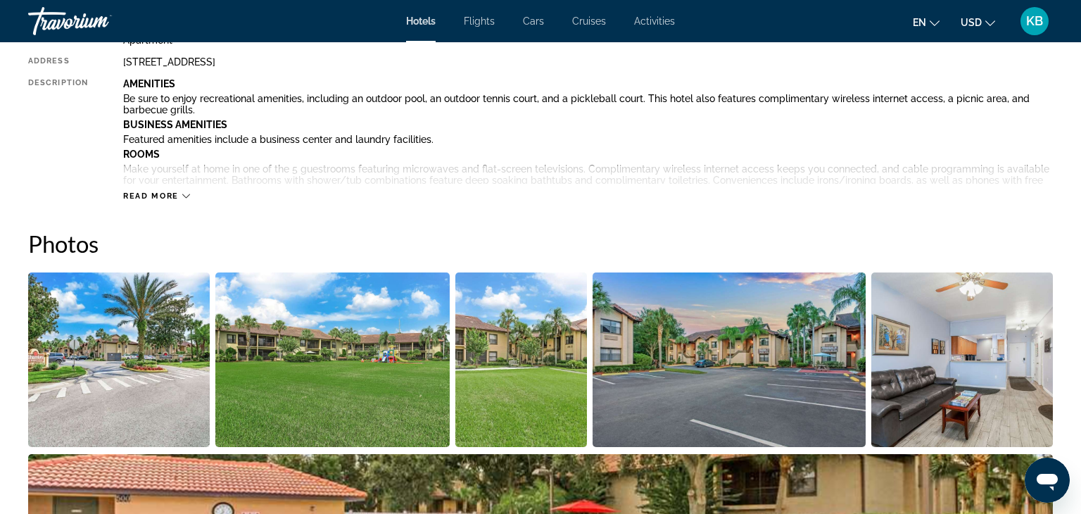
click at [1035, 401] on img "Open full-screen image slider" at bounding box center [963, 359] width 182 height 175
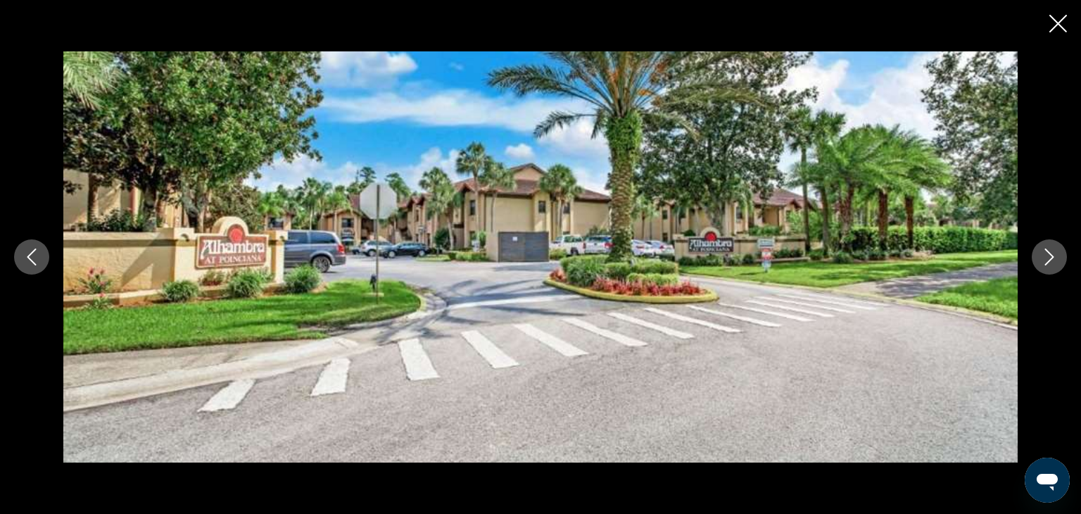
click at [1048, 263] on icon "Next image" at bounding box center [1050, 257] width 9 height 17
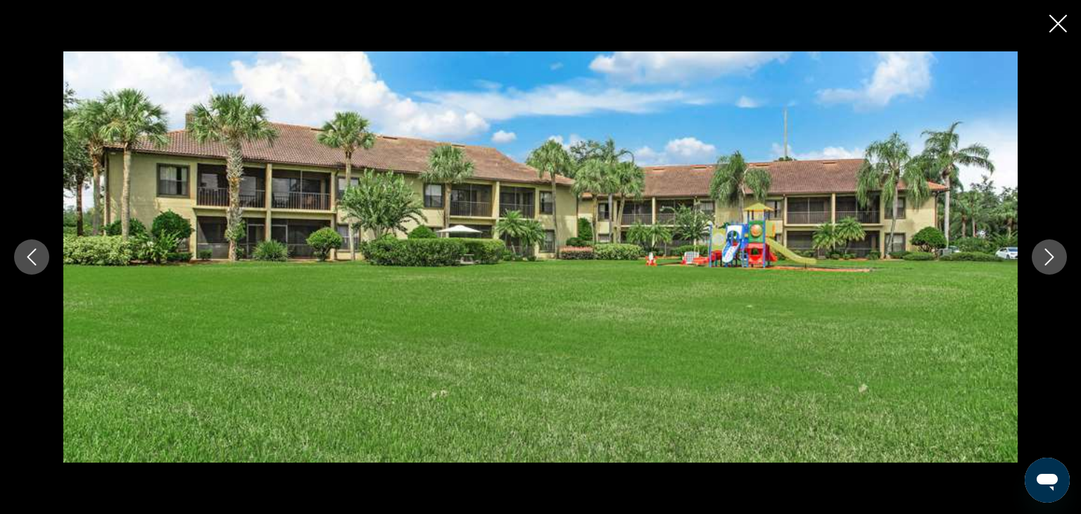
click at [1048, 263] on icon "Next image" at bounding box center [1050, 257] width 9 height 17
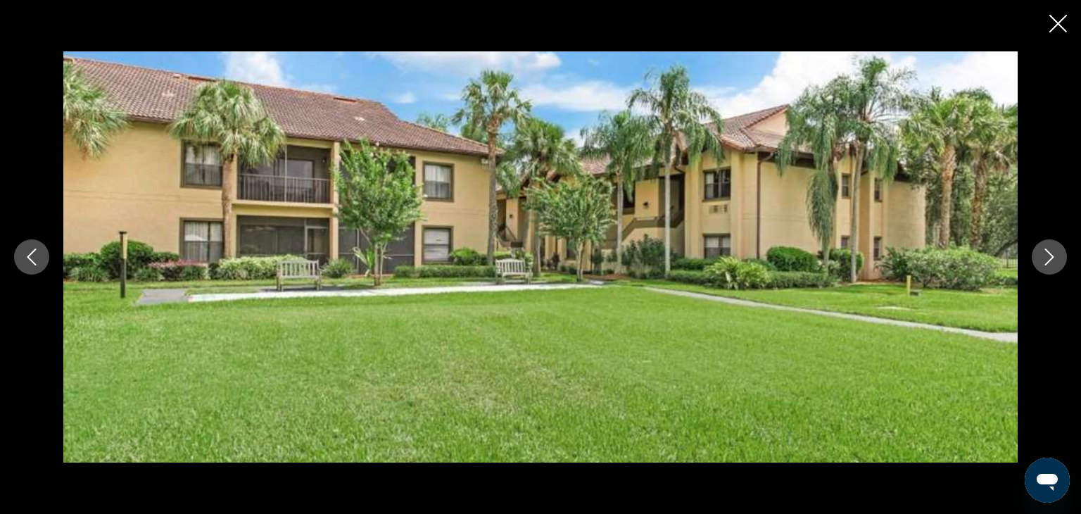
click at [1048, 263] on icon "Next image" at bounding box center [1050, 257] width 9 height 17
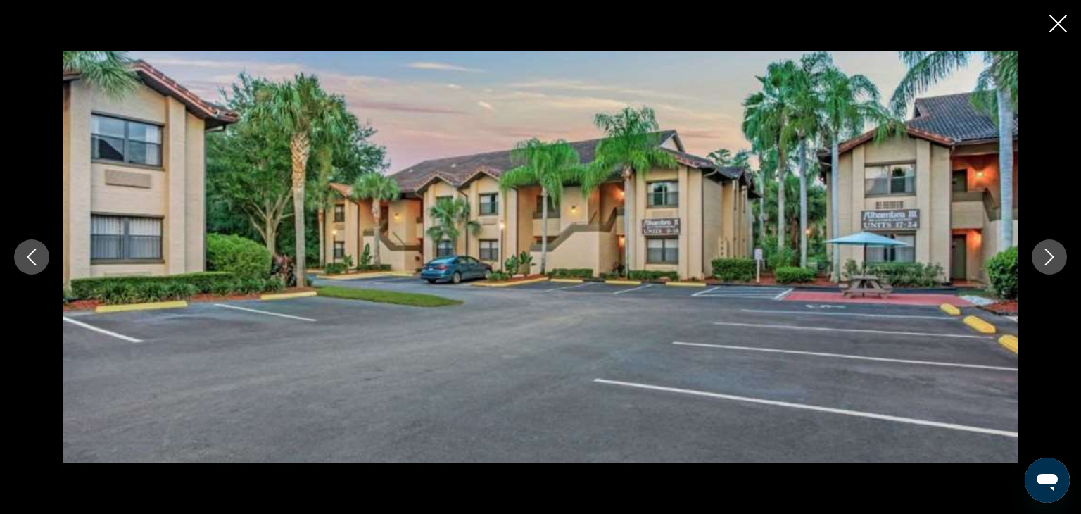
click at [1048, 263] on icon "Next image" at bounding box center [1050, 257] width 9 height 17
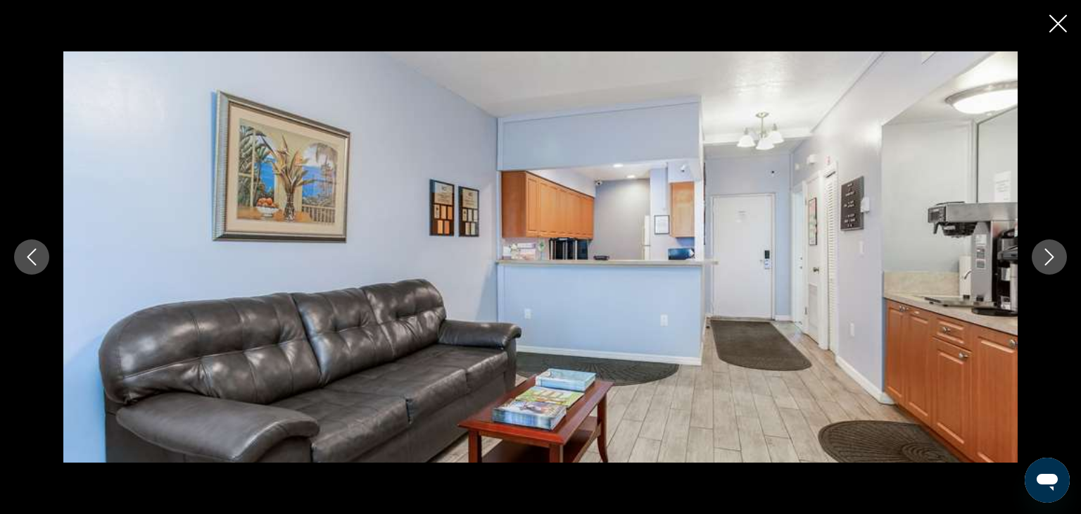
click at [1048, 263] on icon "Next image" at bounding box center [1050, 257] width 9 height 17
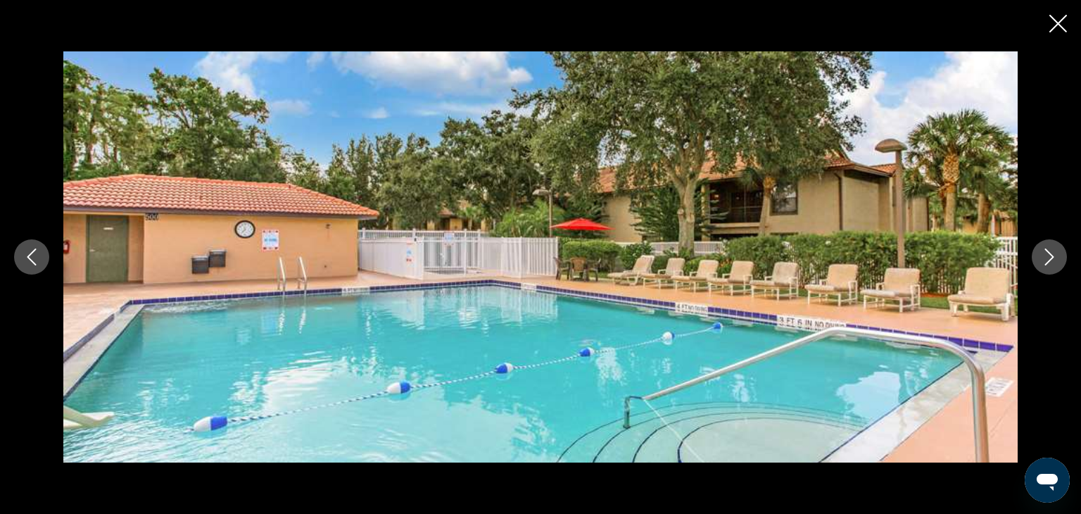
click at [1048, 263] on icon "Next image" at bounding box center [1050, 257] width 9 height 17
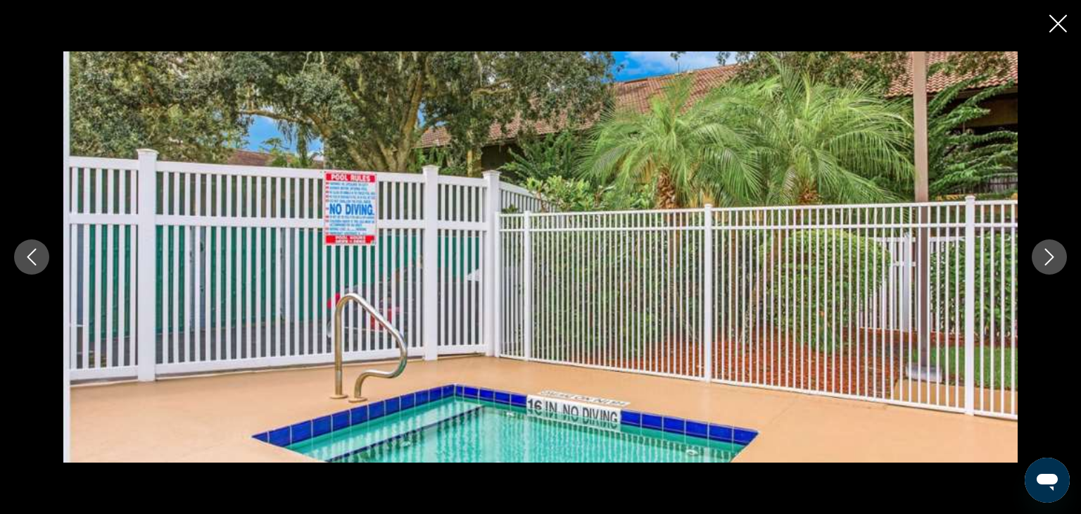
click at [1048, 263] on icon "Next image" at bounding box center [1050, 257] width 9 height 17
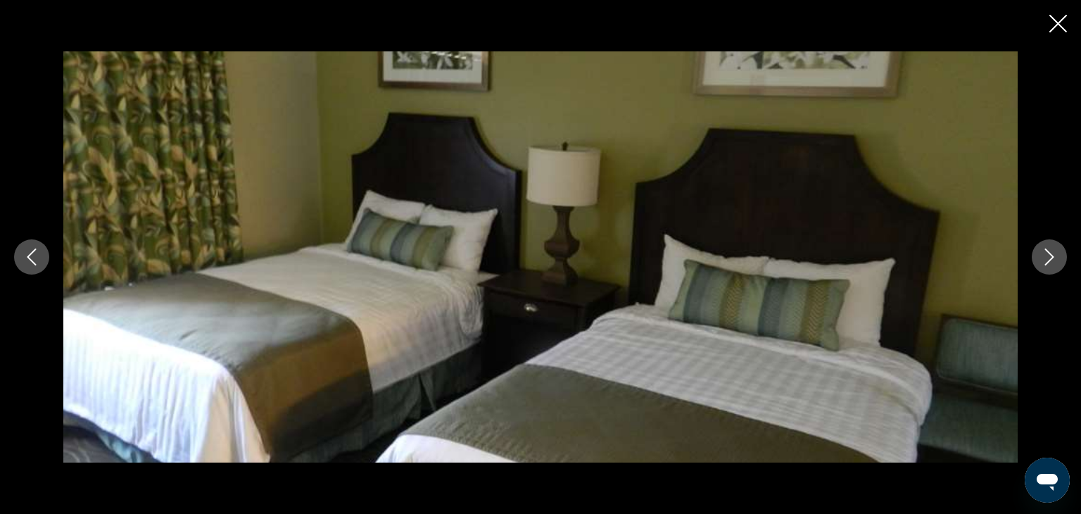
click at [1048, 263] on icon "Next image" at bounding box center [1050, 257] width 9 height 17
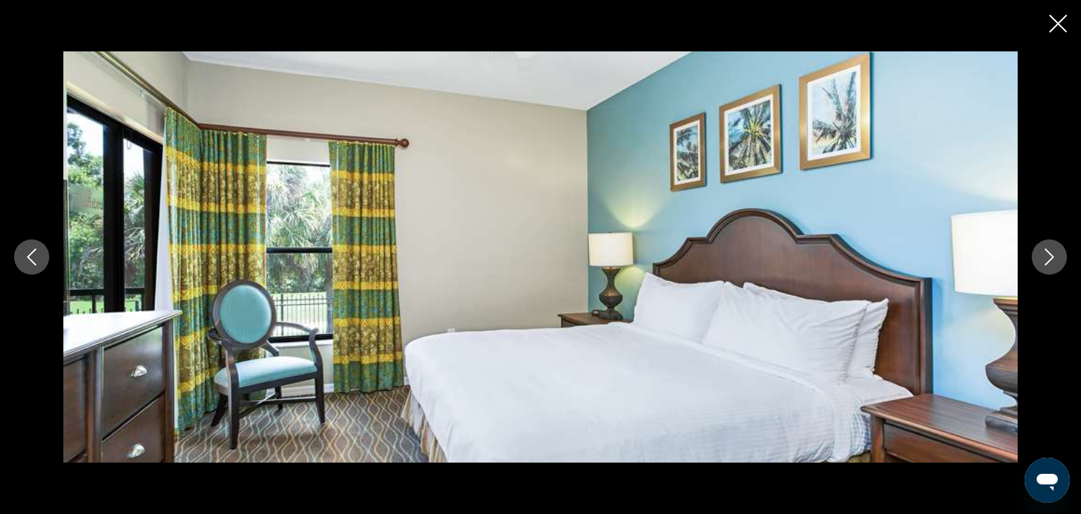
click at [1048, 263] on icon "Next image" at bounding box center [1050, 257] width 9 height 17
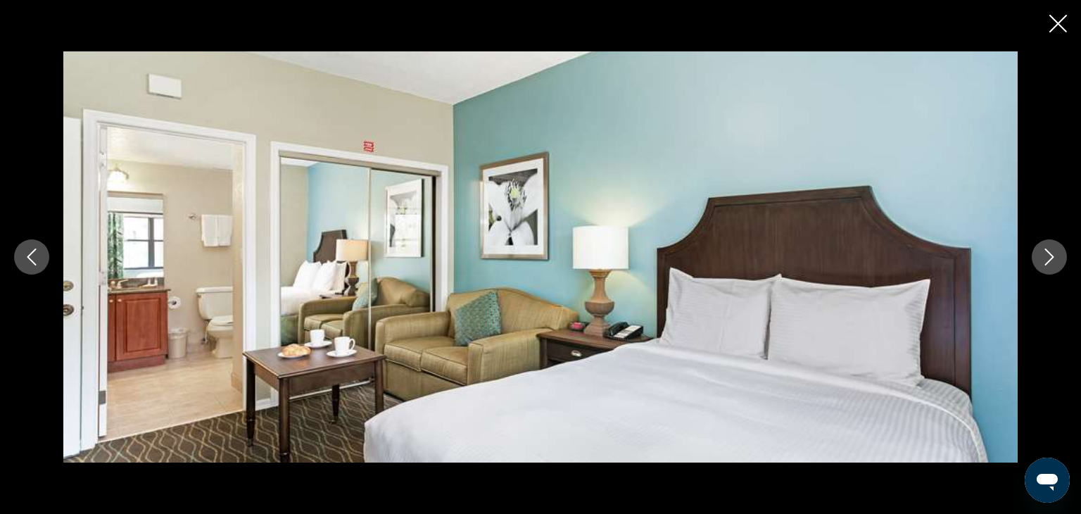
click at [1048, 263] on icon "Next image" at bounding box center [1050, 257] width 9 height 17
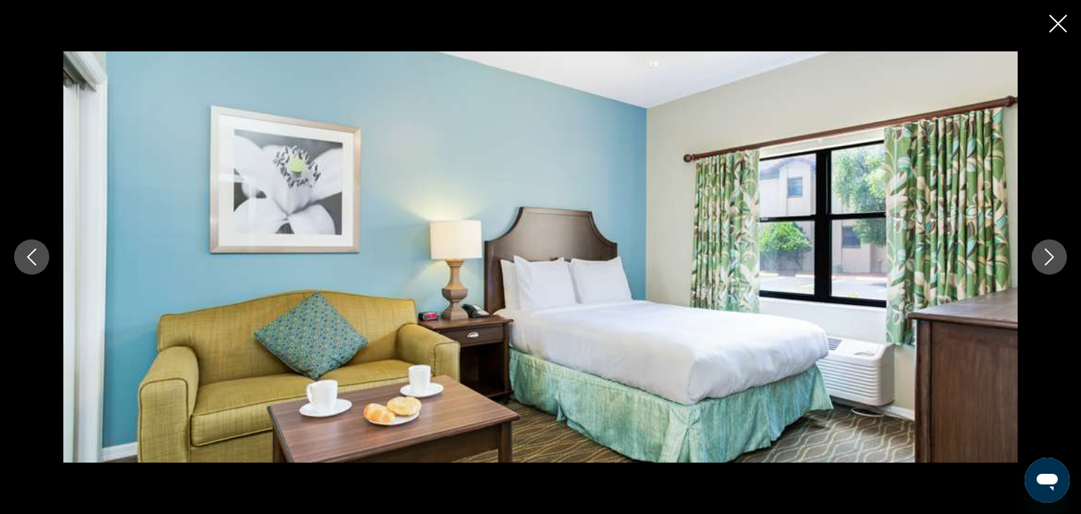
click at [1048, 263] on icon "Next image" at bounding box center [1050, 257] width 9 height 17
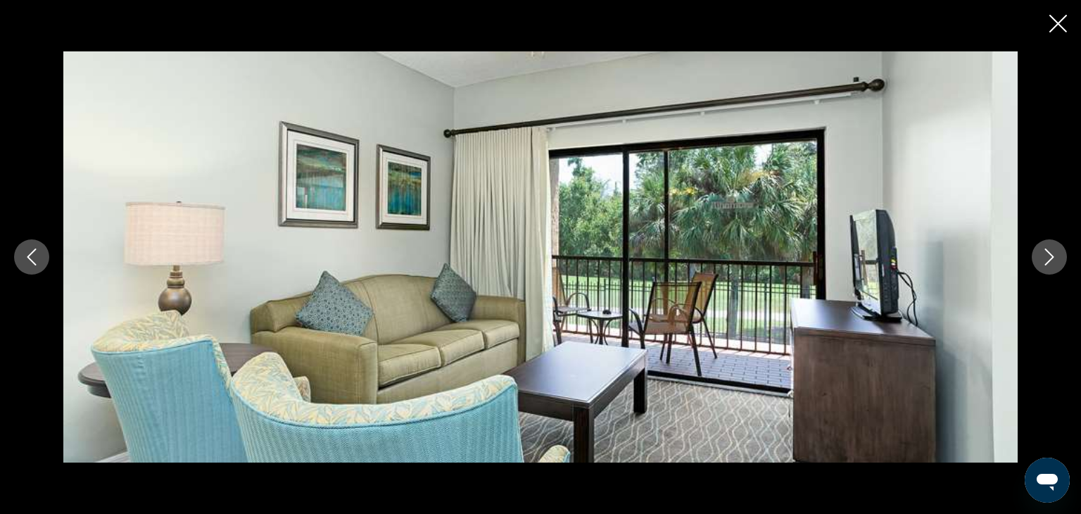
click at [1048, 263] on icon "Next image" at bounding box center [1050, 257] width 9 height 17
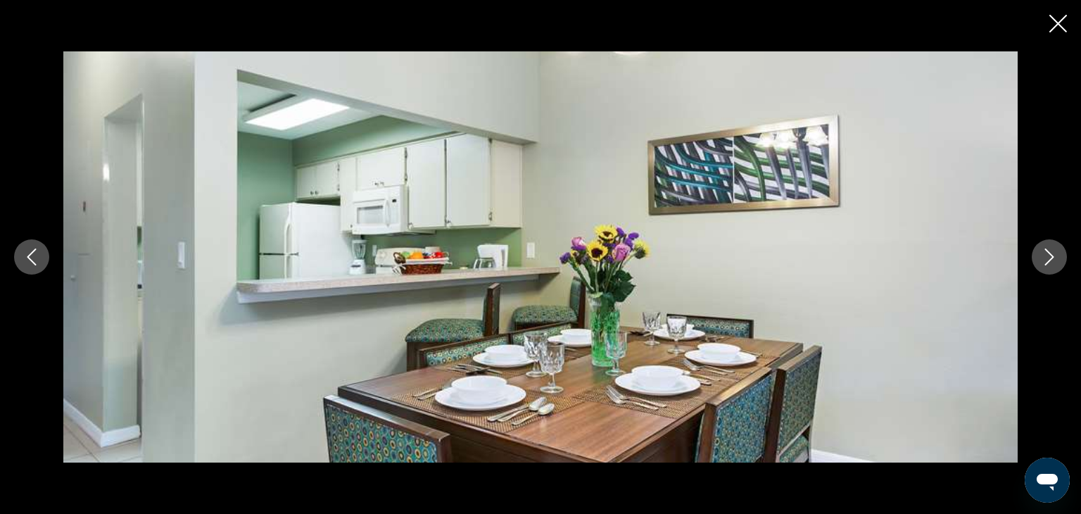
click at [1048, 263] on icon "Next image" at bounding box center [1050, 257] width 9 height 17
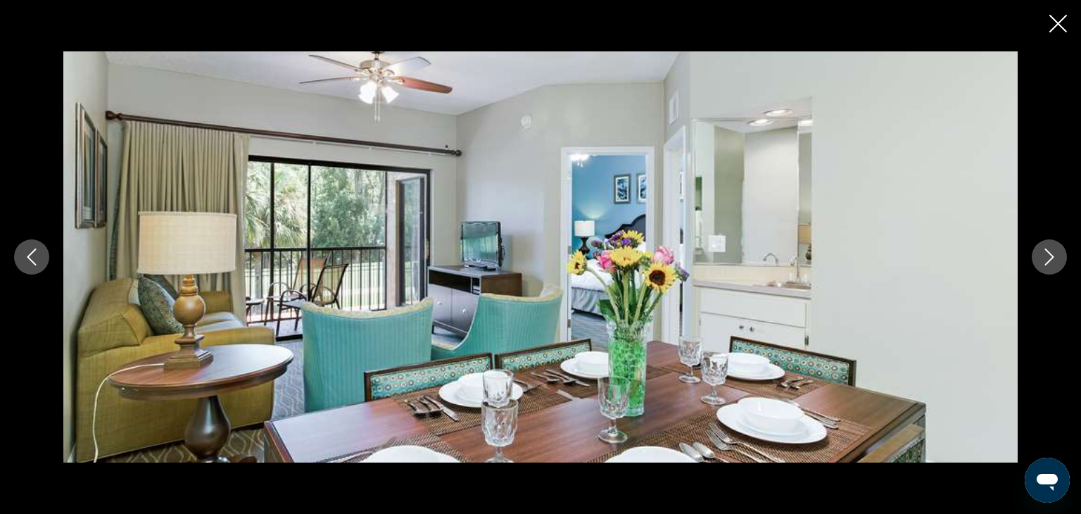
click at [1048, 261] on icon "Next image" at bounding box center [1049, 257] width 17 height 17
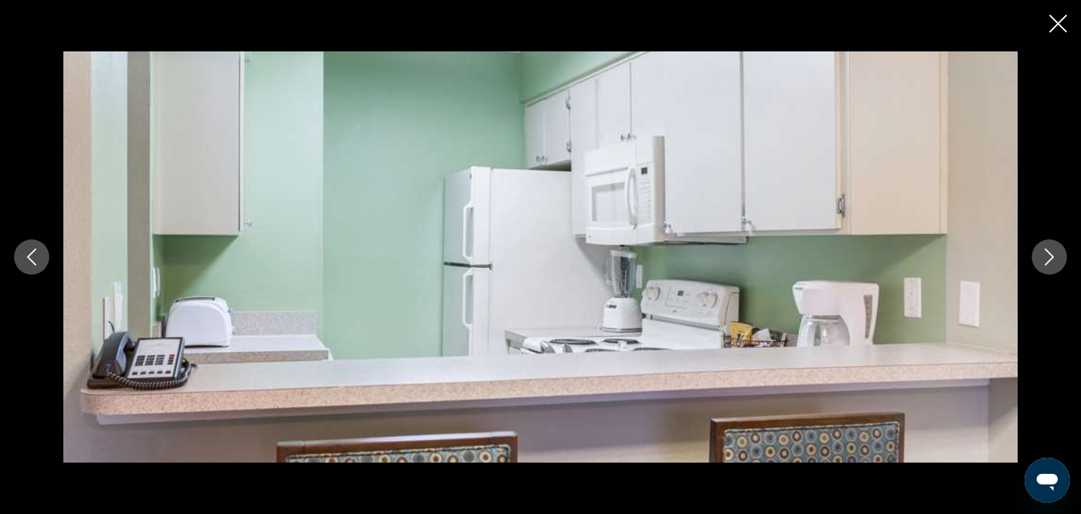
click at [1048, 261] on icon "Next image" at bounding box center [1049, 257] width 17 height 17
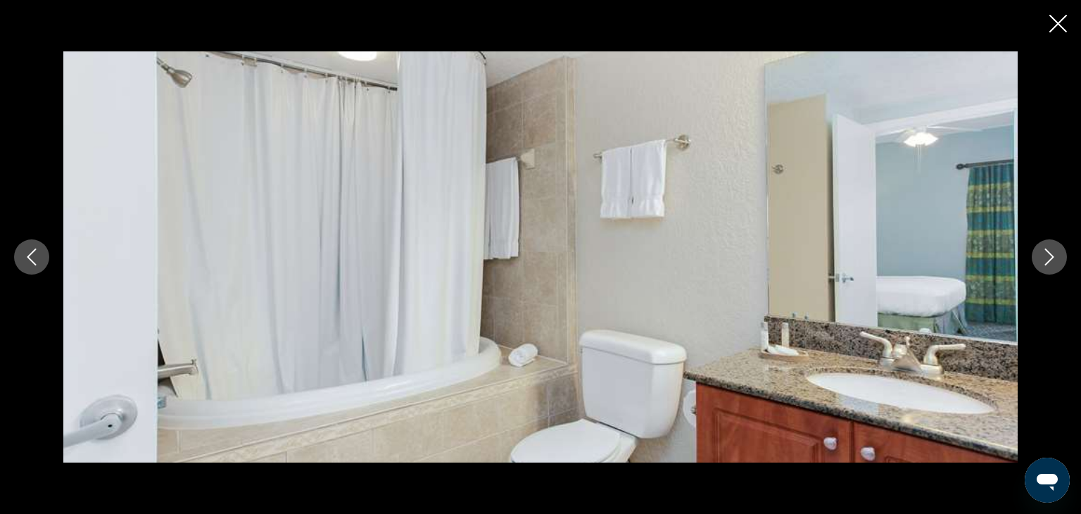
click at [1048, 261] on icon "Next image" at bounding box center [1049, 257] width 17 height 17
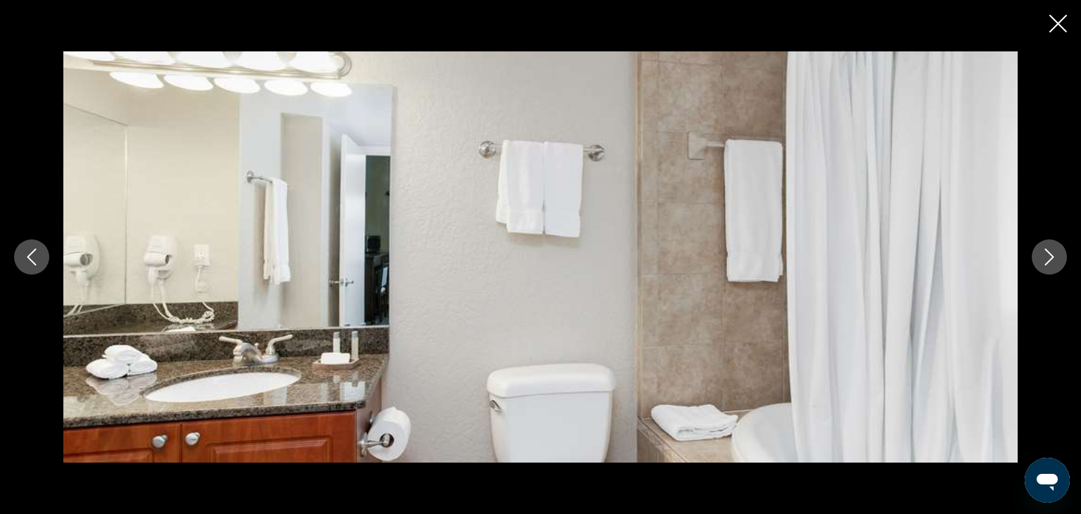
click at [1048, 261] on icon "Next image" at bounding box center [1049, 257] width 17 height 17
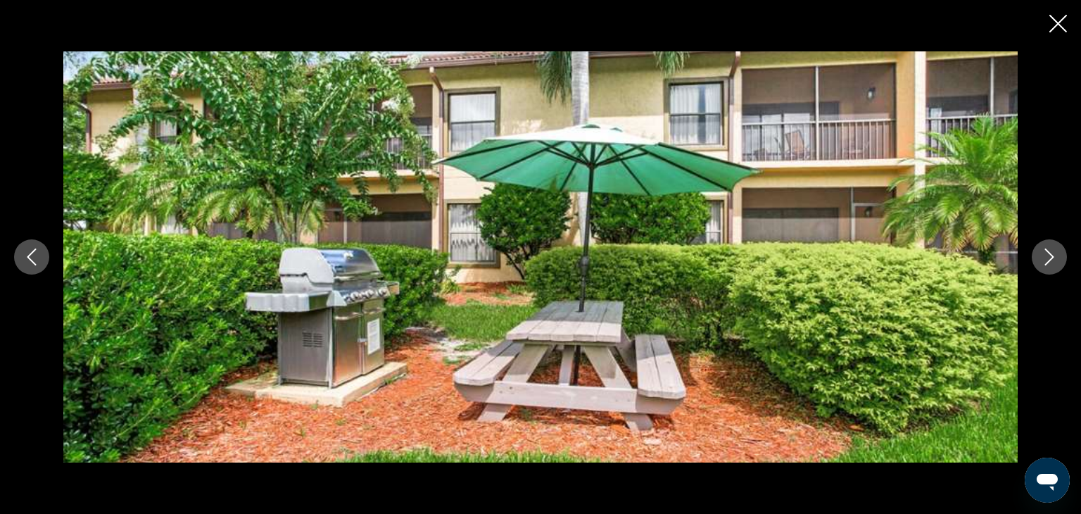
click at [1048, 261] on icon "Next image" at bounding box center [1049, 257] width 17 height 17
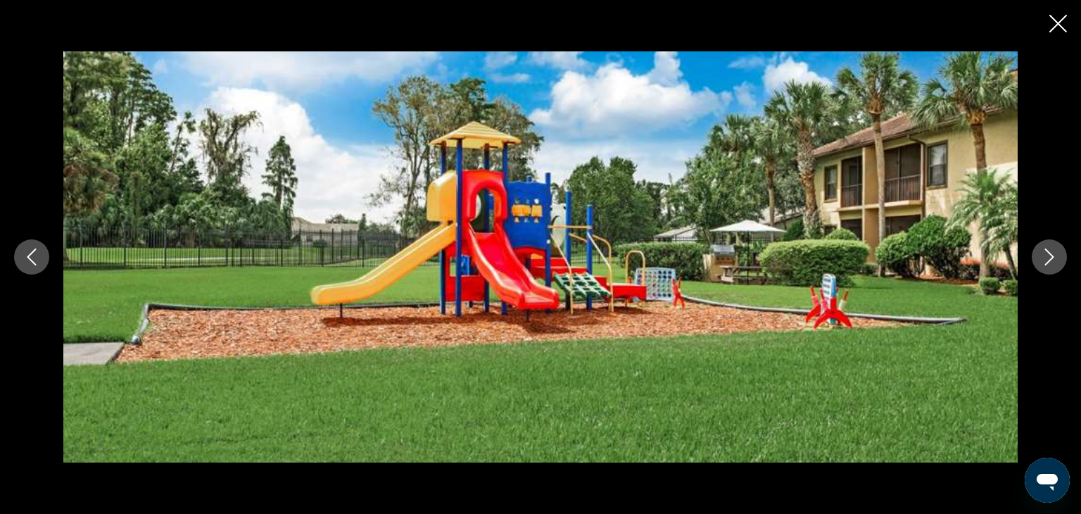
click at [1062, 27] on icon "Close slideshow" at bounding box center [1059, 24] width 18 height 18
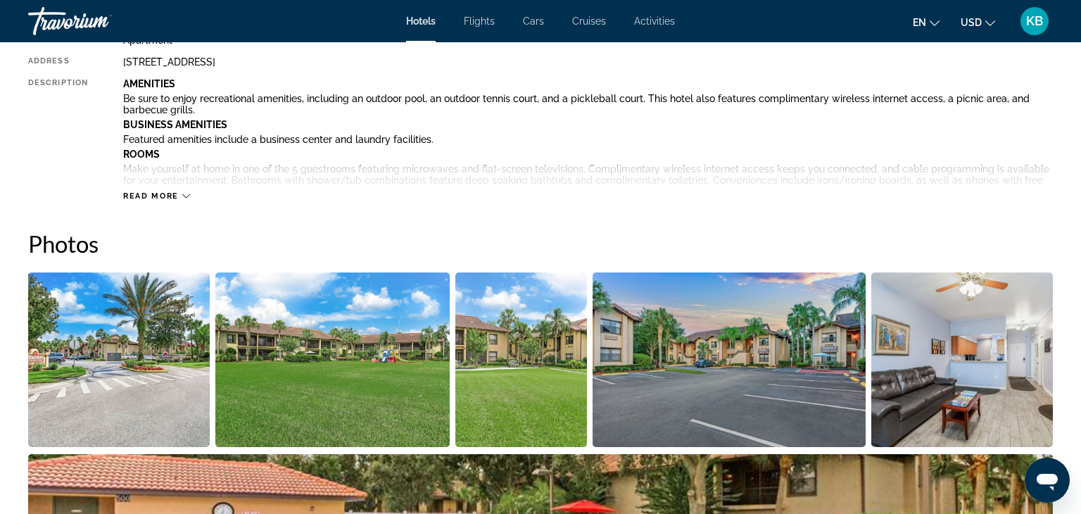
click at [183, 197] on icon "Main content" at bounding box center [186, 196] width 8 height 8
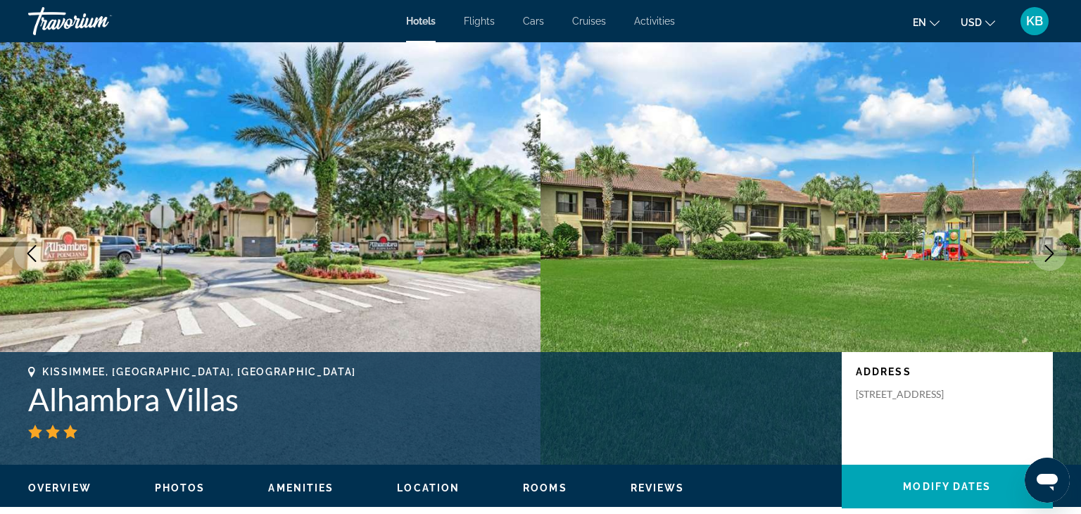
scroll to position [0, 0]
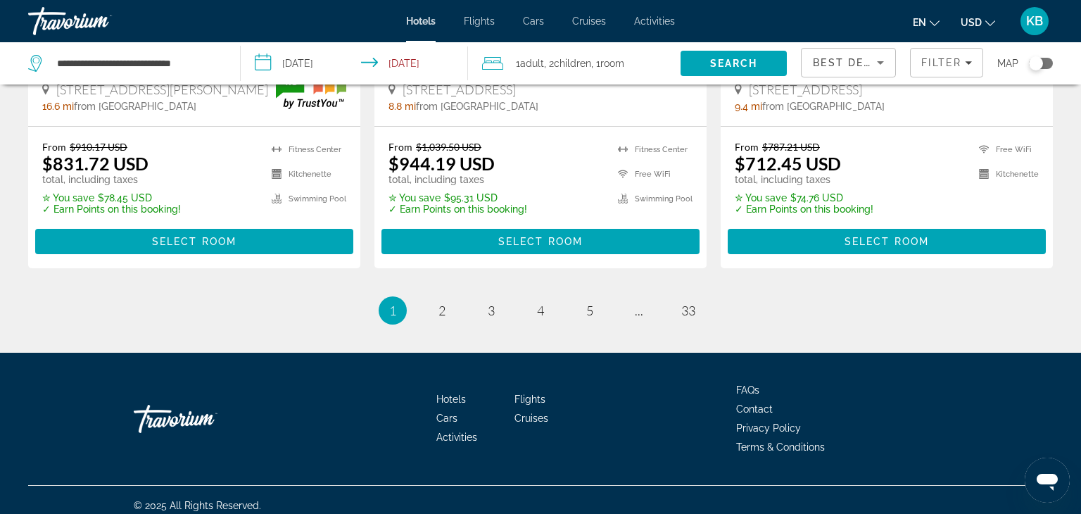
scroll to position [2008, 0]
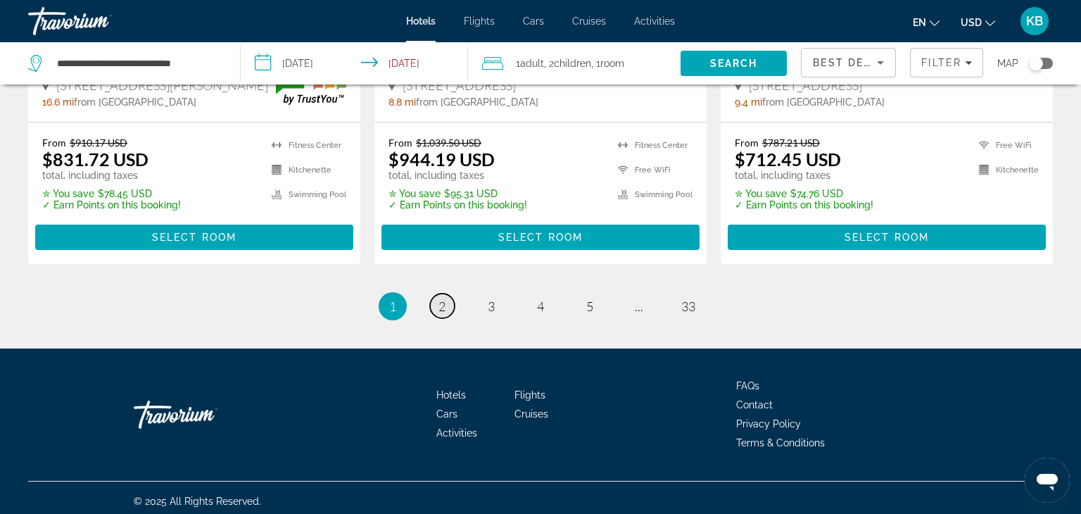
click at [442, 301] on span "2" at bounding box center [442, 306] width 7 height 15
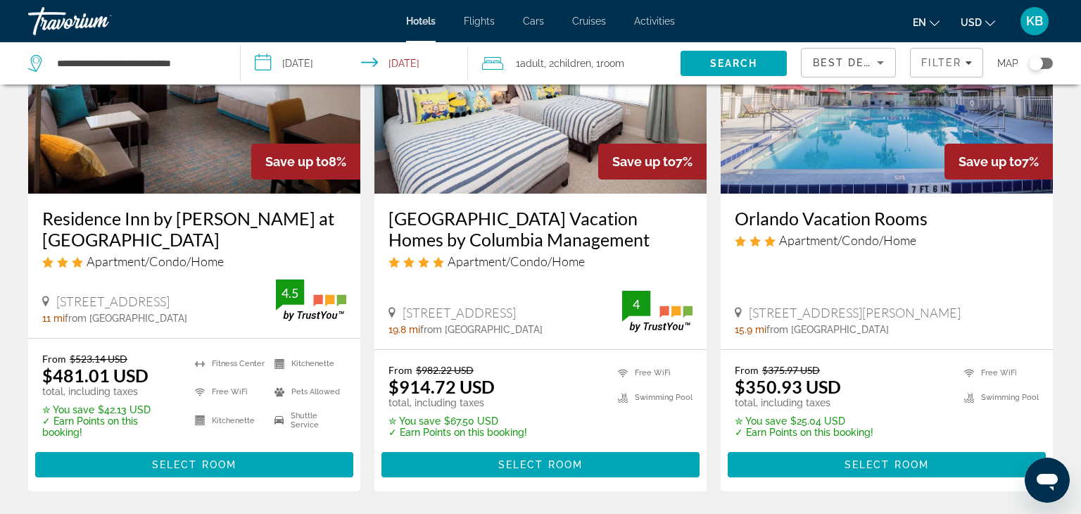
scroll to position [169, 0]
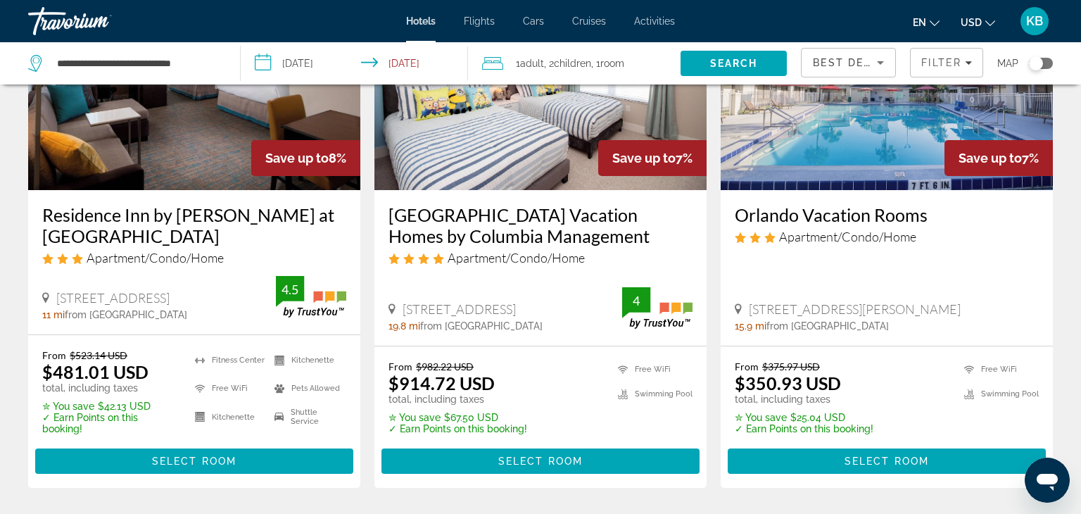
click at [872, 189] on img "Main content" at bounding box center [887, 77] width 332 height 225
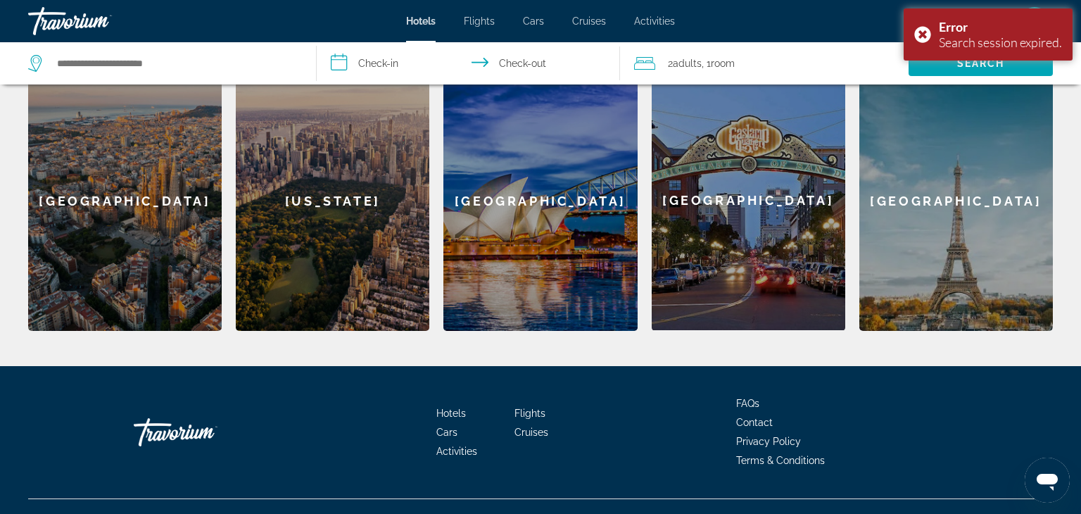
scroll to position [619, 0]
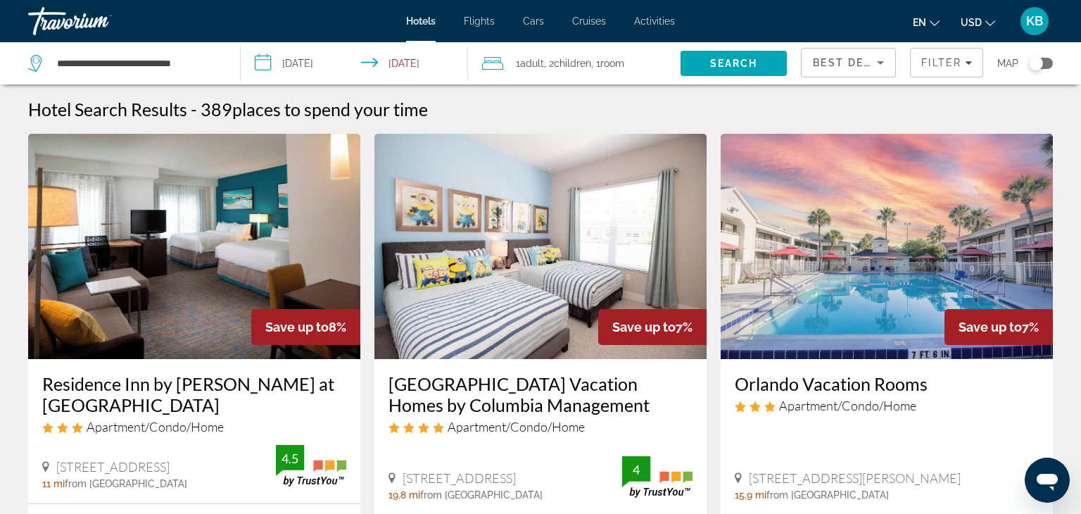
click at [817, 231] on img "Main content" at bounding box center [887, 246] width 332 height 225
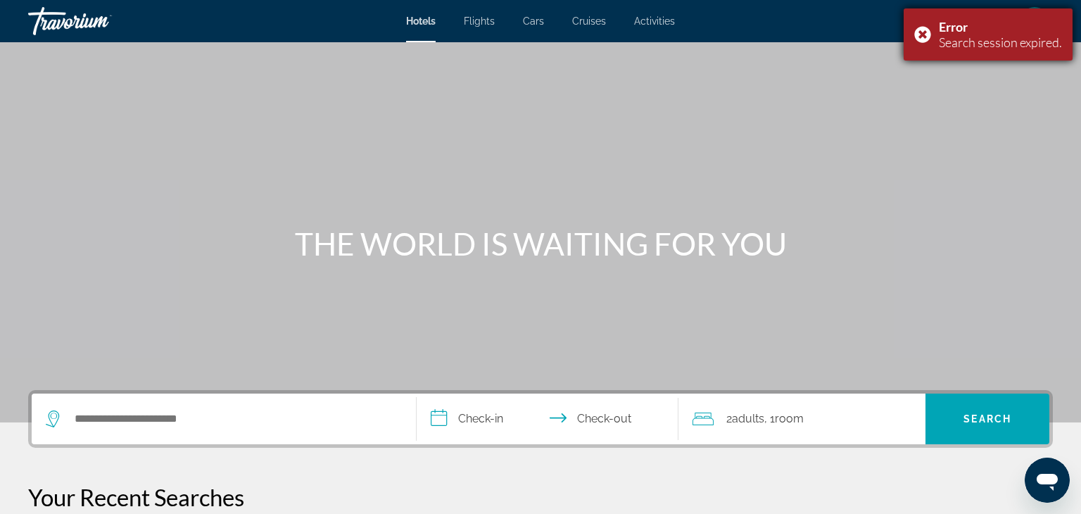
click at [917, 35] on div "Error Search session expired." at bounding box center [988, 34] width 169 height 52
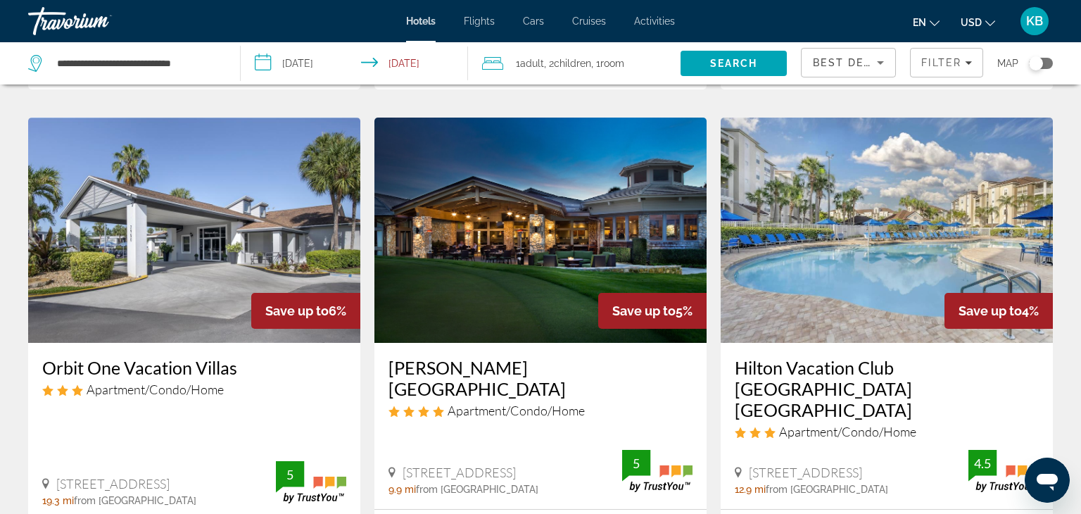
scroll to position [563, 0]
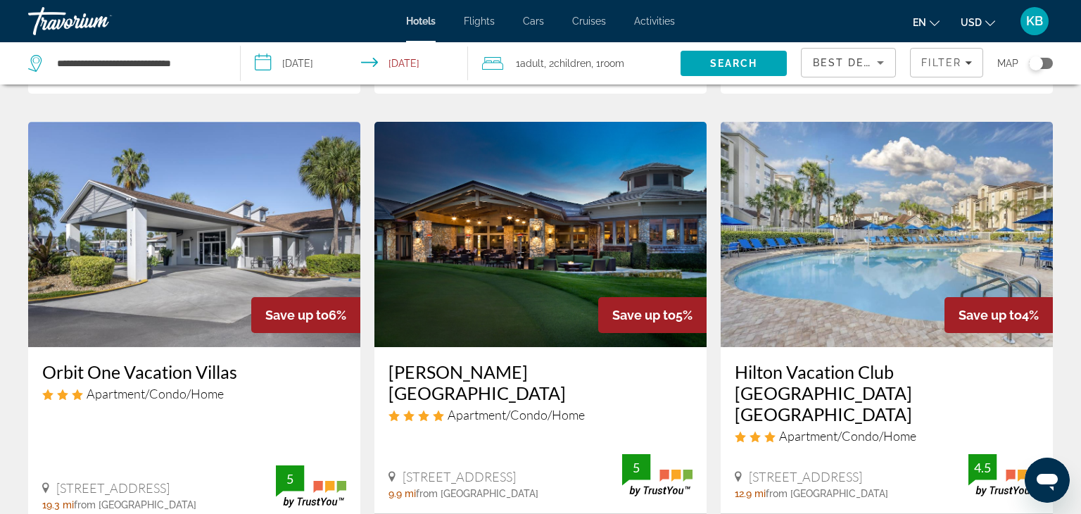
click at [827, 296] on img "Main content" at bounding box center [887, 234] width 332 height 225
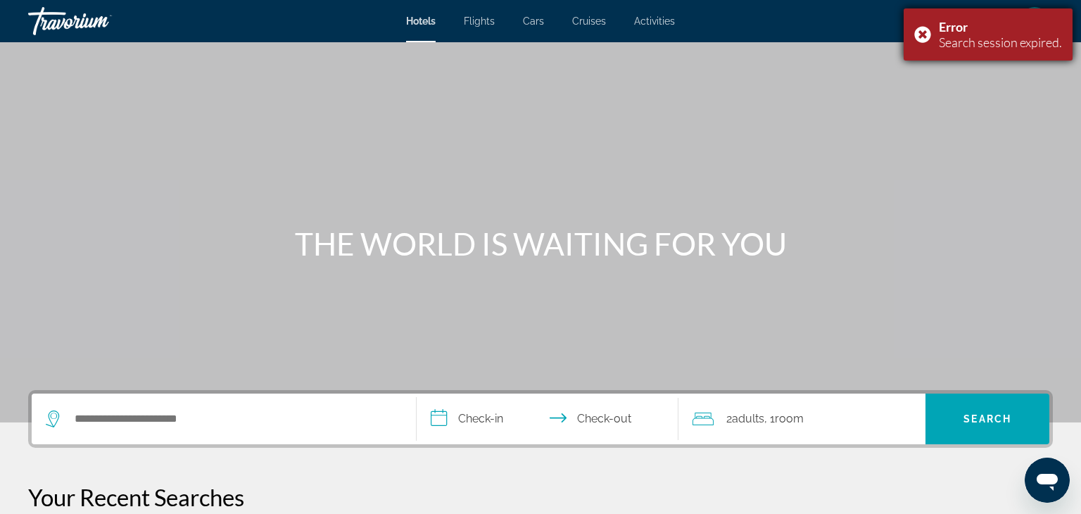
click at [921, 32] on div "Error Search session expired." at bounding box center [988, 34] width 169 height 52
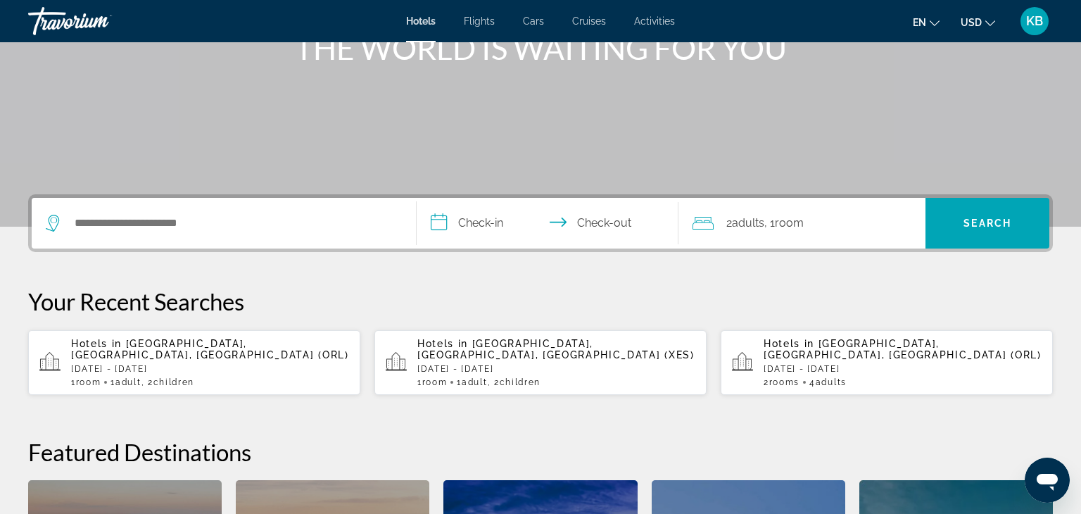
scroll to position [168, 0]
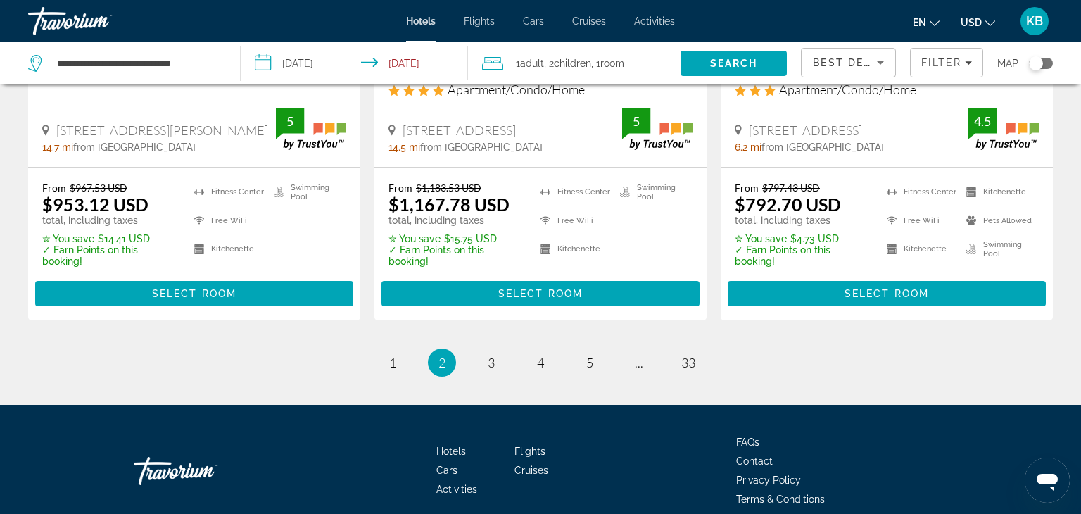
scroll to position [2045, 0]
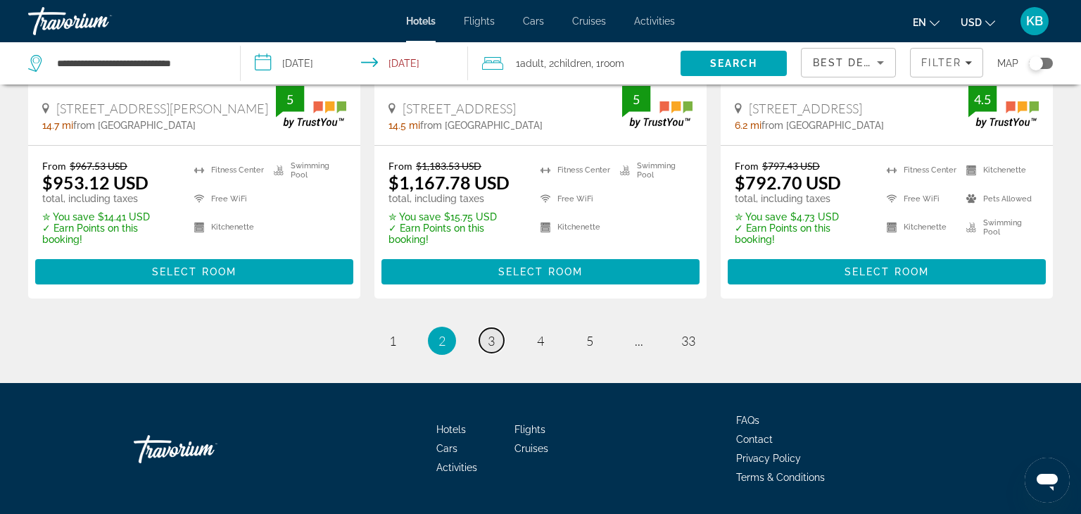
click at [497, 328] on link "page 3" at bounding box center [491, 340] width 25 height 25
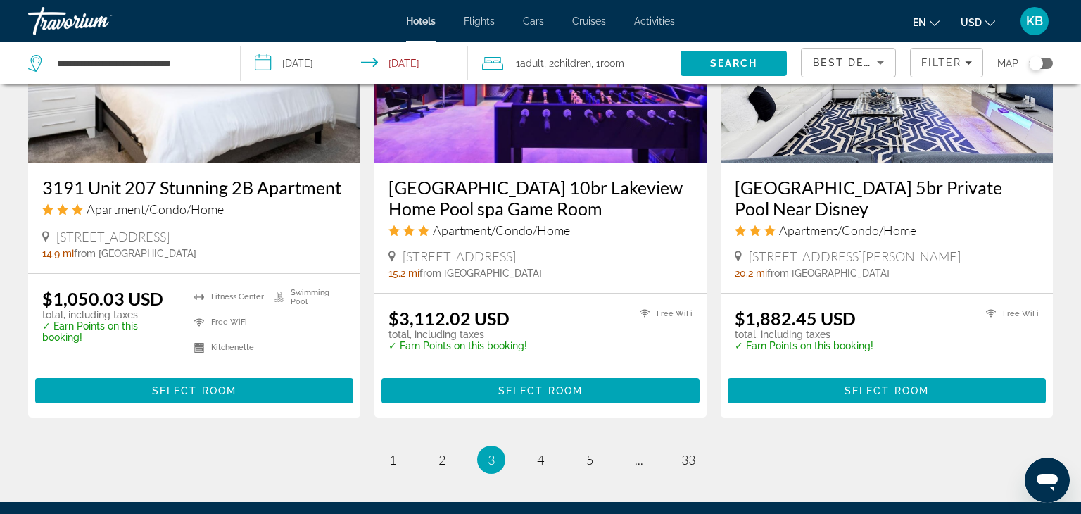
scroll to position [1859, 0]
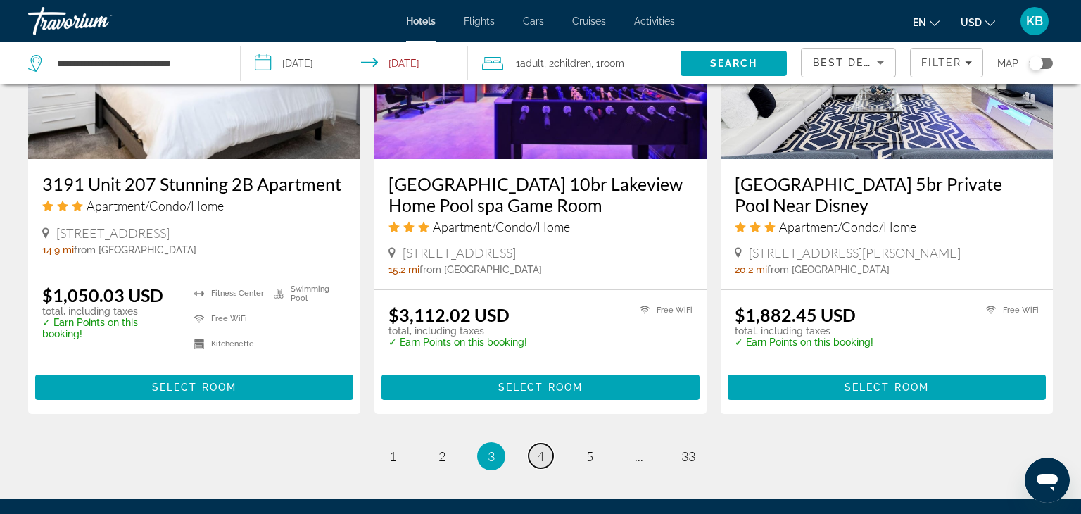
click at [542, 448] on span "4" at bounding box center [540, 455] width 7 height 15
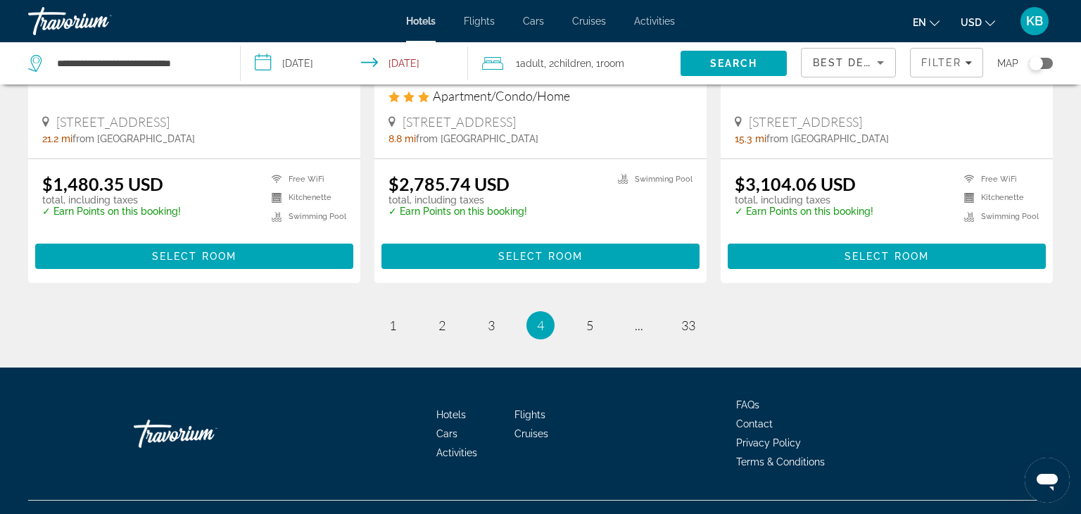
scroll to position [1881, 0]
